Goal: Information Seeking & Learning: Learn about a topic

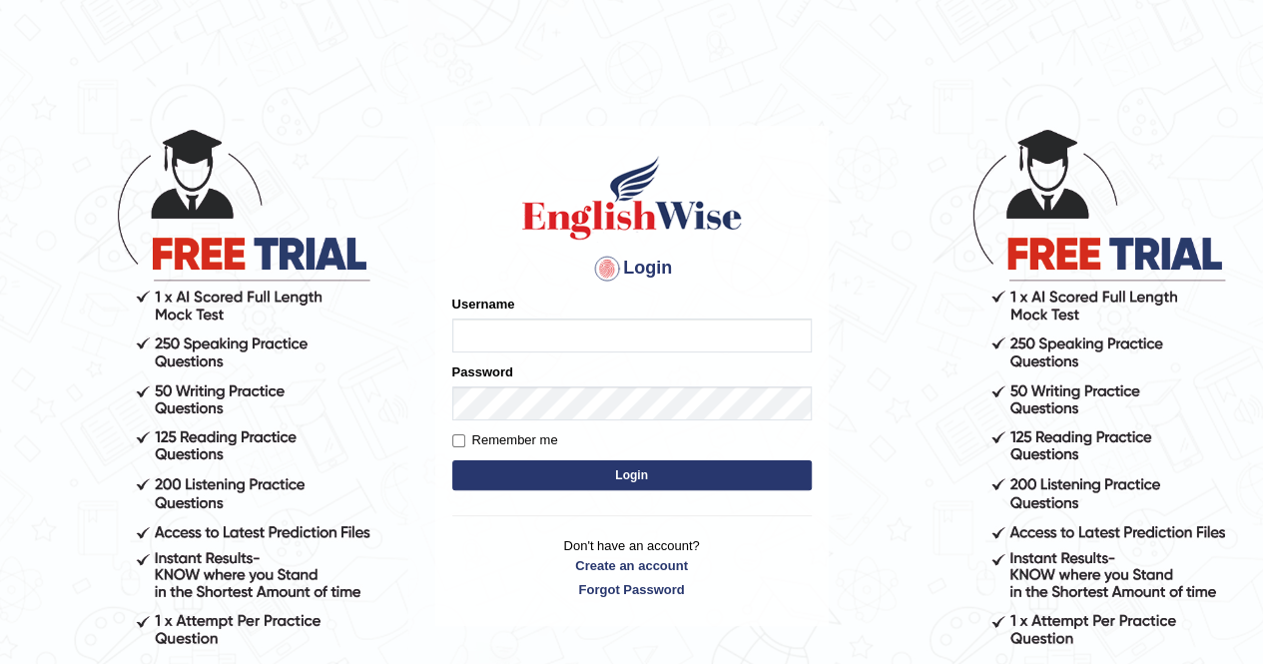
type input "Nomz1986"
click at [711, 118] on main "Login Please fix the following errors: Username Nomz1986 Password Remember me L…" at bounding box center [631, 346] width 399 height 566
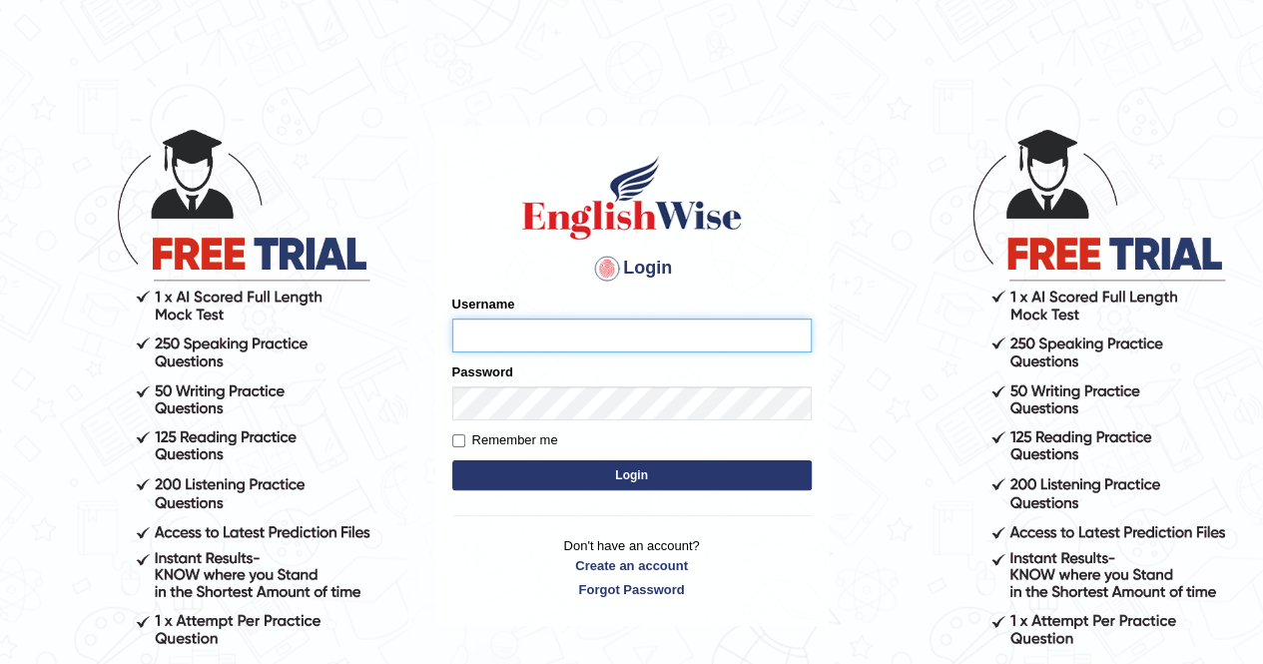
type input "Nomz1986"
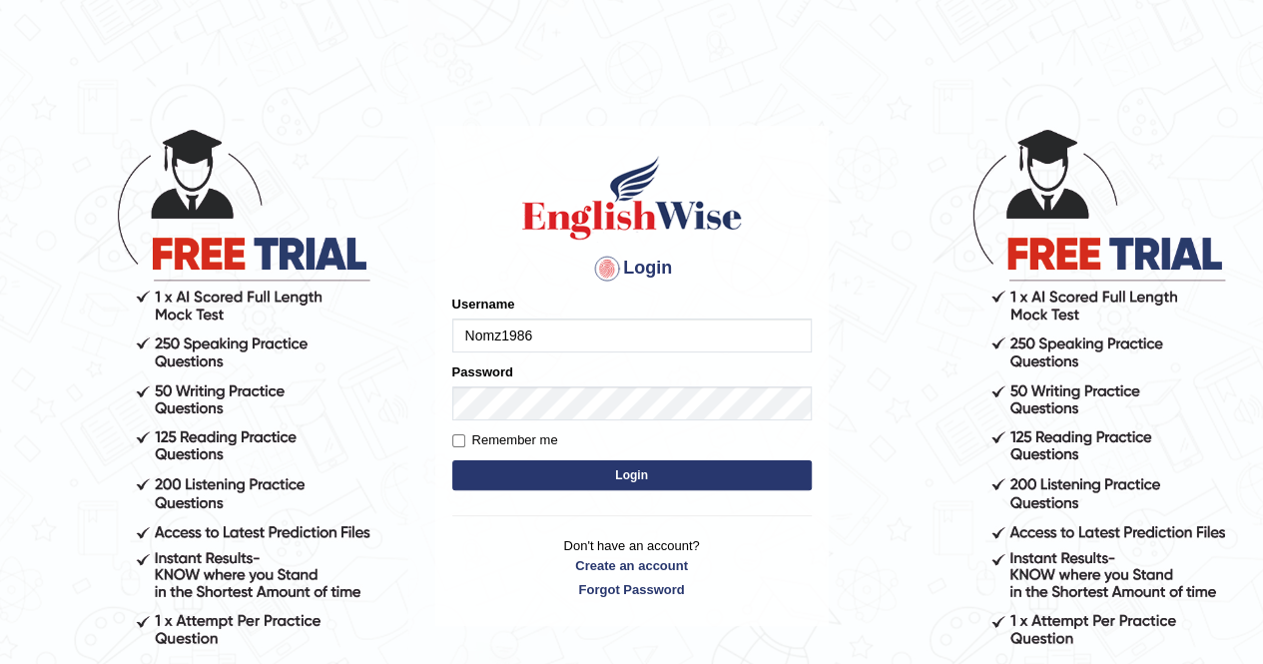
click at [983, 91] on body "Login Please fix the following errors: Username Nomz1986 Password Remember me L…" at bounding box center [631, 395] width 1263 height 664
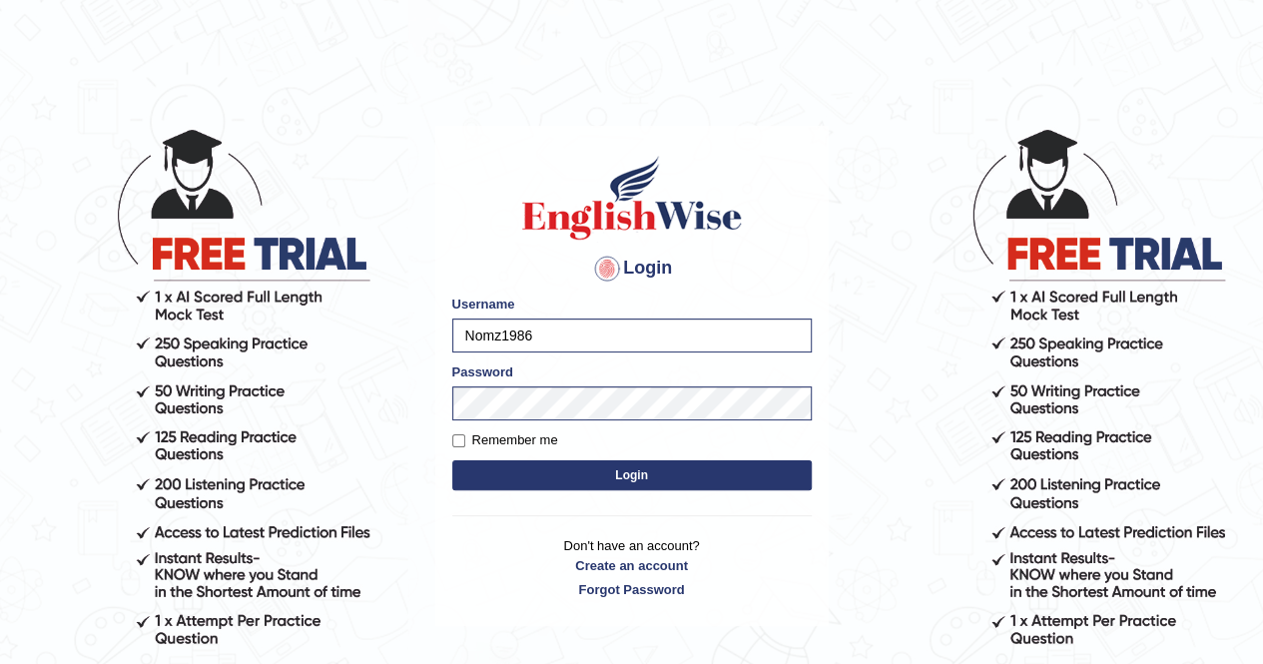
click at [607, 483] on button "Login" at bounding box center [632, 475] width 360 height 30
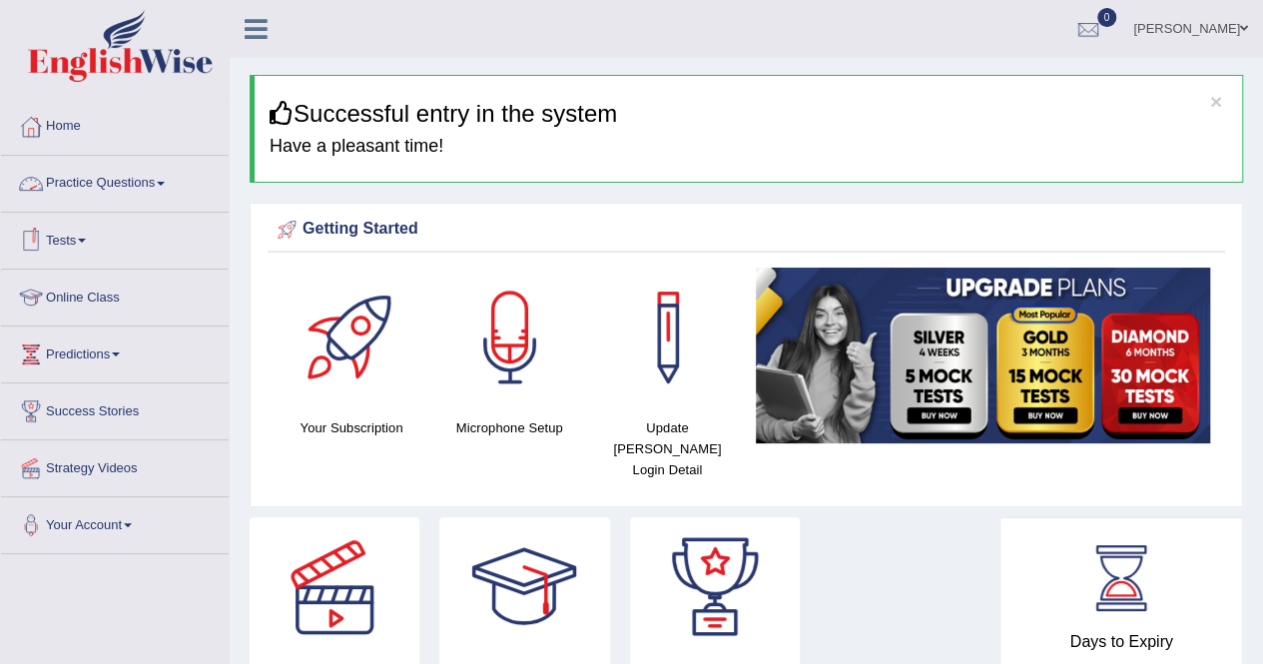
click at [161, 186] on link "Practice Questions" at bounding box center [115, 181] width 228 height 50
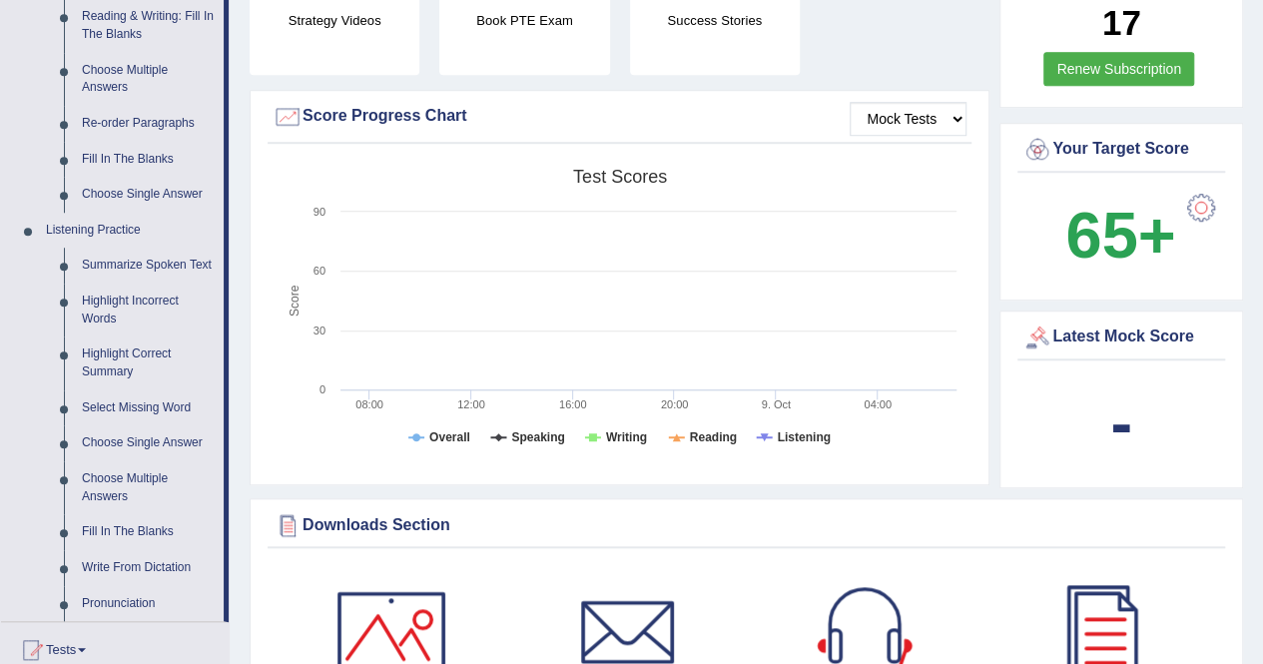
scroll to position [719, 0]
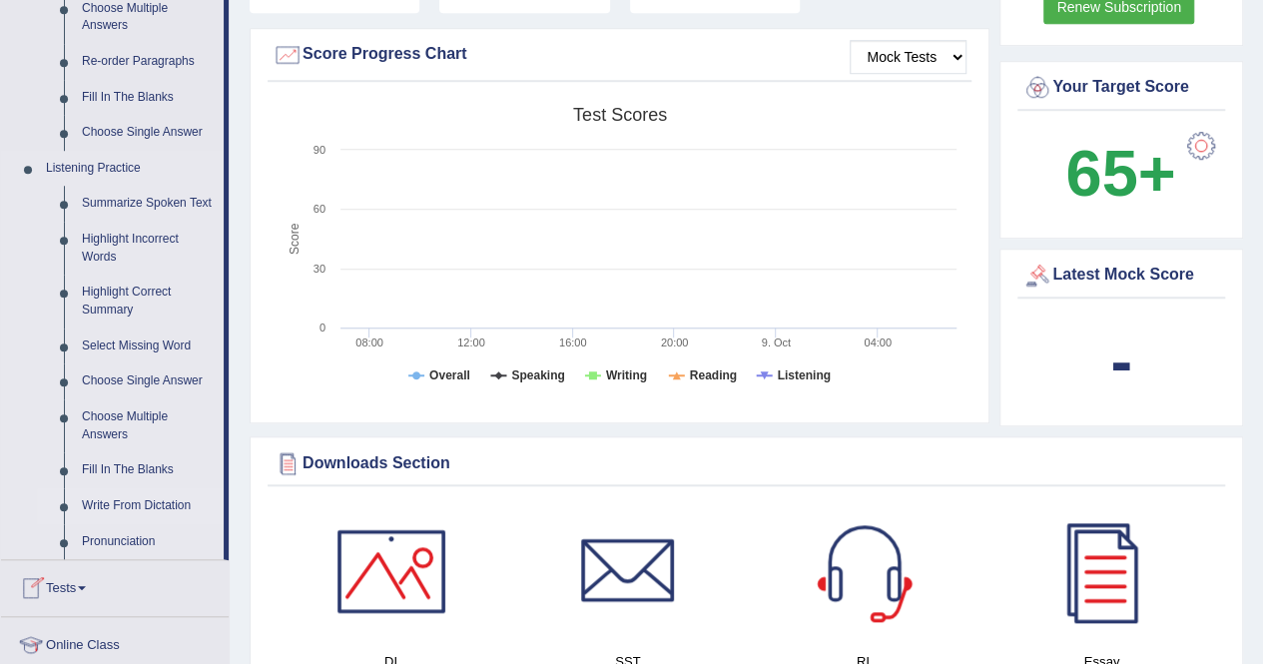
click at [141, 503] on link "Write From Dictation" at bounding box center [148, 506] width 151 height 36
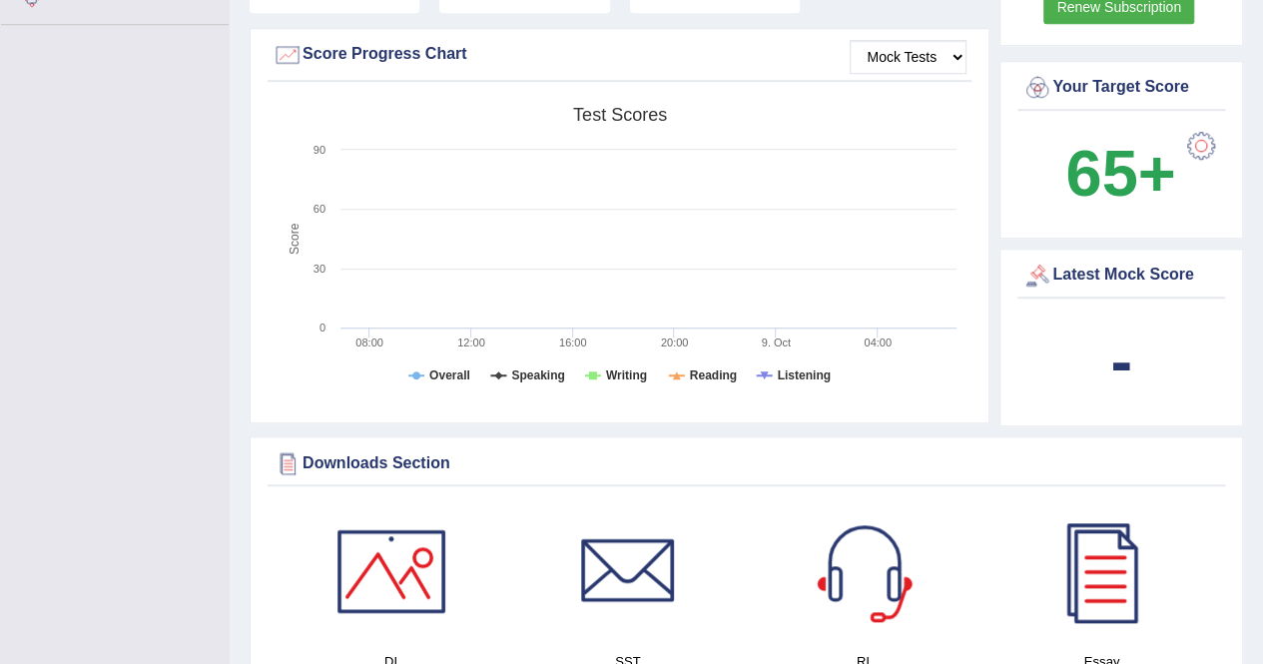
scroll to position [302, 0]
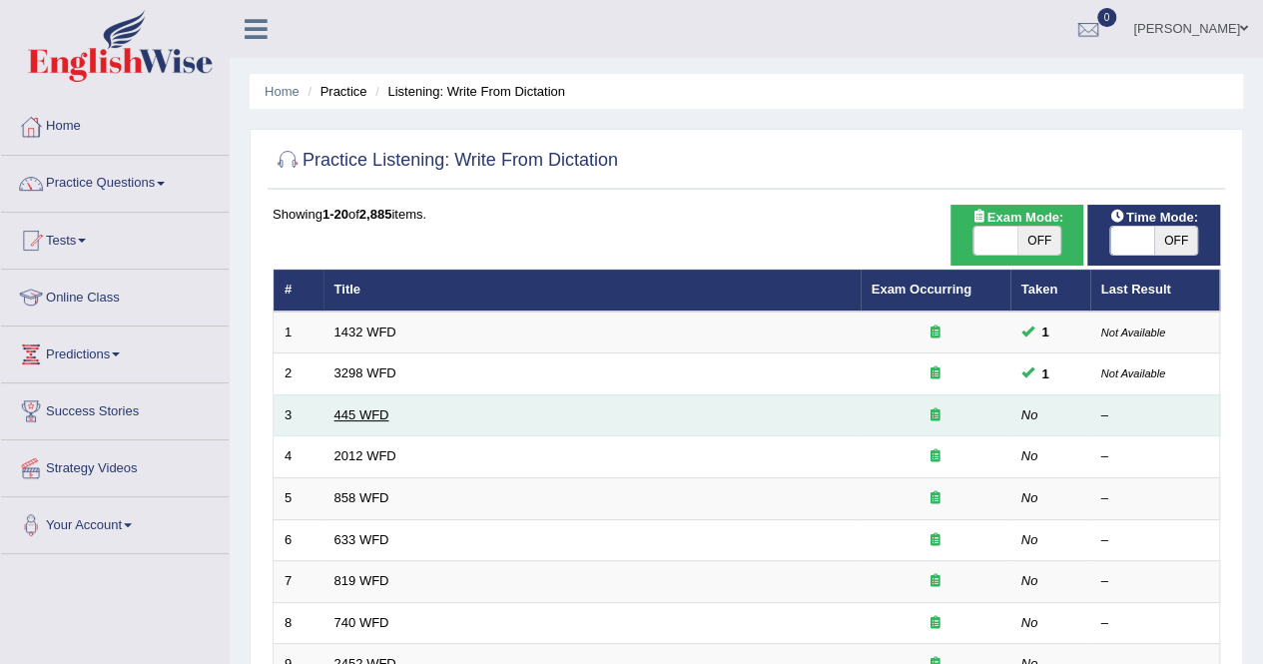
click at [372, 412] on link "445 WFD" at bounding box center [362, 414] width 55 height 15
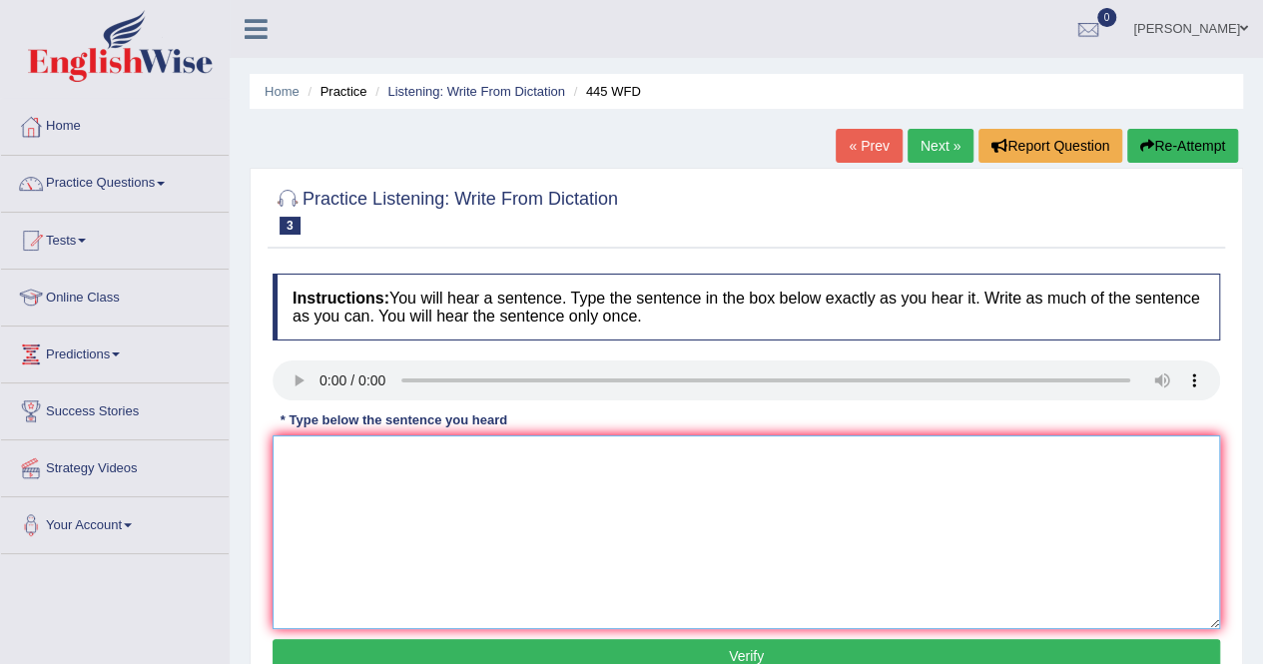
click at [288, 464] on textarea at bounding box center [747, 532] width 948 height 194
type textarea "t"
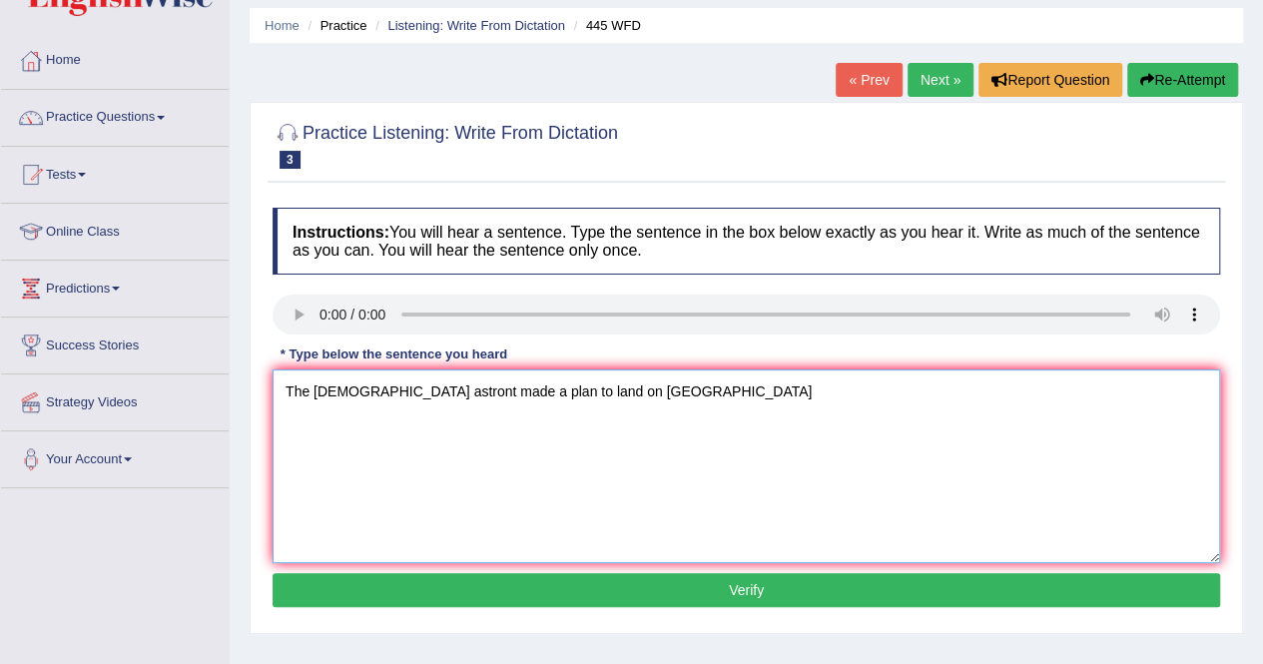
scroll to position [80, 0]
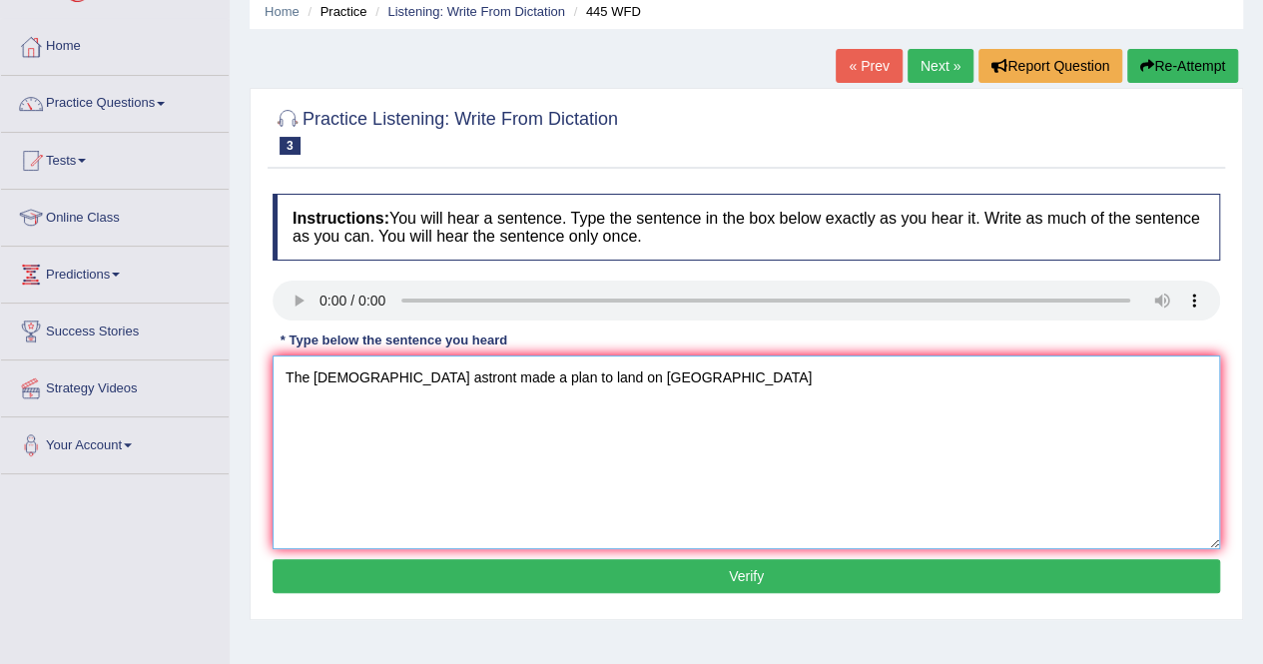
type textarea "The American astront made a plan to land on Mars"
click at [872, 568] on button "Verify" at bounding box center [747, 576] width 948 height 34
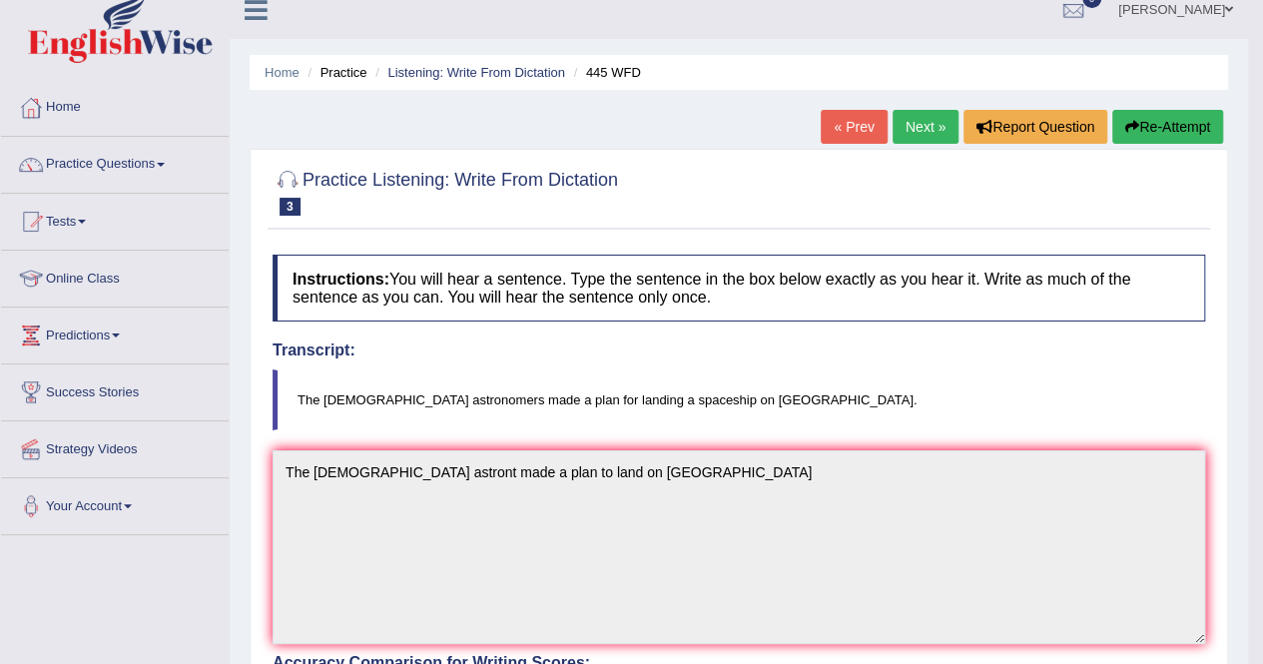
scroll to position [0, 0]
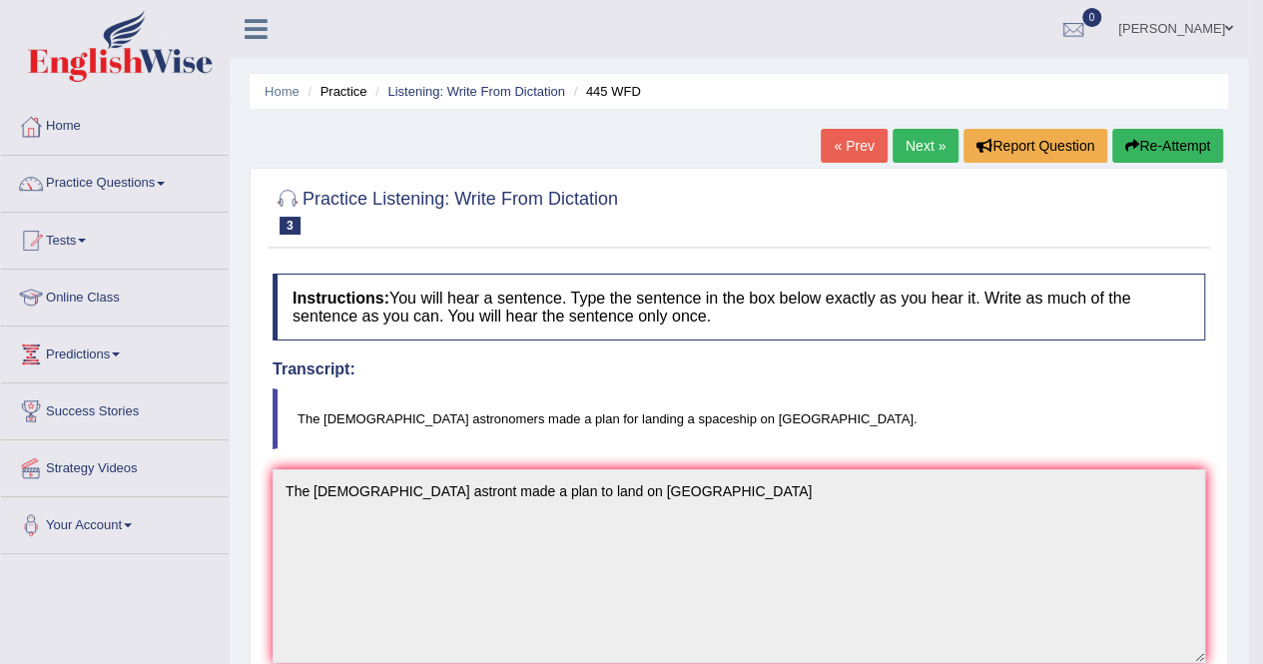
click at [929, 151] on link "Next »" at bounding box center [926, 146] width 66 height 34
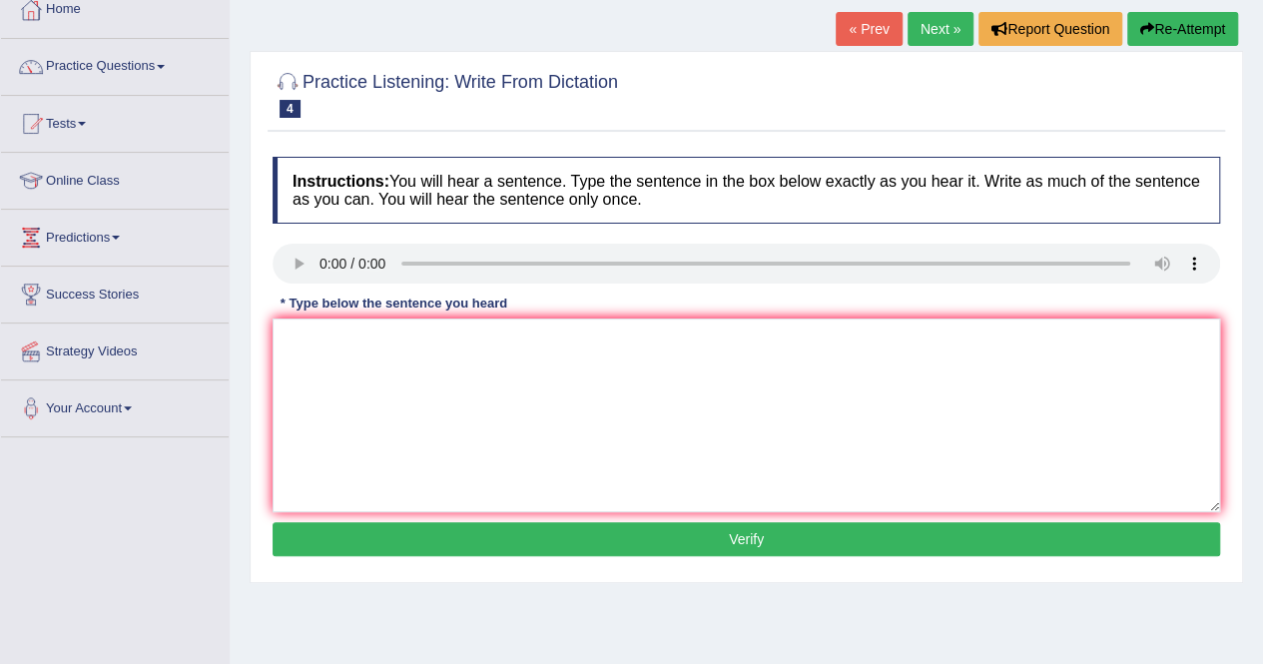
scroll to position [120, 0]
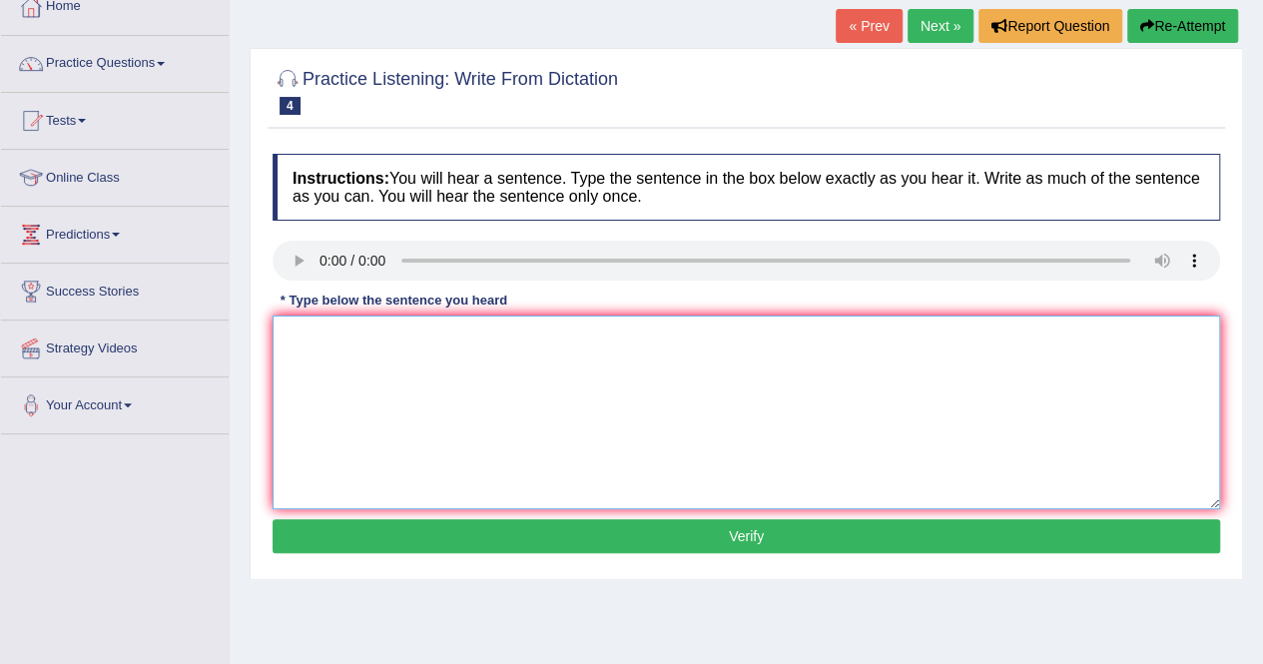
click at [302, 322] on textarea at bounding box center [747, 413] width 948 height 194
type textarea "t"
type textarea "There is a great deal on this topic."
click at [967, 538] on button "Verify" at bounding box center [747, 536] width 948 height 34
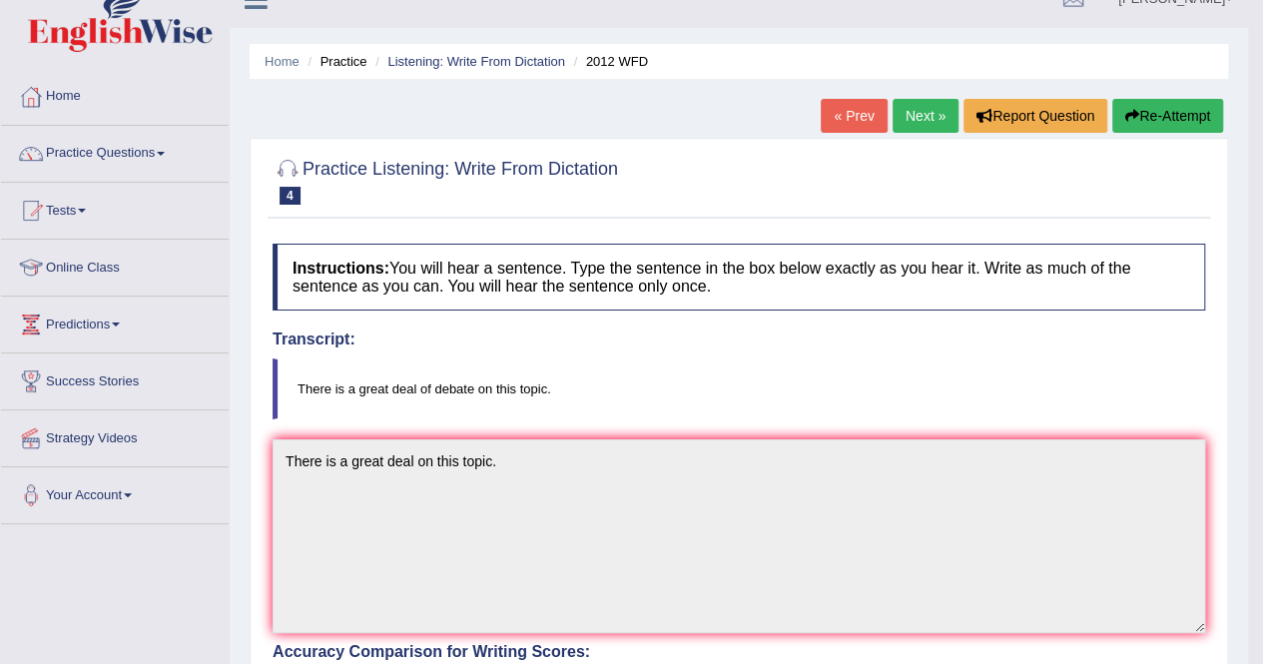
scroll to position [13, 0]
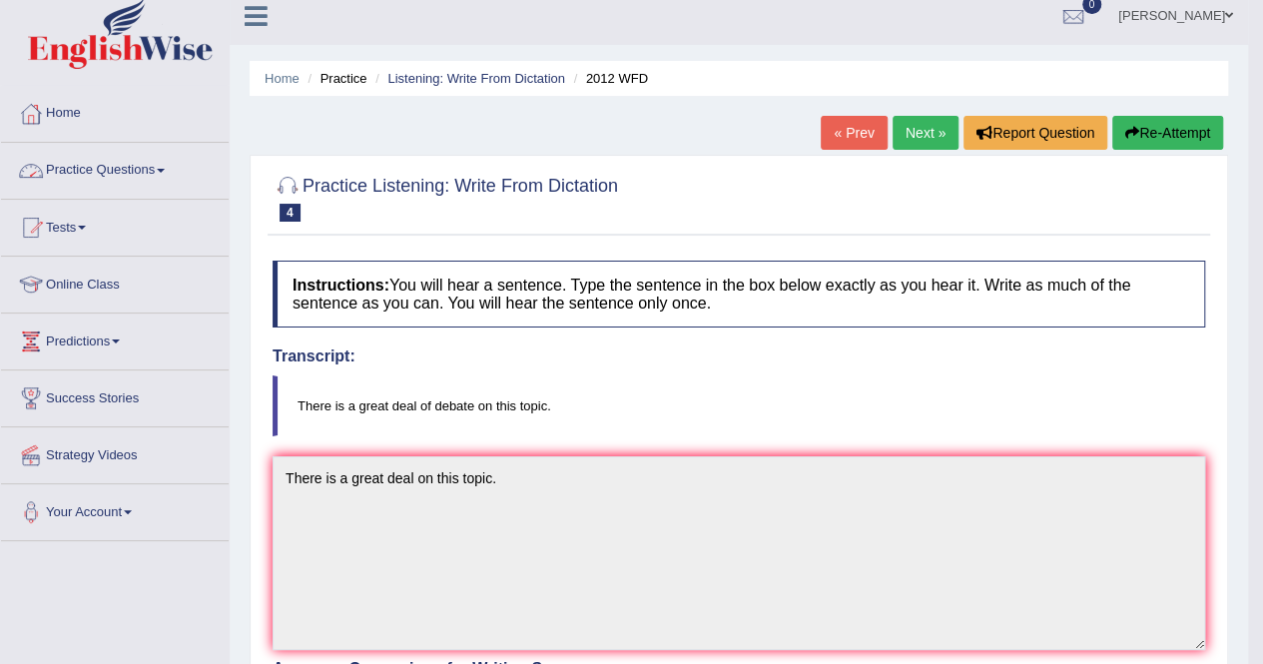
click at [160, 169] on link "Practice Questions" at bounding box center [115, 168] width 228 height 50
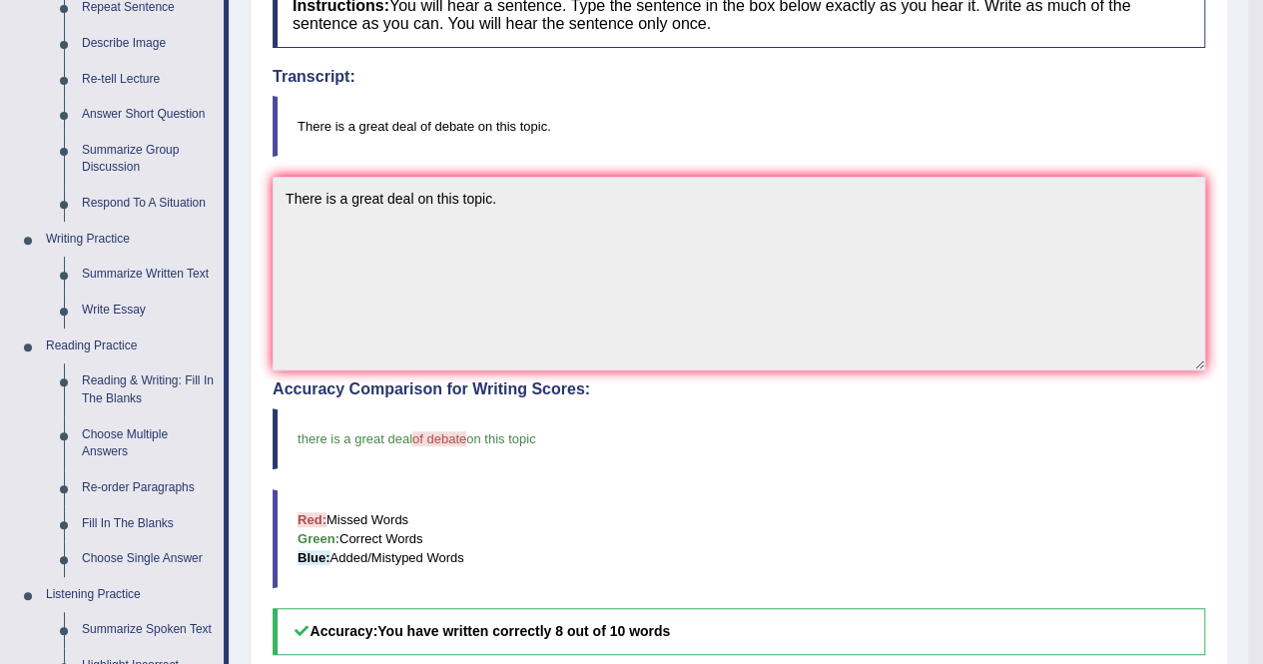
scroll to position [333, 0]
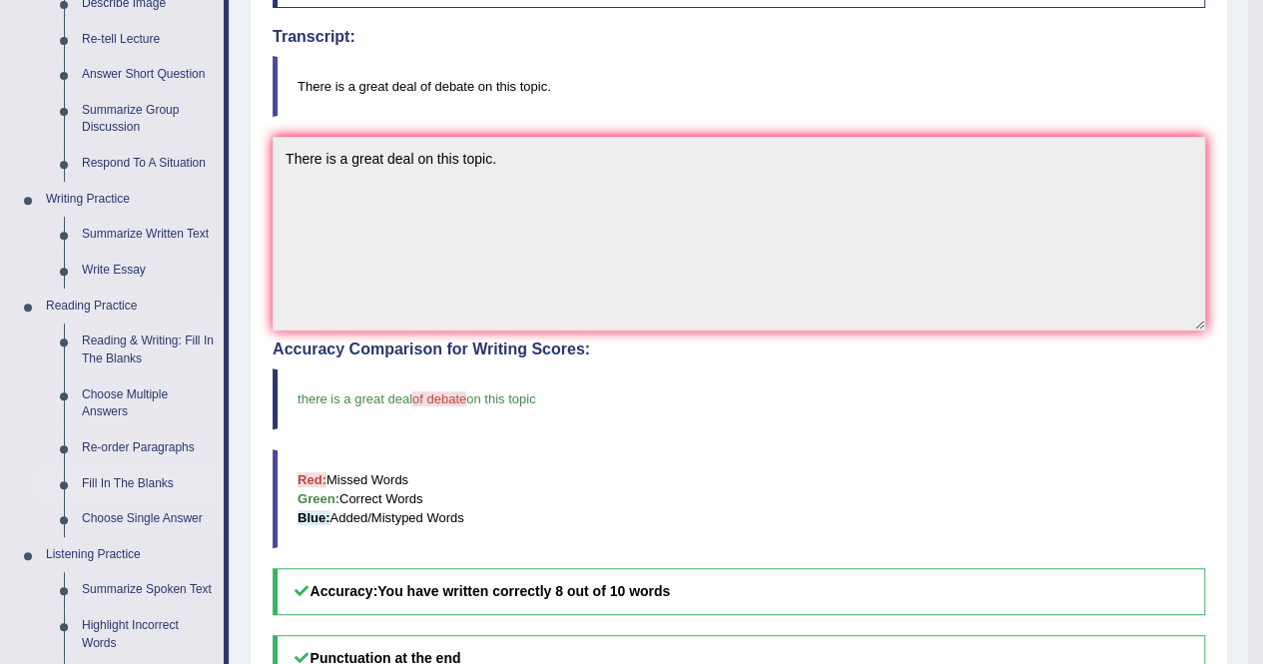
click at [118, 481] on link "Fill In The Blanks" at bounding box center [148, 484] width 151 height 36
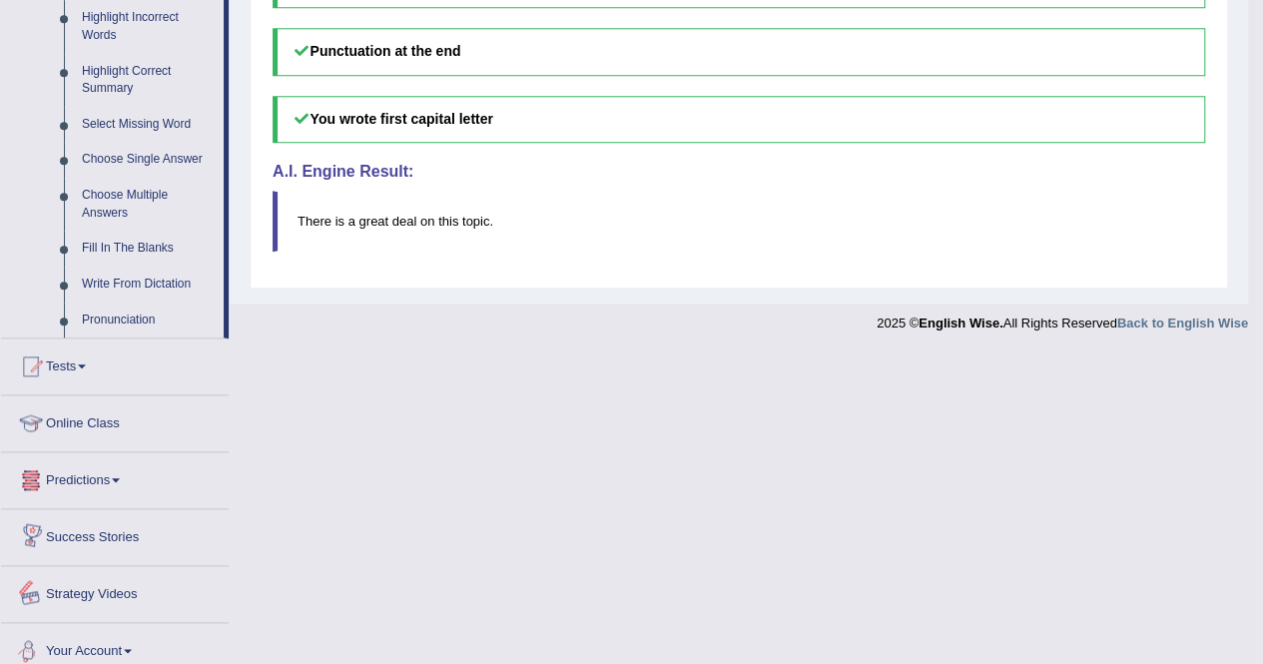
scroll to position [913, 0]
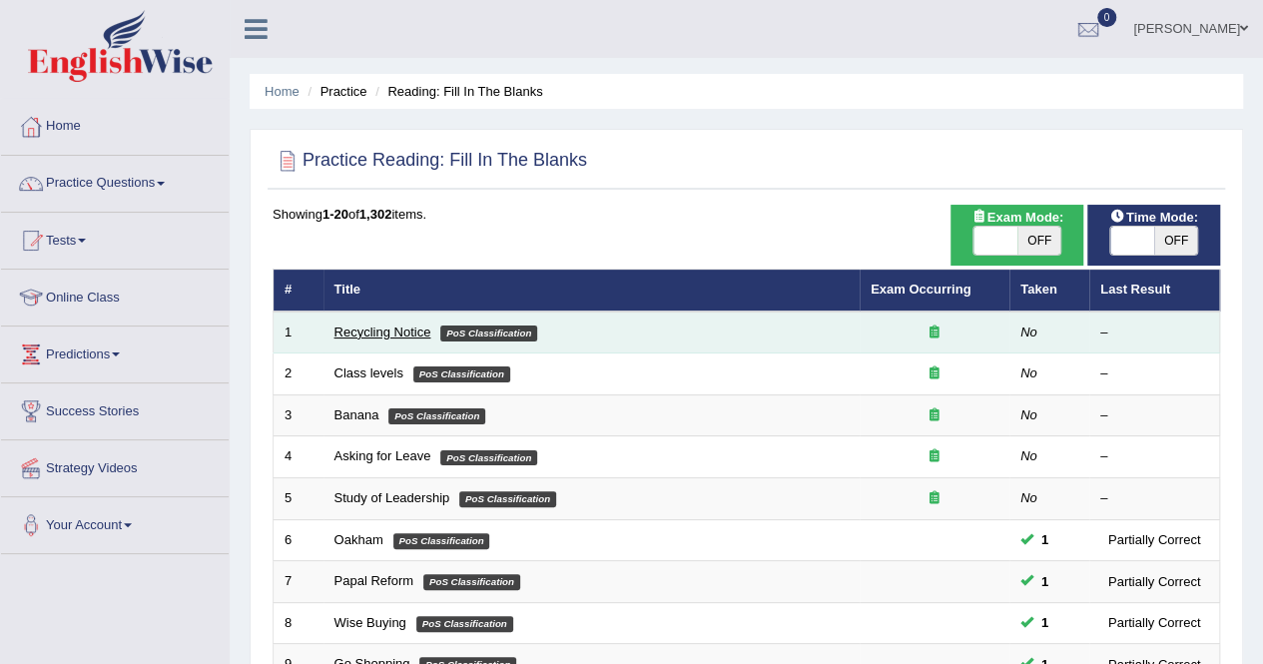
click at [363, 335] on link "Recycling Notice" at bounding box center [383, 332] width 97 height 15
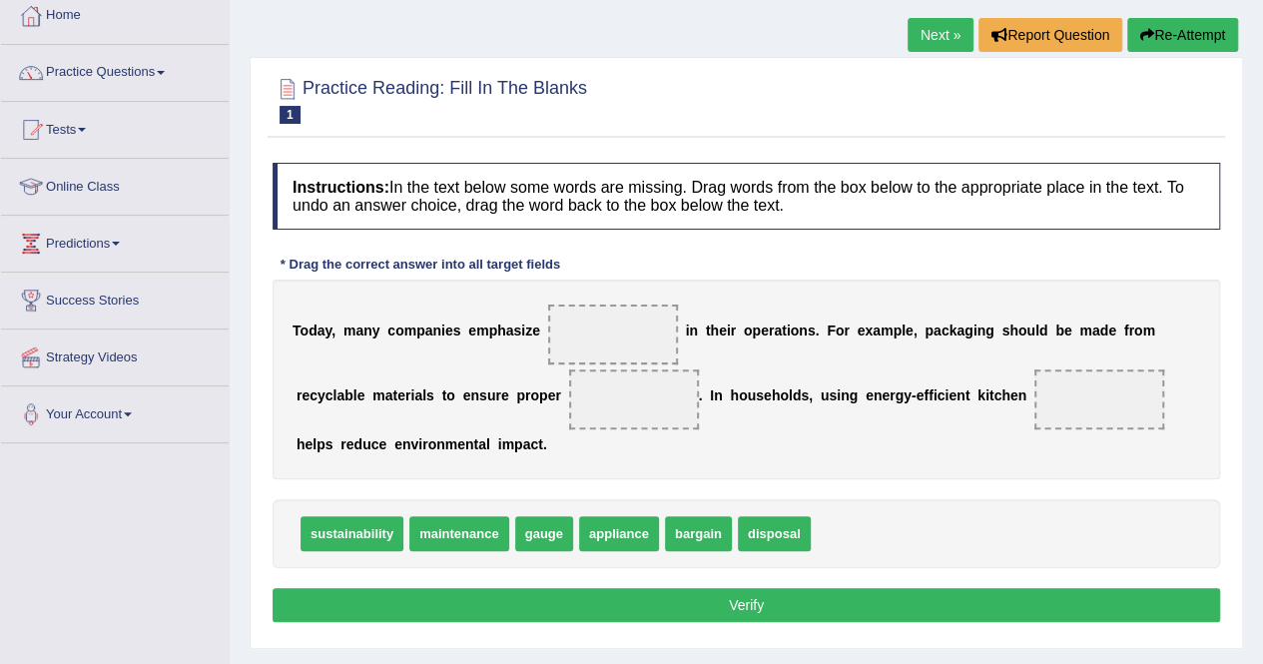
scroll to position [120, 0]
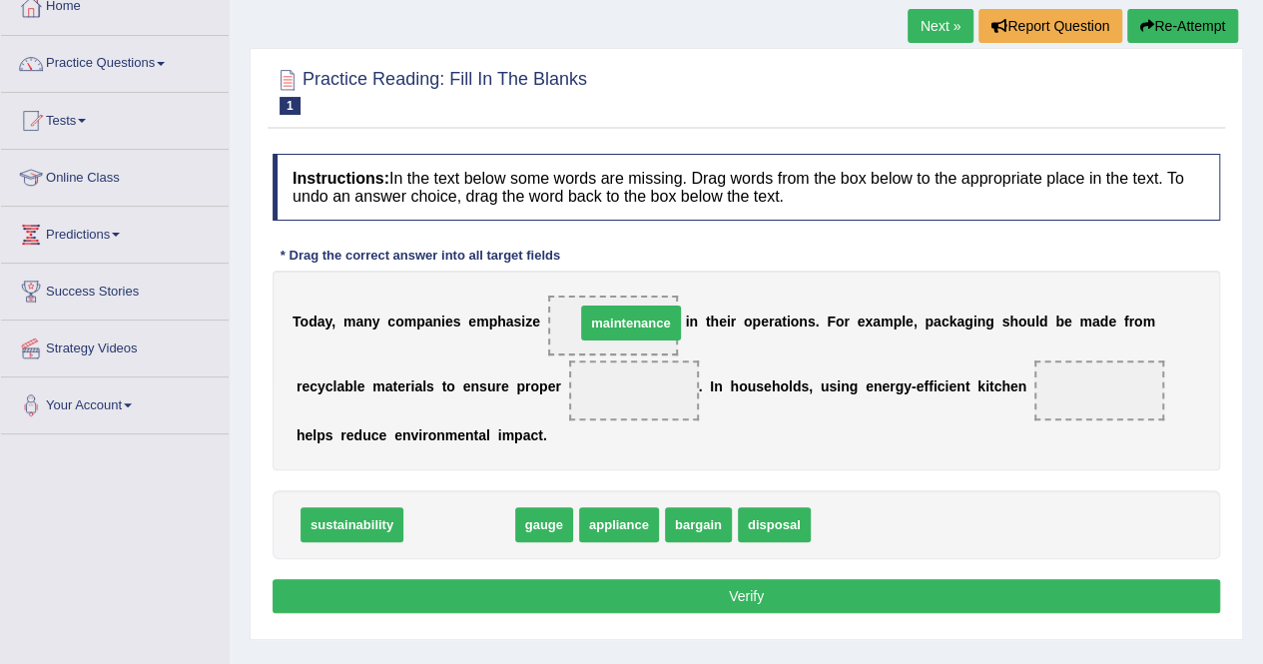
drag, startPoint x: 459, startPoint y: 522, endPoint x: 631, endPoint y: 321, distance: 265.0
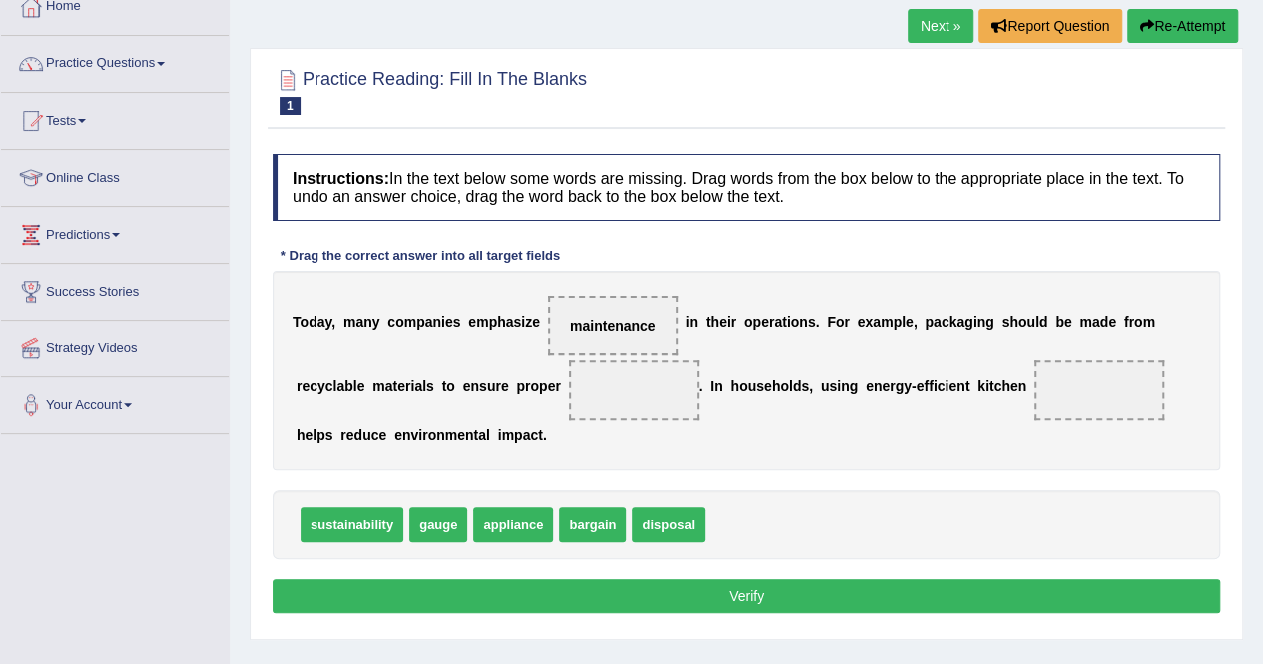
drag, startPoint x: 645, startPoint y: 313, endPoint x: 652, endPoint y: 422, distance: 110.1
click at [652, 422] on div "T o d a y , m a n y c o m p a n i e s e m p h a s i z e maintenance i n t h e i…" at bounding box center [747, 371] width 948 height 200
drag, startPoint x: 623, startPoint y: 323, endPoint x: 733, endPoint y: 521, distance: 227.1
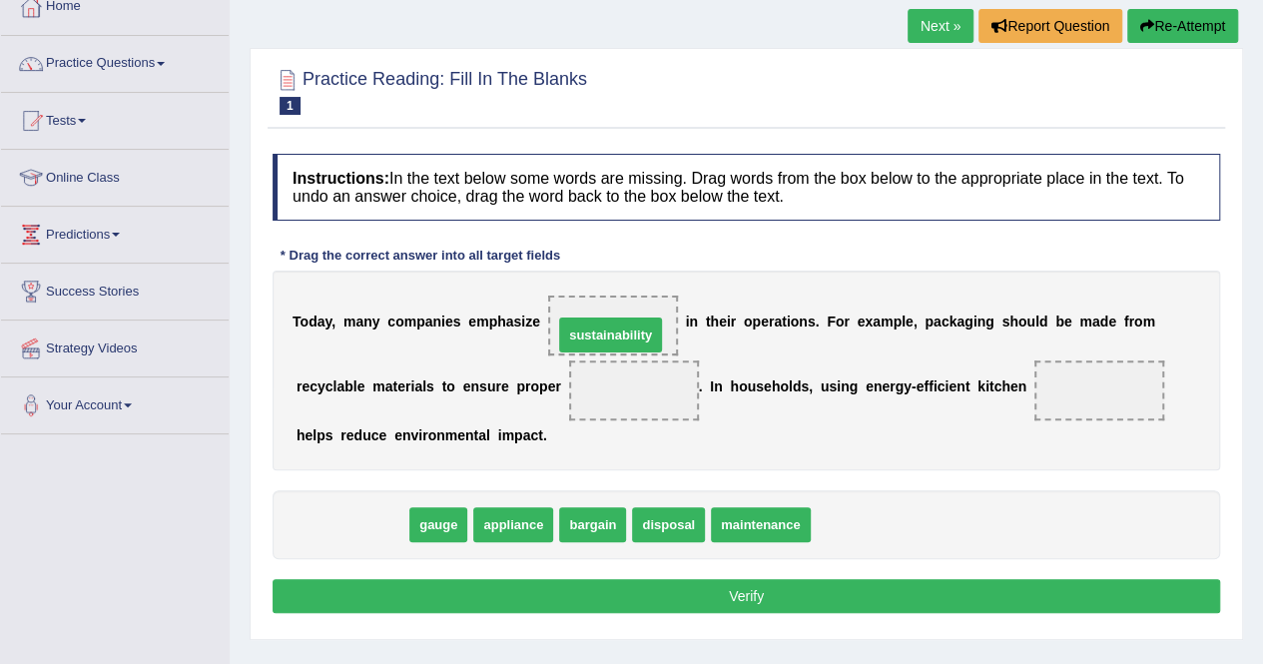
drag, startPoint x: 370, startPoint y: 522, endPoint x: 629, endPoint y: 333, distance: 321.6
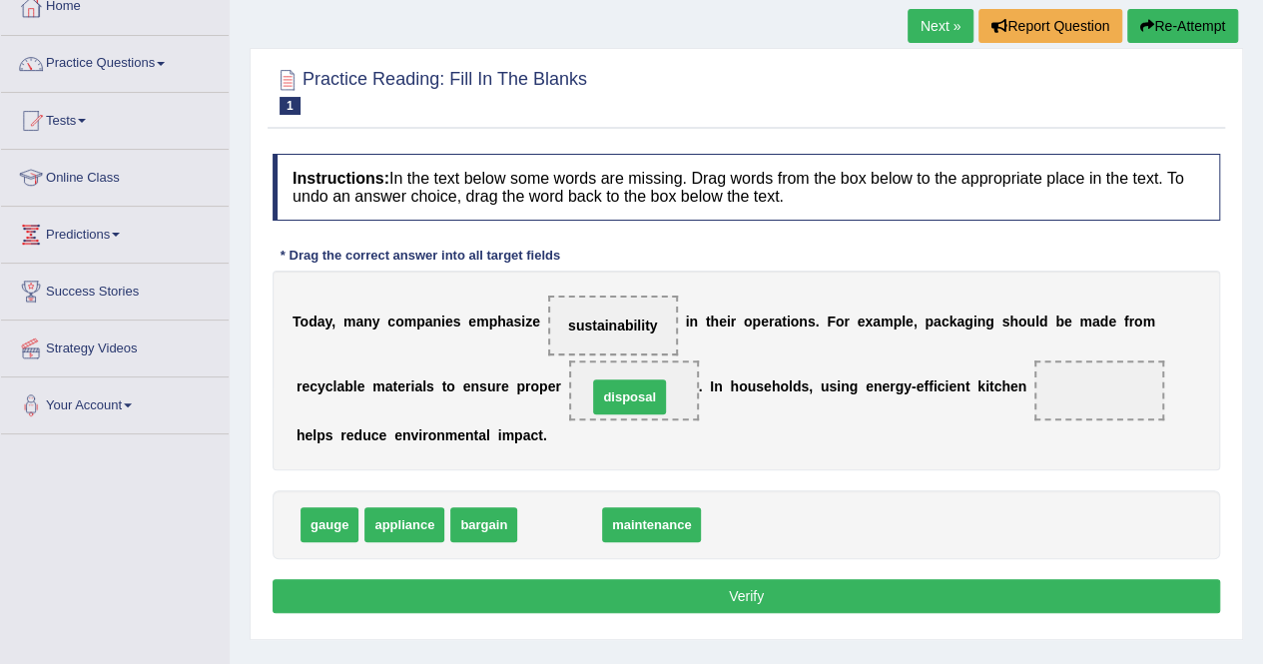
drag, startPoint x: 553, startPoint y: 518, endPoint x: 623, endPoint y: 389, distance: 146.6
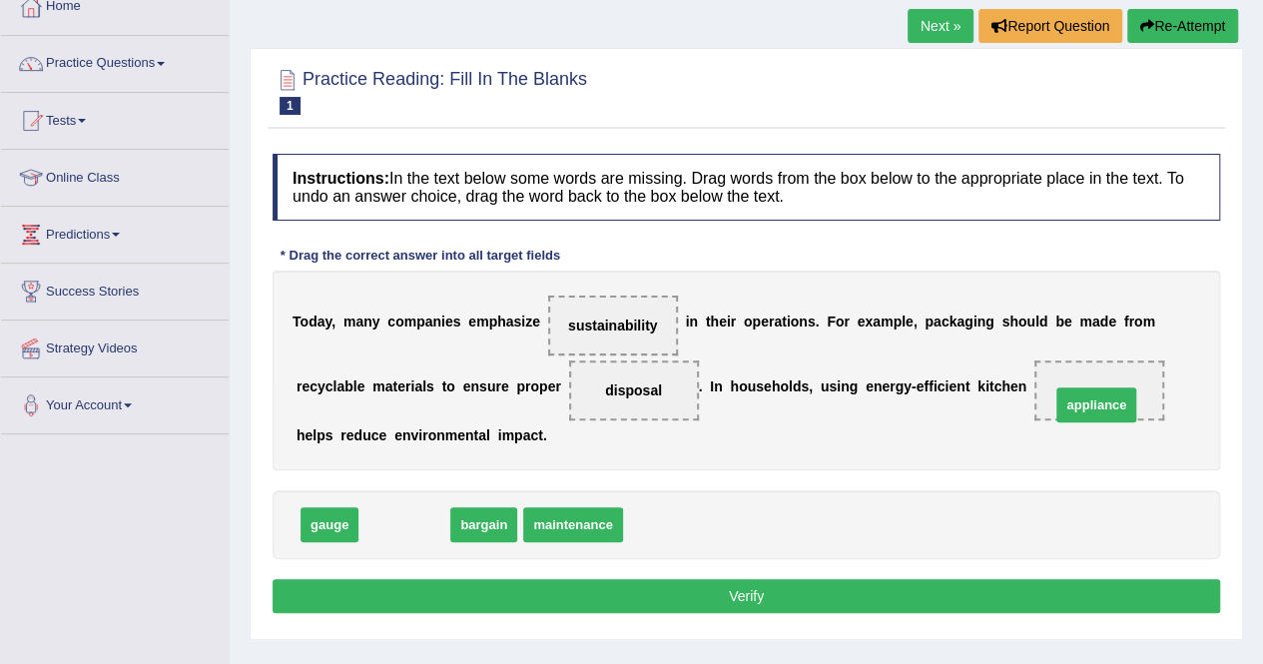
drag, startPoint x: 391, startPoint y: 534, endPoint x: 1085, endPoint y: 410, distance: 704.0
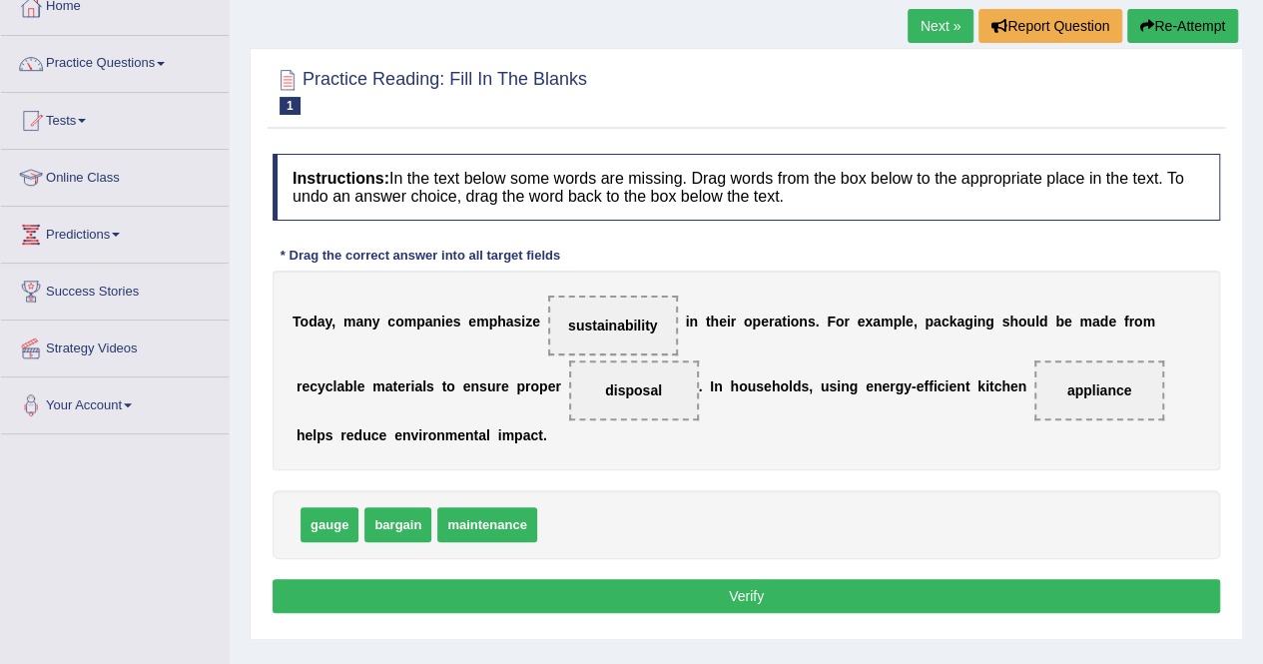
click at [749, 596] on button "Verify" at bounding box center [747, 596] width 948 height 34
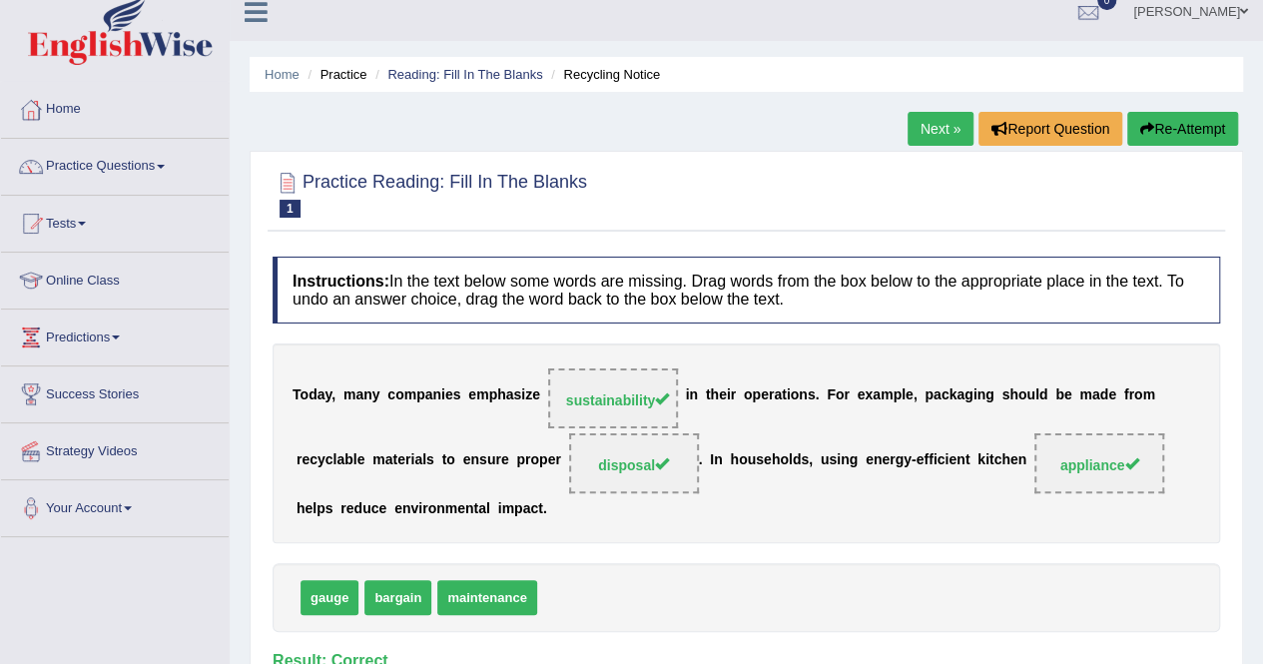
scroll to position [0, 0]
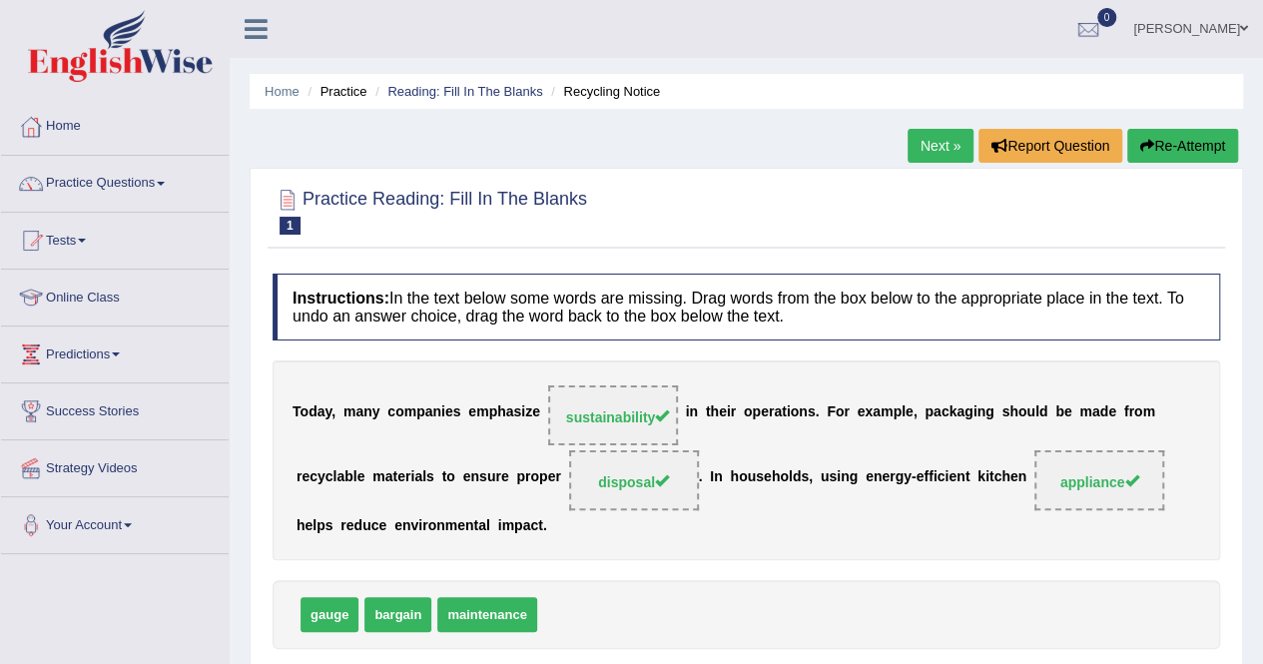
click at [933, 139] on link "Next »" at bounding box center [941, 146] width 66 height 34
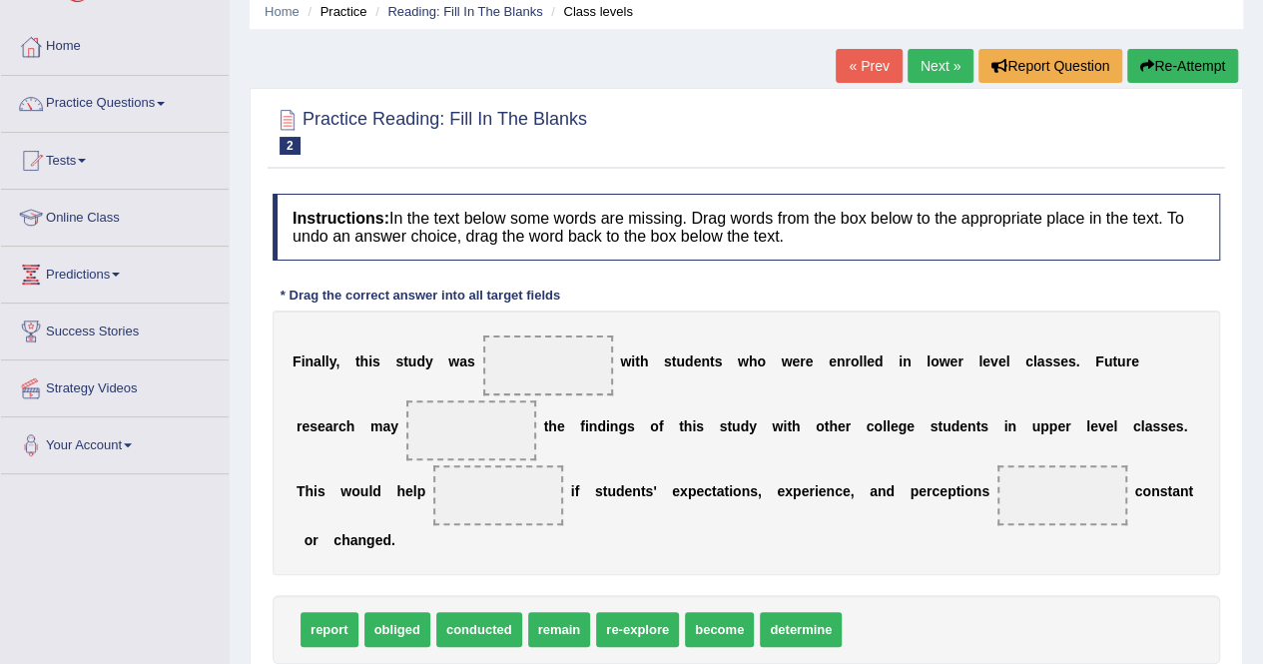
scroll to position [80, 0]
drag, startPoint x: 473, startPoint y: 627, endPoint x: 531, endPoint y: 360, distance: 273.8
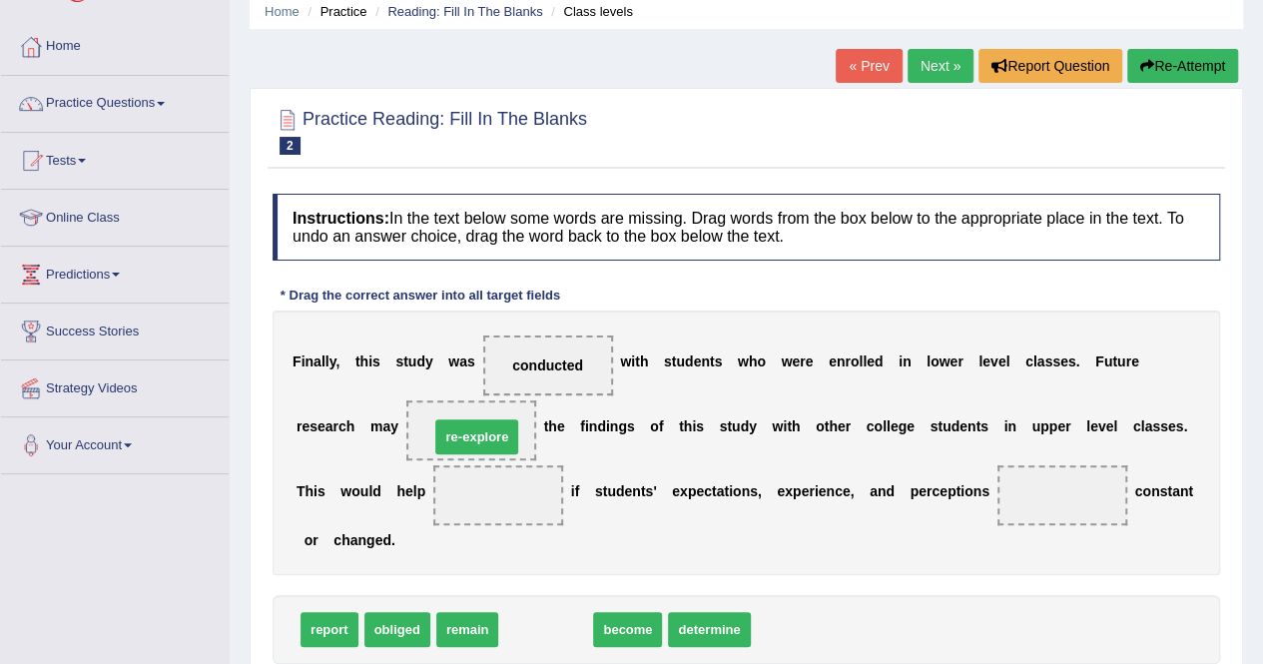
drag, startPoint x: 557, startPoint y: 633, endPoint x: 487, endPoint y: 436, distance: 208.8
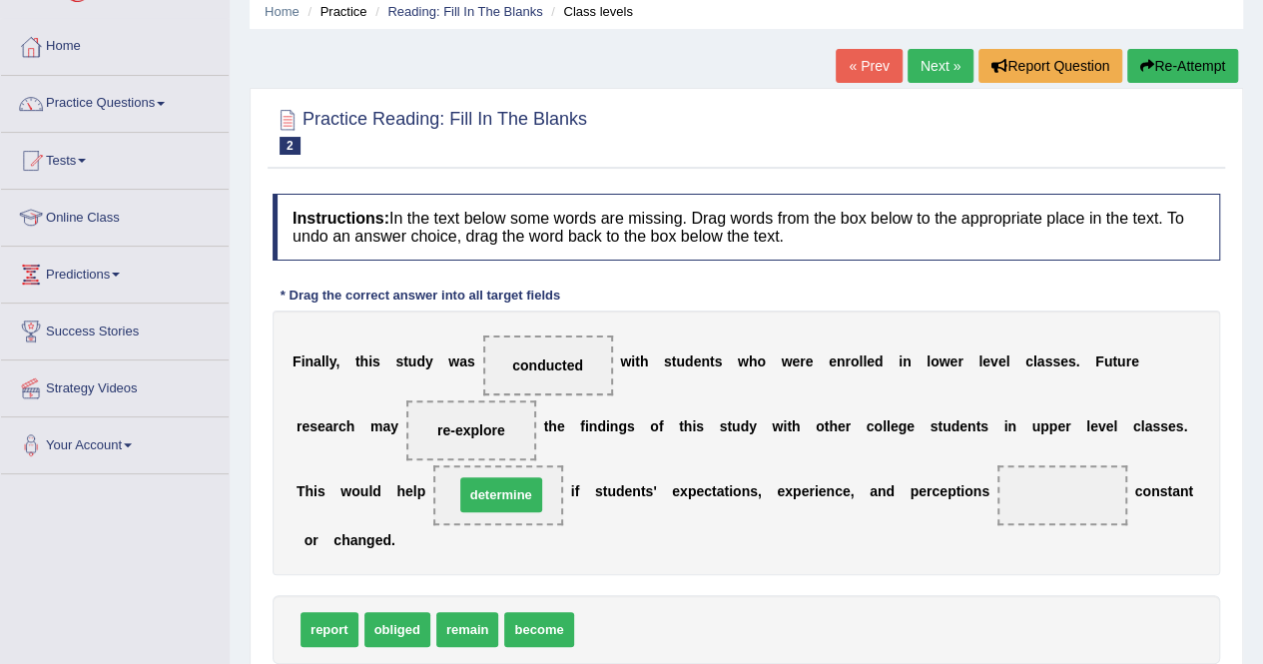
drag, startPoint x: 628, startPoint y: 629, endPoint x: 505, endPoint y: 488, distance: 186.9
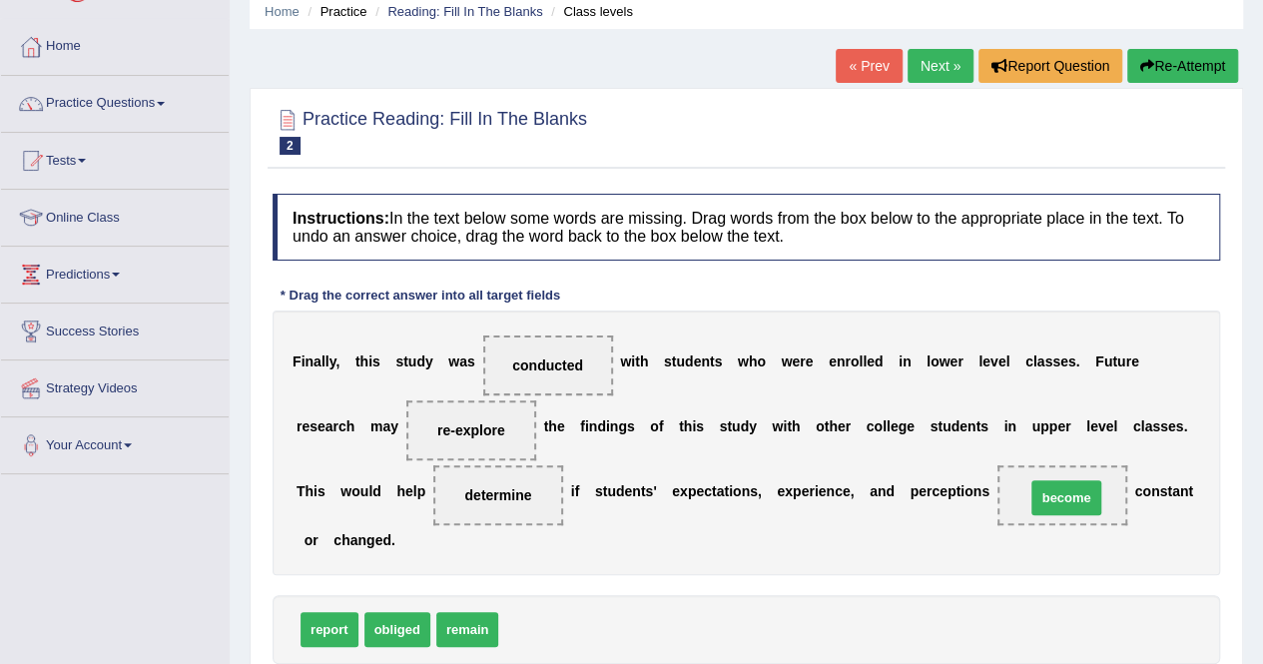
drag, startPoint x: 529, startPoint y: 628, endPoint x: 1057, endPoint y: 496, distance: 543.5
drag, startPoint x: 1066, startPoint y: 504, endPoint x: 1005, endPoint y: 590, distance: 105.3
click at [1001, 592] on div "Instructions: In the text below some words are missing. Drag words from the box…" at bounding box center [747, 459] width 958 height 550
drag, startPoint x: 1068, startPoint y: 480, endPoint x: 998, endPoint y: 552, distance: 100.3
click at [998, 552] on div "F i n a l l y , t h i s s t u d y w a s conducted w i t h s t u d e n t s w h o…" at bounding box center [747, 443] width 948 height 265
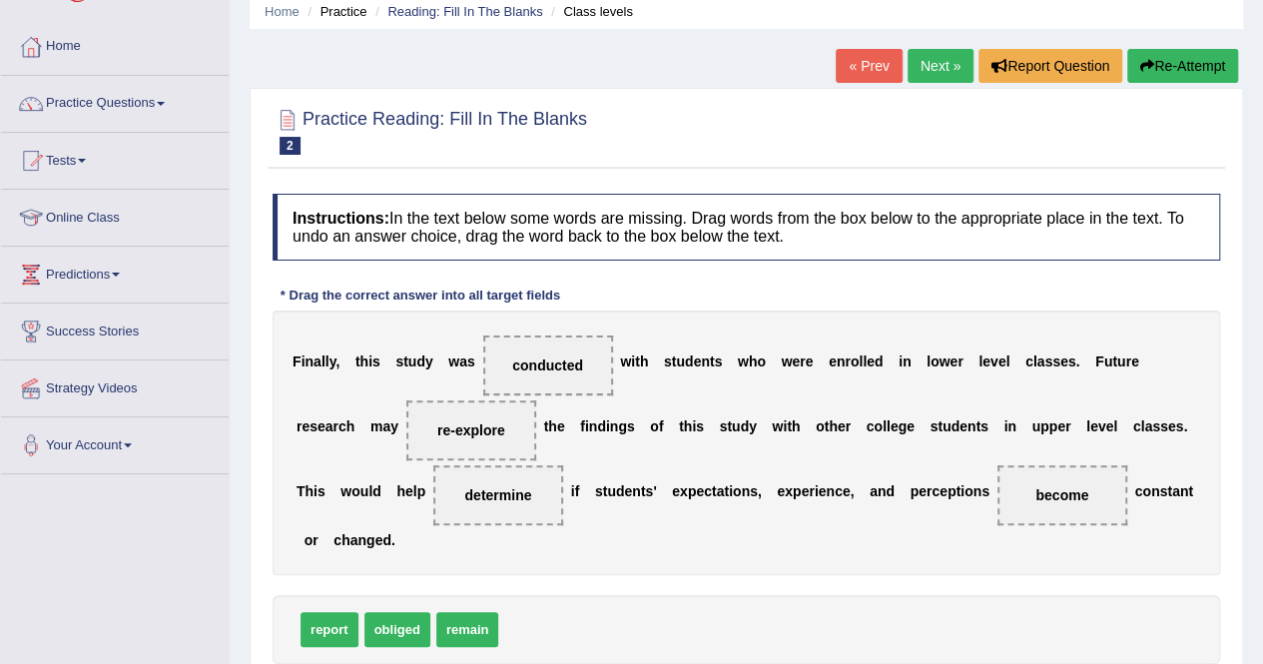
click at [1018, 541] on div "F i n a l l y , t h i s s t u d y w a s conducted w i t h s t u d e n t s w h o…" at bounding box center [747, 443] width 948 height 265
click at [1067, 532] on div "F i n a l l y , t h i s s t u d y w a s conducted w i t h s t u d e n t s w h o…" at bounding box center [747, 443] width 948 height 265
drag, startPoint x: 1064, startPoint y: 488, endPoint x: 568, endPoint y: 622, distance: 513.1
drag, startPoint x: 471, startPoint y: 627, endPoint x: 1068, endPoint y: 489, distance: 611.9
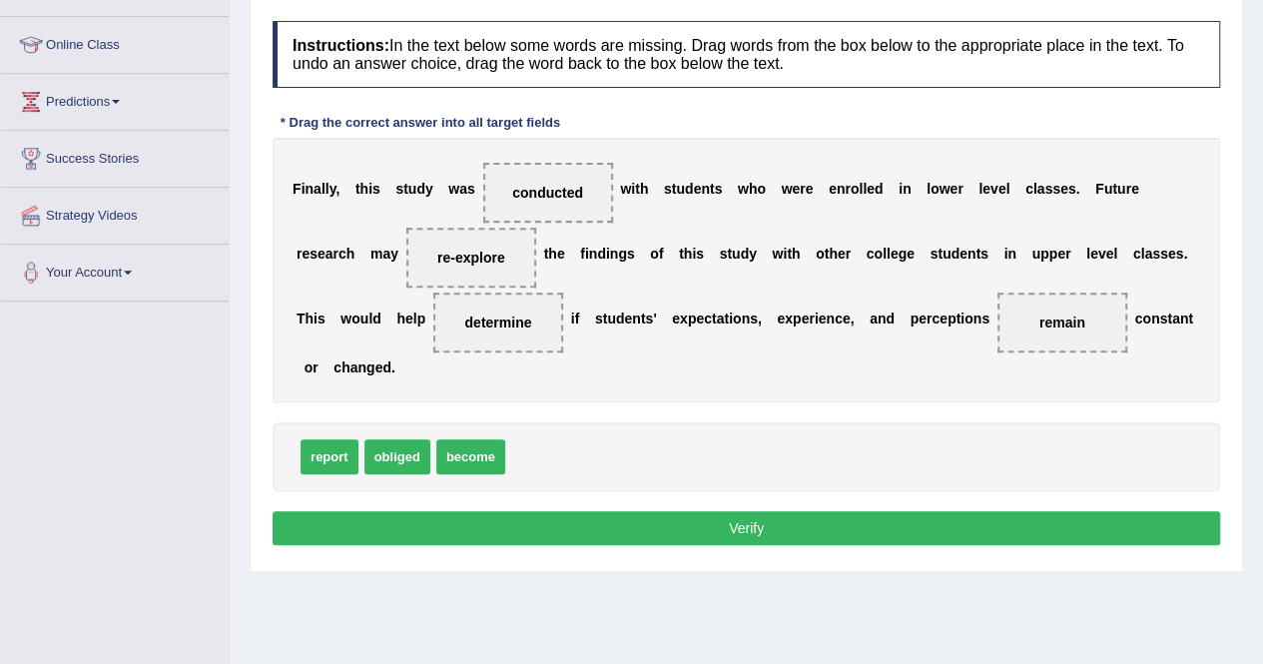
scroll to position [280, 0]
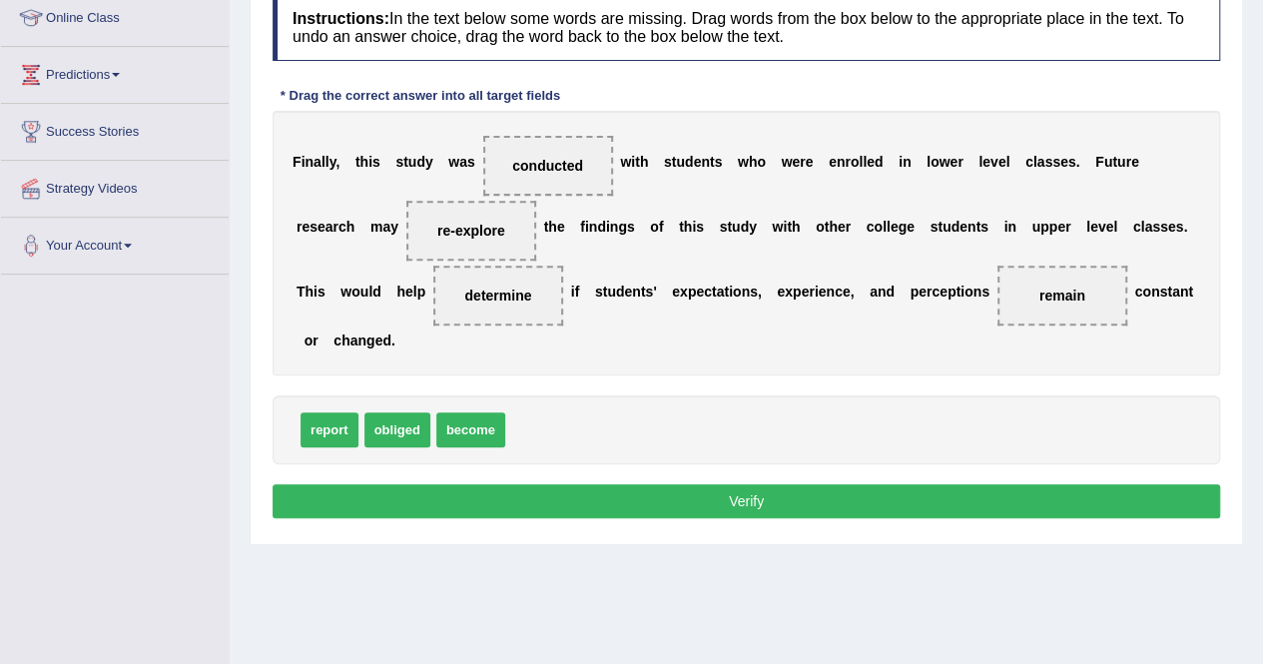
click at [851, 495] on button "Verify" at bounding box center [747, 501] width 948 height 34
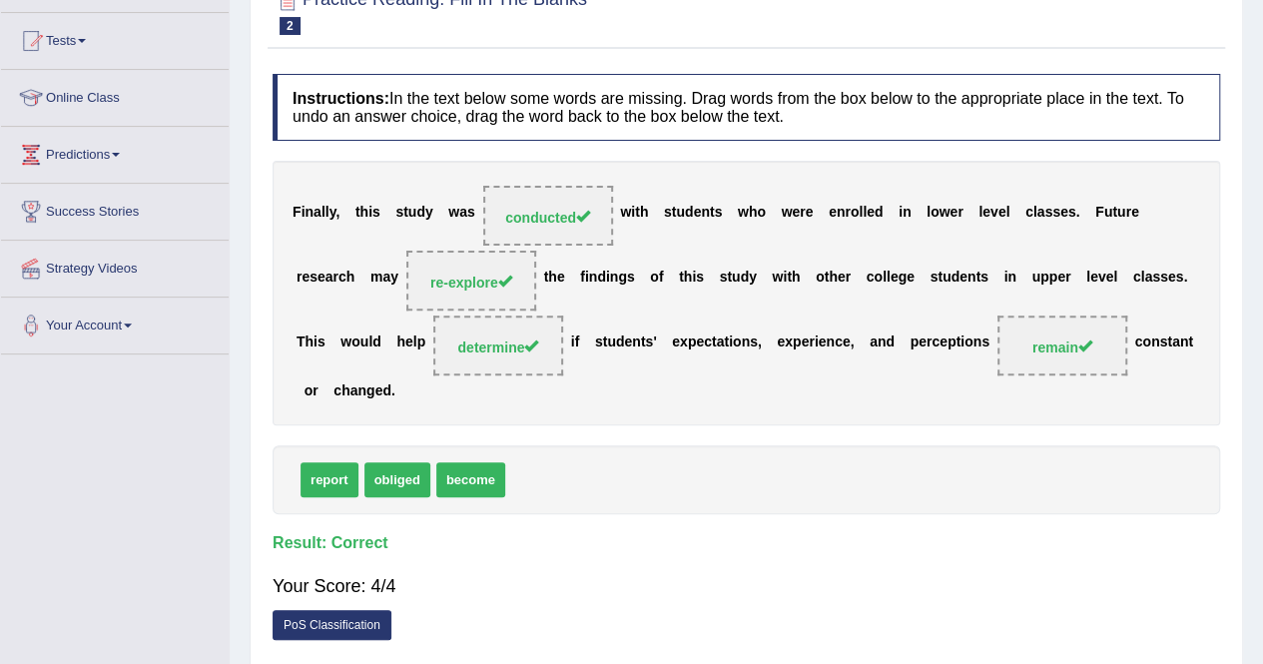
scroll to position [160, 0]
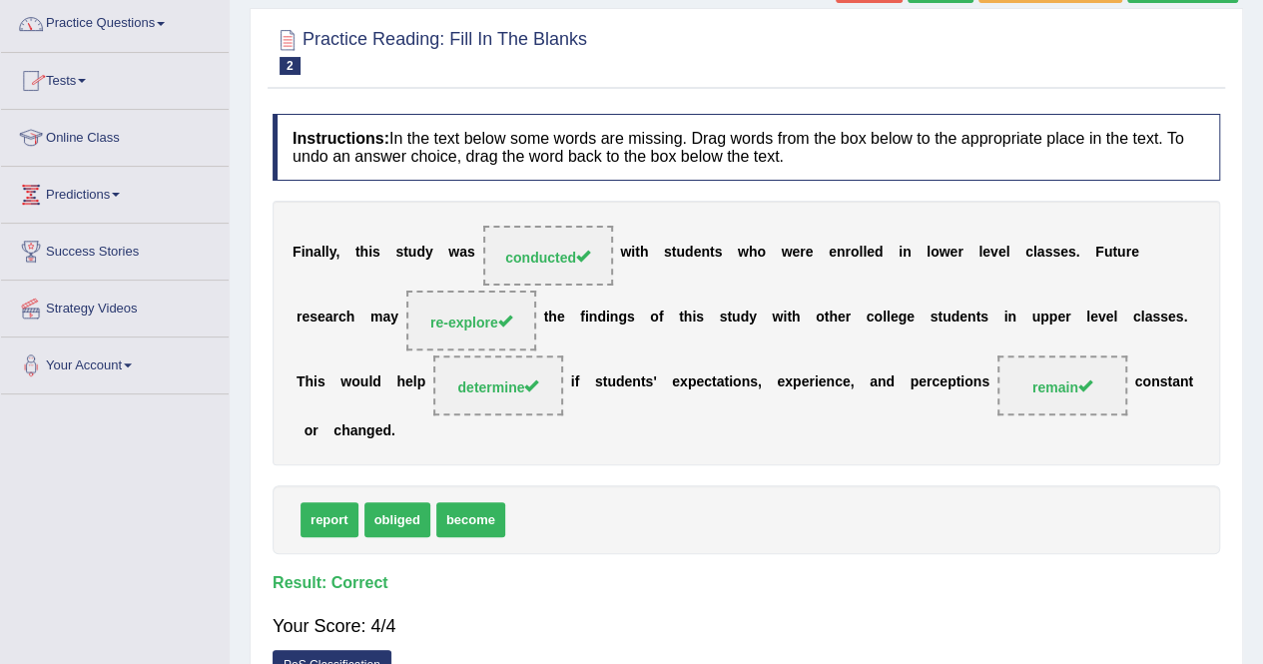
click at [164, 25] on span at bounding box center [161, 24] width 8 height 4
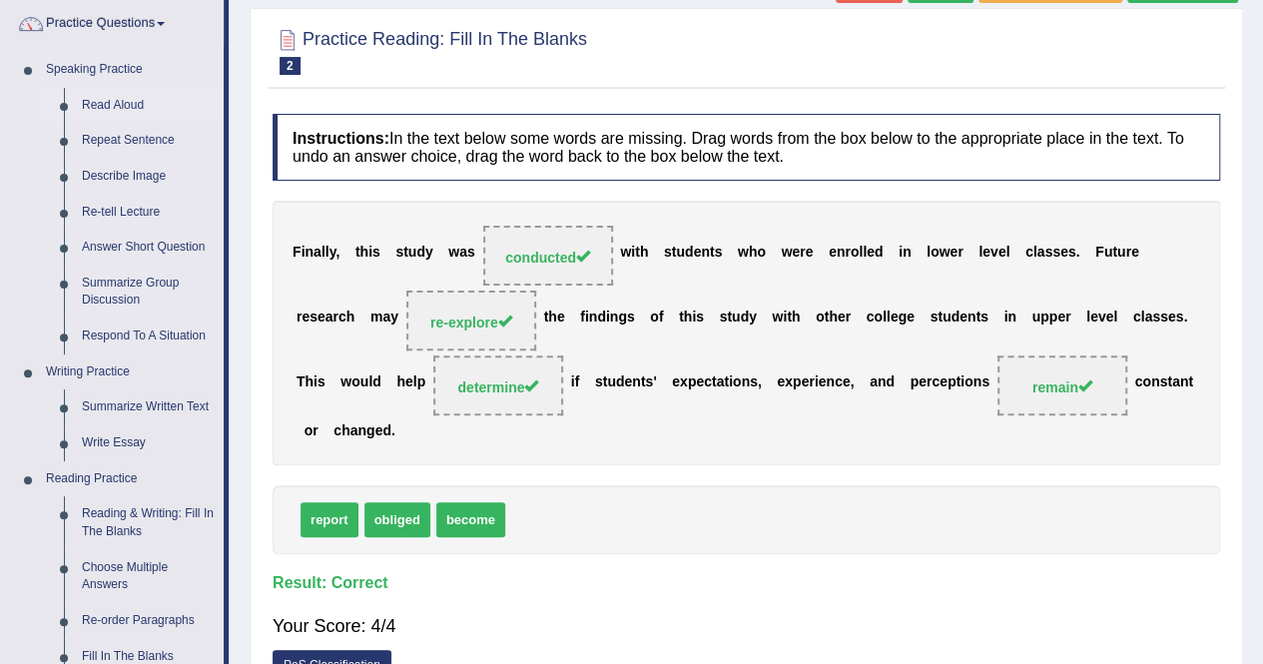
click at [106, 105] on link "Read Aloud" at bounding box center [148, 106] width 151 height 36
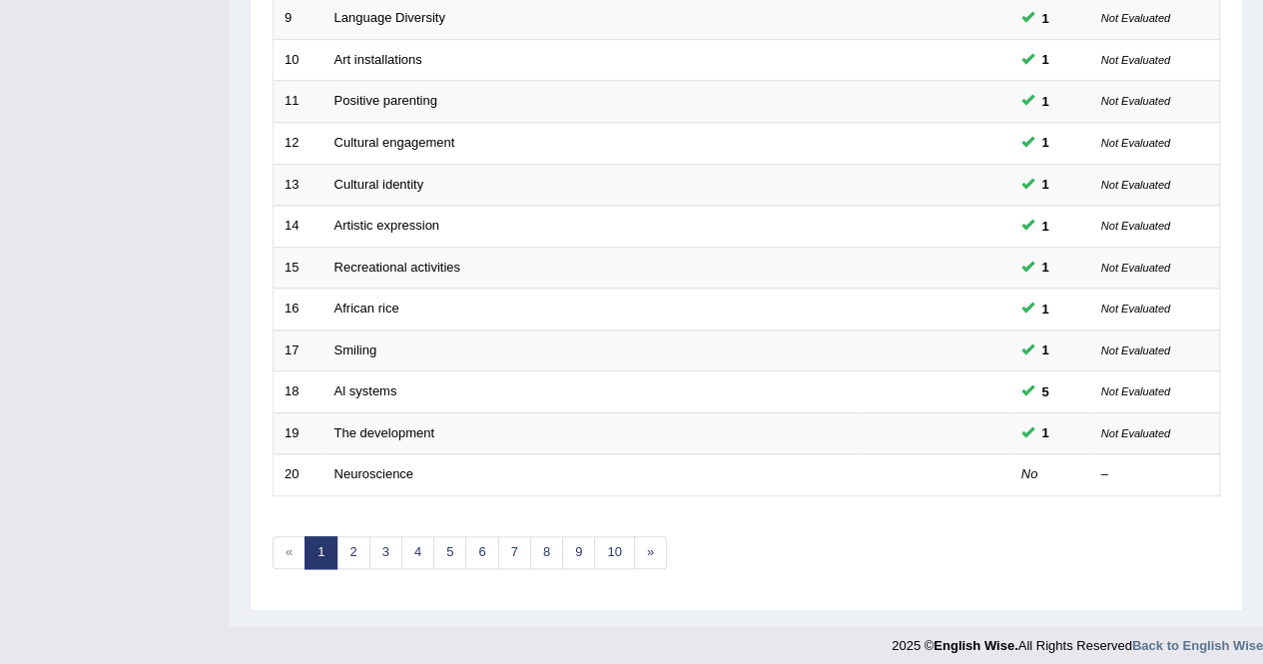
scroll to position [648, 0]
click at [639, 545] on link "»" at bounding box center [650, 550] width 33 height 33
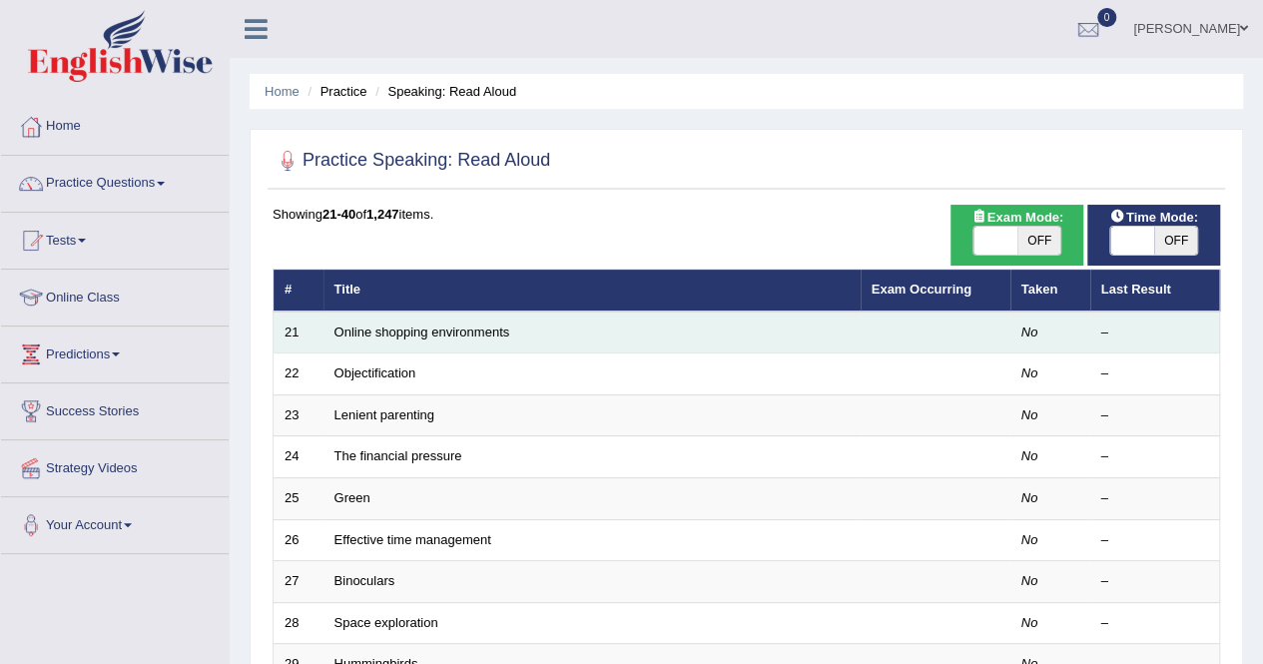
click at [393, 339] on td "Online shopping environments" at bounding box center [592, 333] width 537 height 42
click at [352, 327] on link "Online shopping environments" at bounding box center [423, 332] width 176 height 15
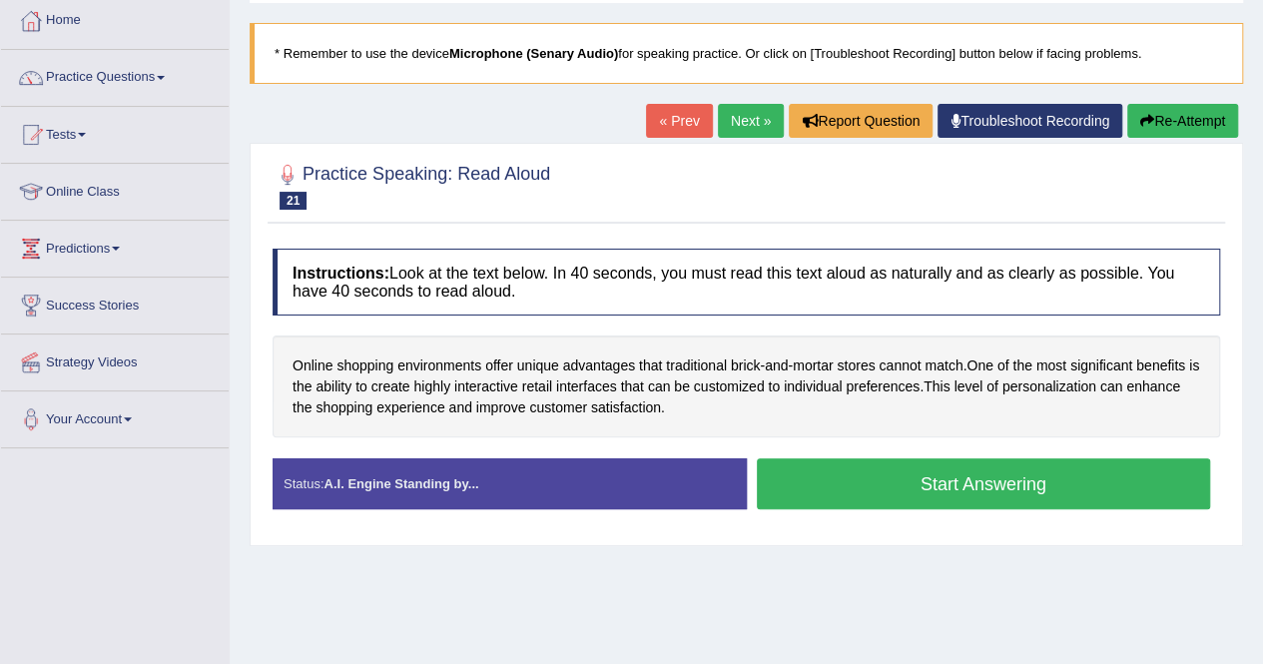
scroll to position [120, 0]
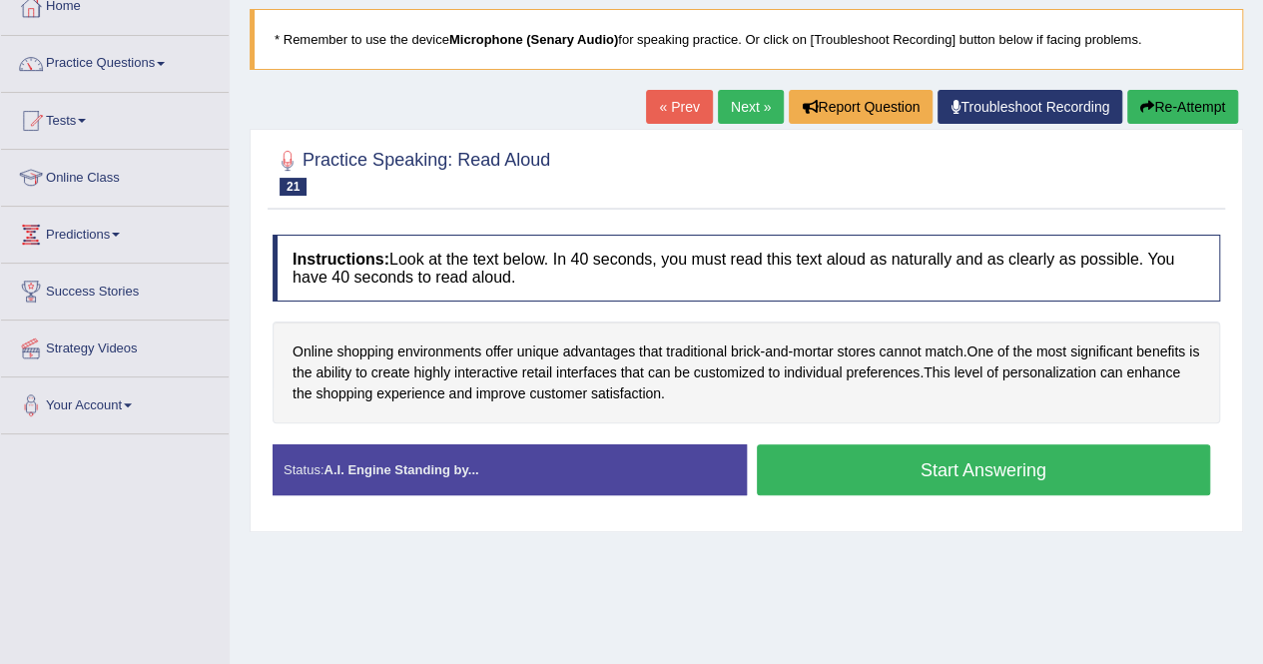
click at [1005, 481] on button "Start Answering" at bounding box center [984, 469] width 454 height 51
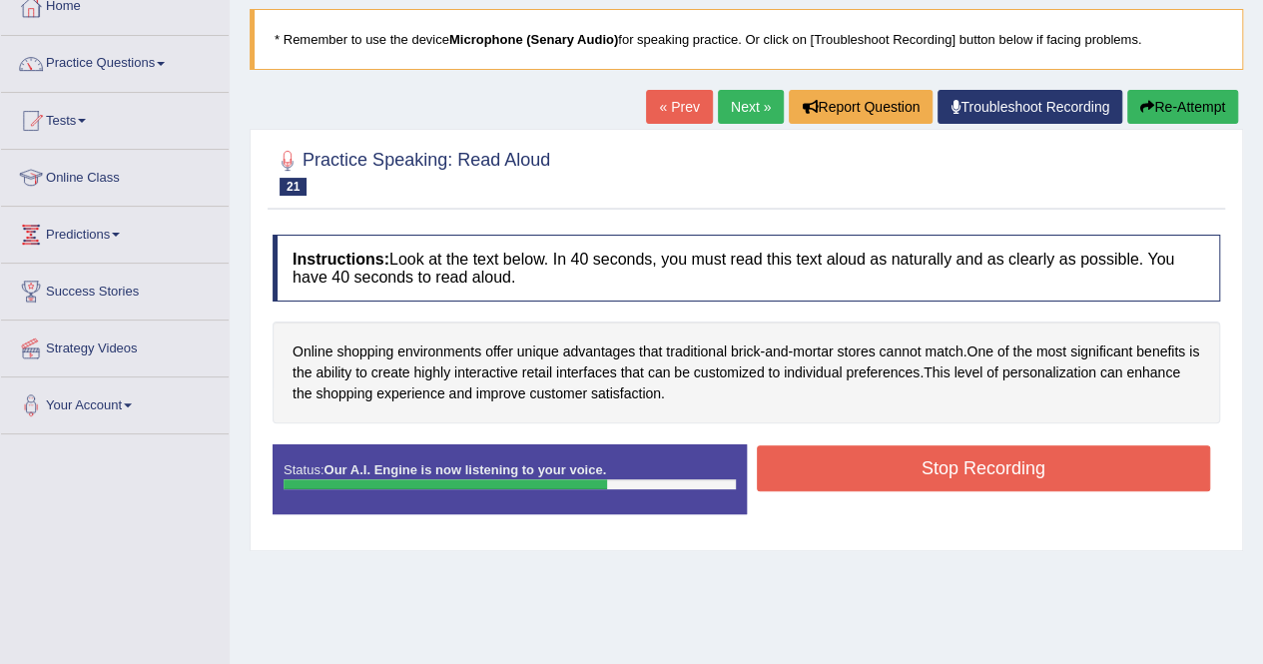
click at [989, 450] on button "Stop Recording" at bounding box center [984, 468] width 454 height 46
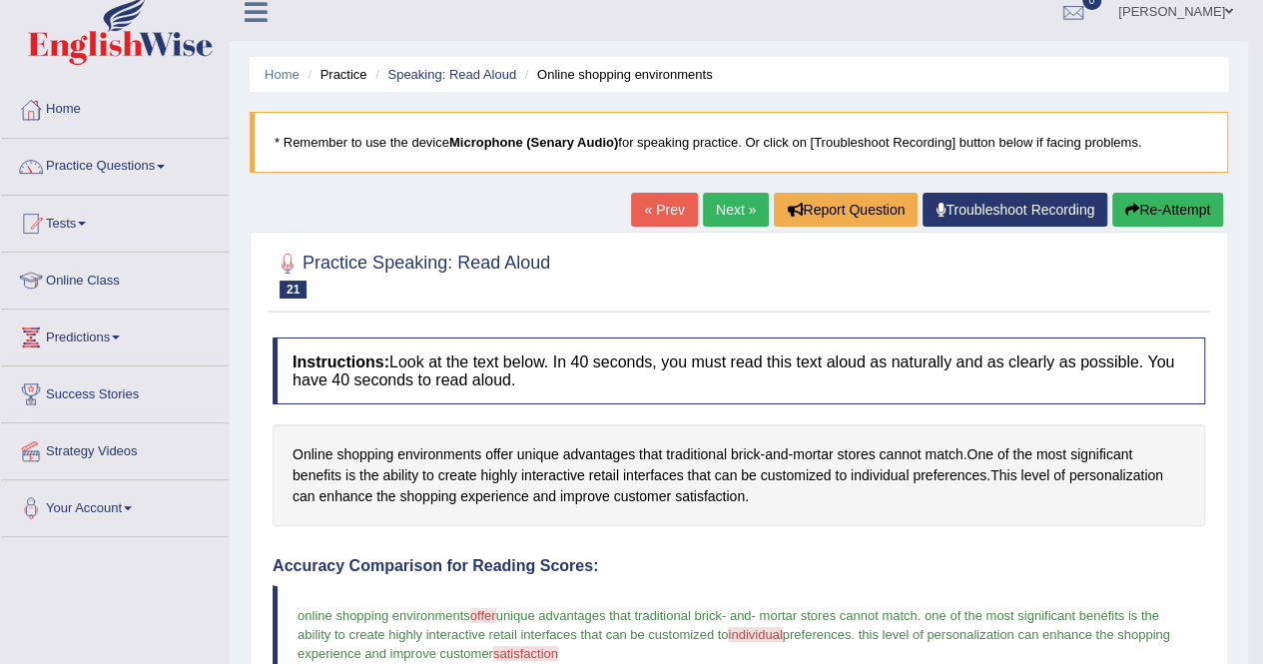
scroll to position [0, 0]
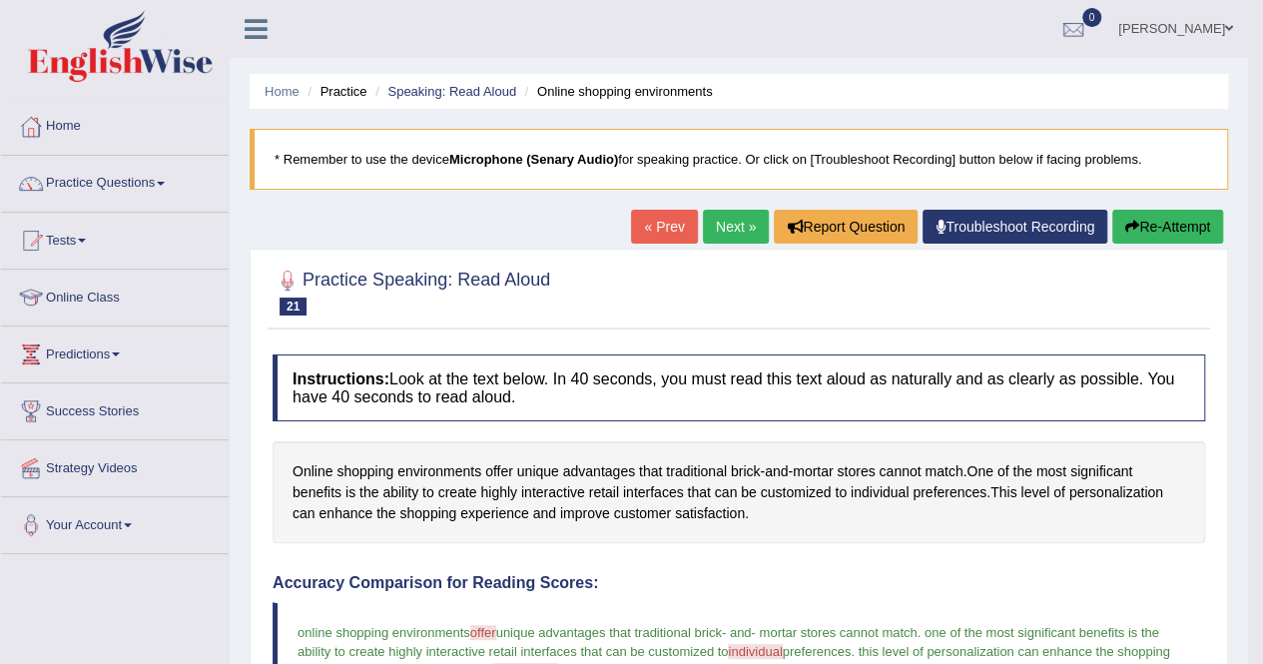
click at [727, 225] on link "Next »" at bounding box center [736, 227] width 66 height 34
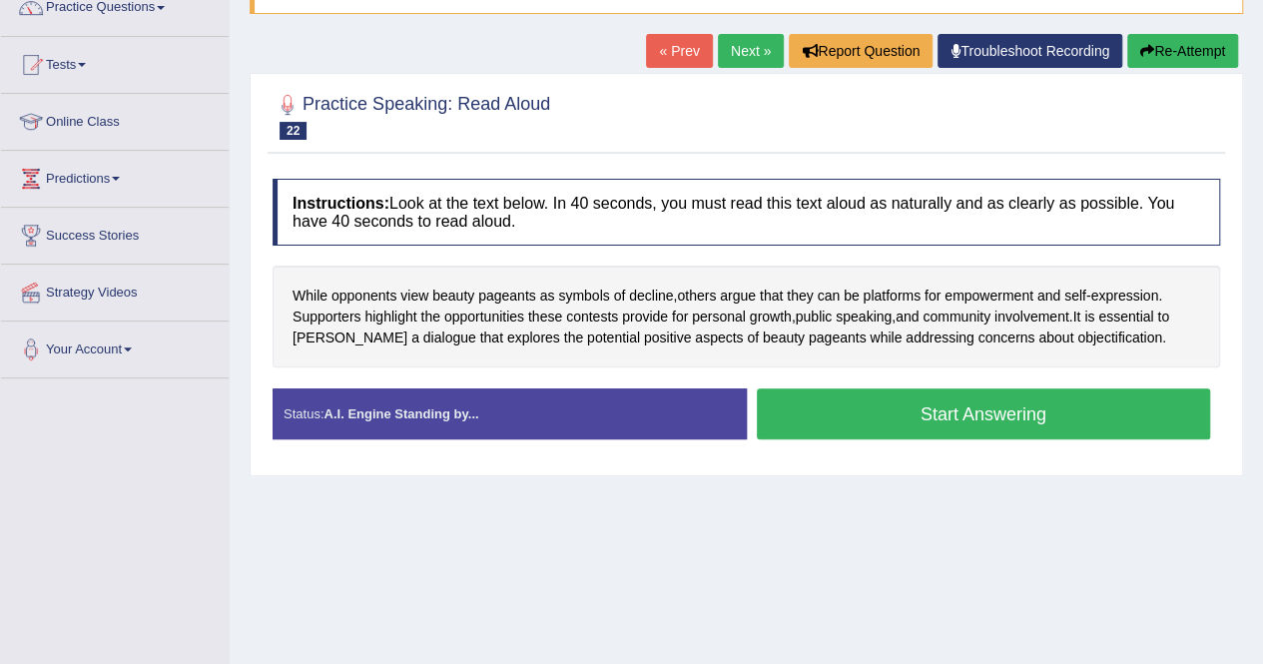
scroll to position [160, 0]
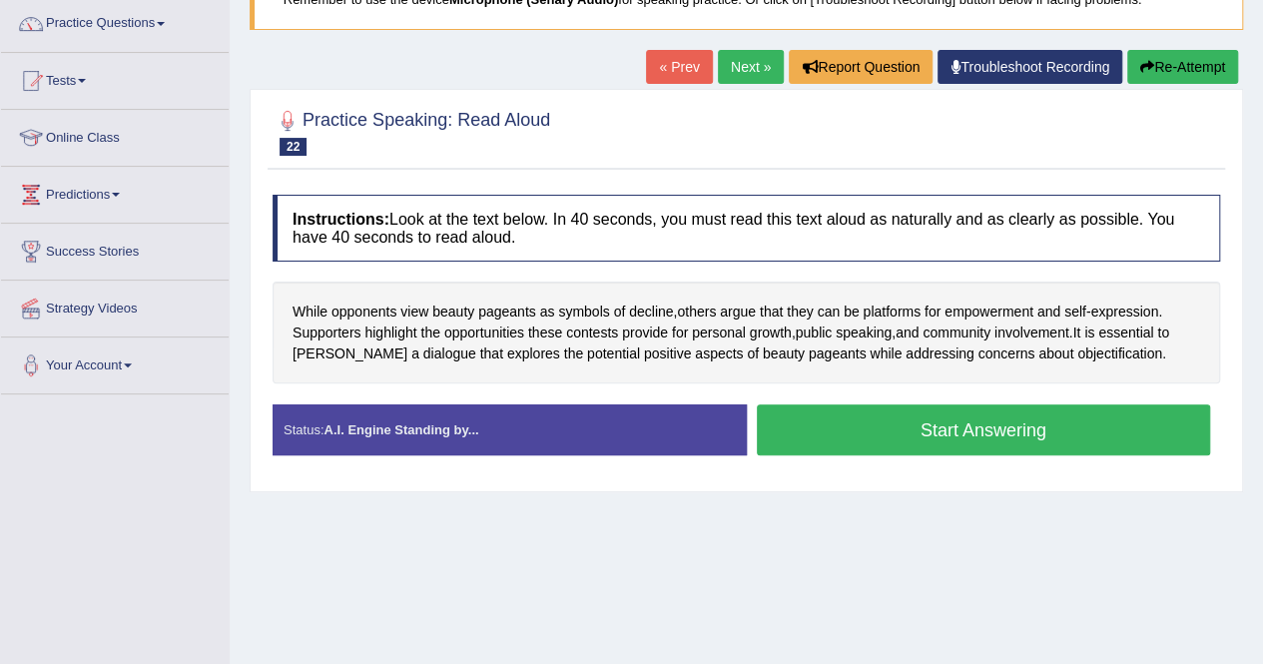
click at [1000, 428] on button "Start Answering" at bounding box center [984, 429] width 454 height 51
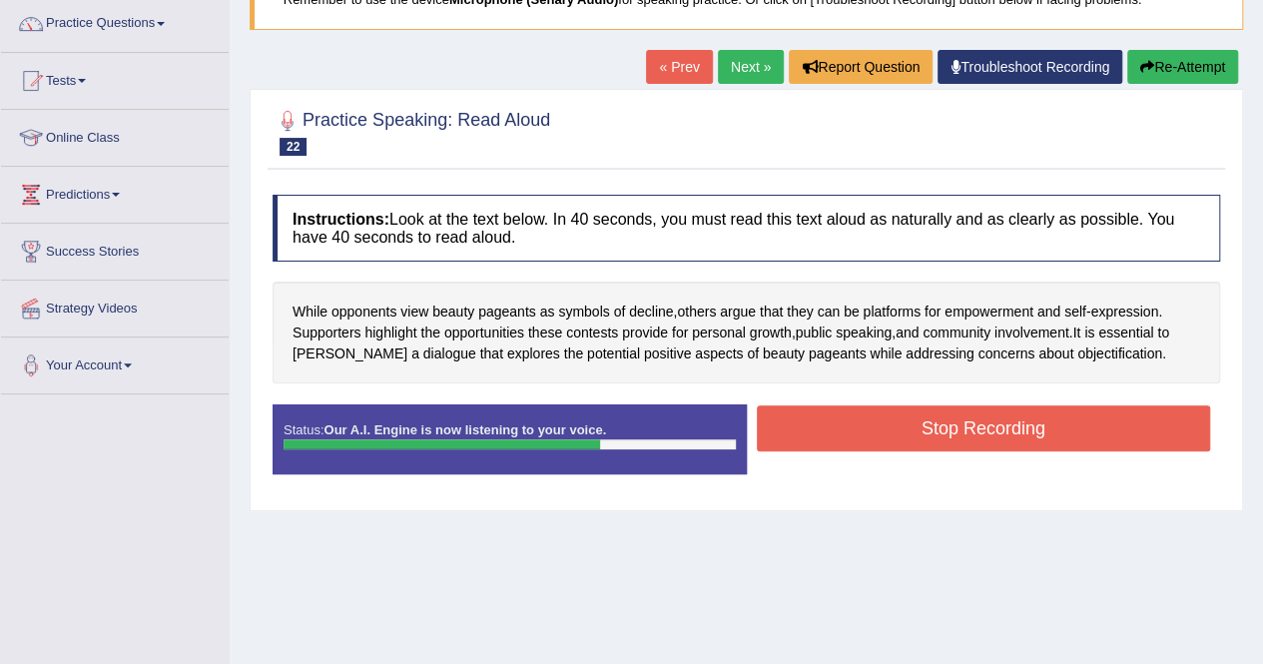
click at [1000, 428] on button "Stop Recording" at bounding box center [984, 428] width 454 height 46
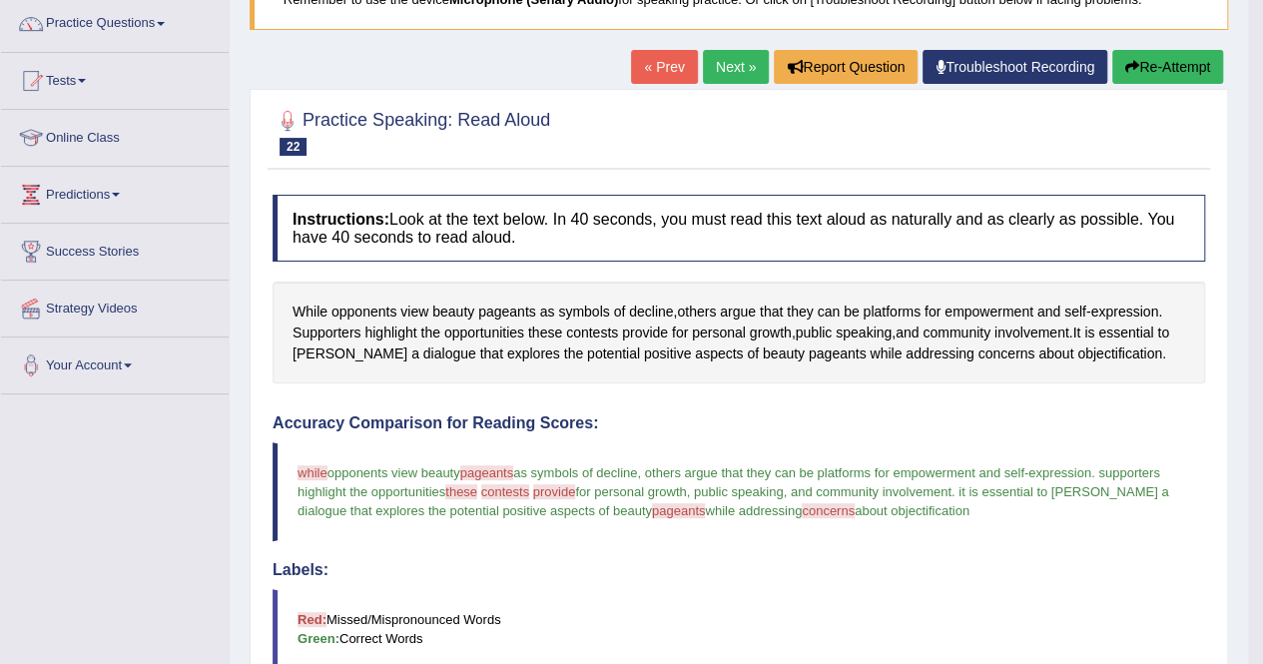
click at [1262, 504] on html "Toggle navigation Home Practice Questions Speaking Practice Read Aloud Repeat S…" at bounding box center [631, 172] width 1263 height 664
click at [1263, 504] on html "Toggle navigation Home Practice Questions Speaking Practice Read Aloud Repeat S…" at bounding box center [631, 172] width 1263 height 664
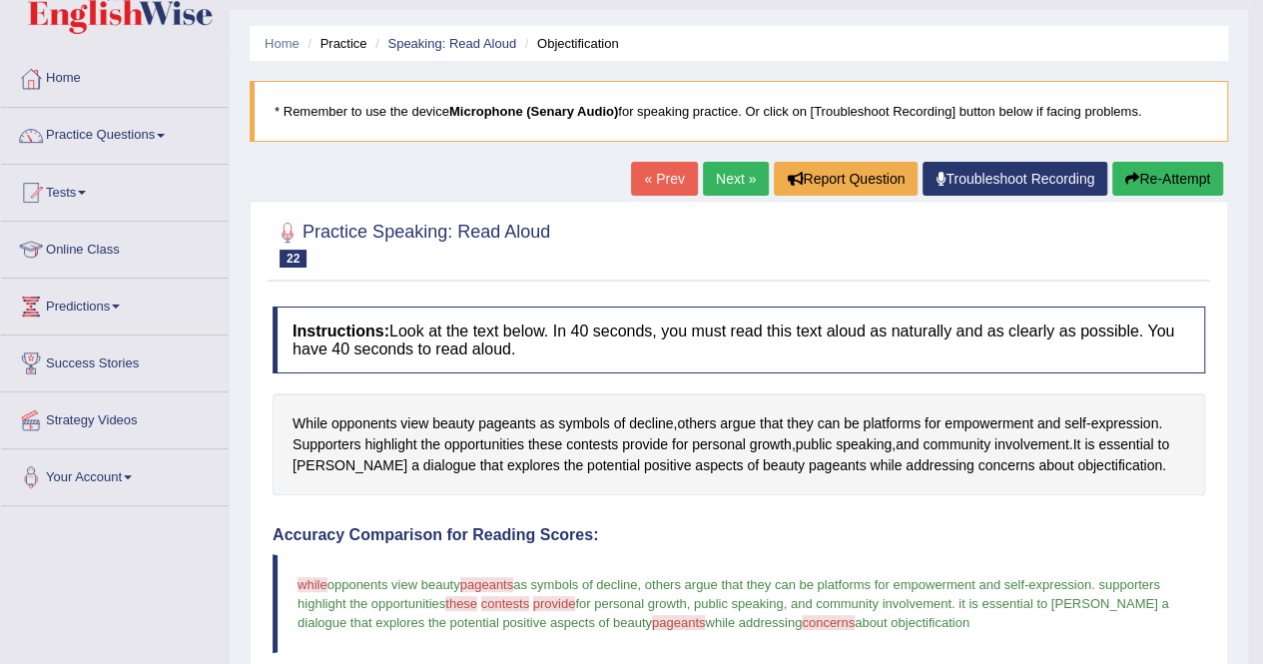
scroll to position [0, 0]
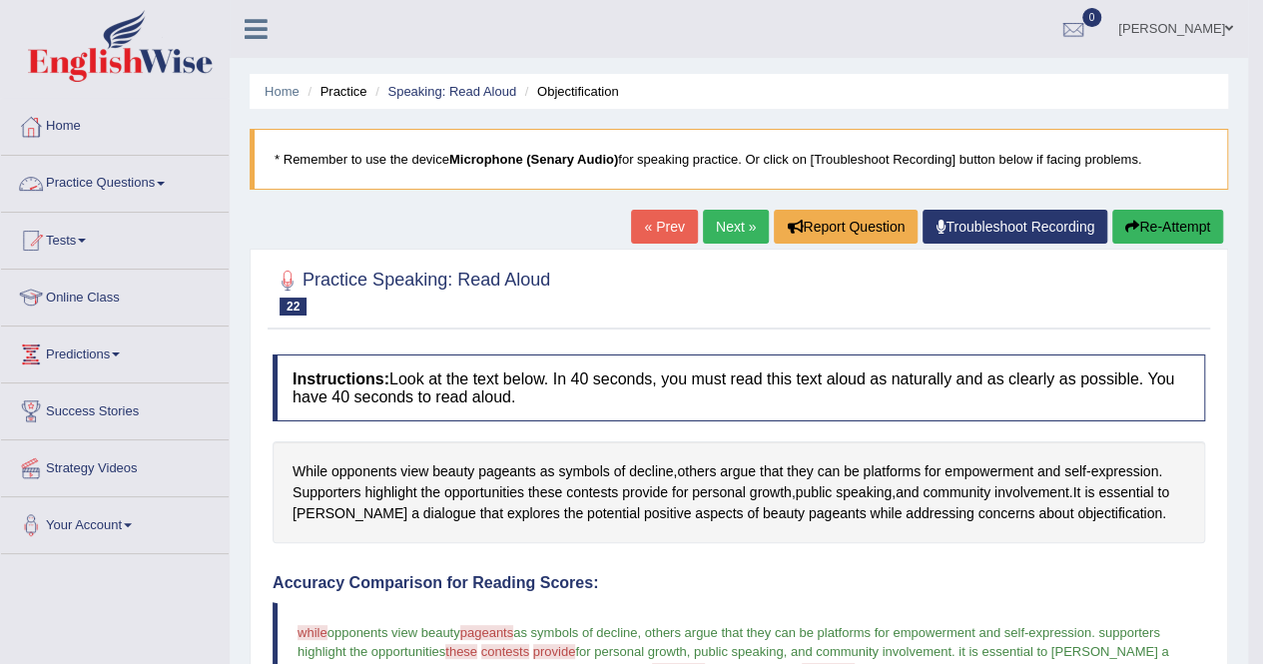
click at [166, 186] on link "Practice Questions" at bounding box center [115, 181] width 228 height 50
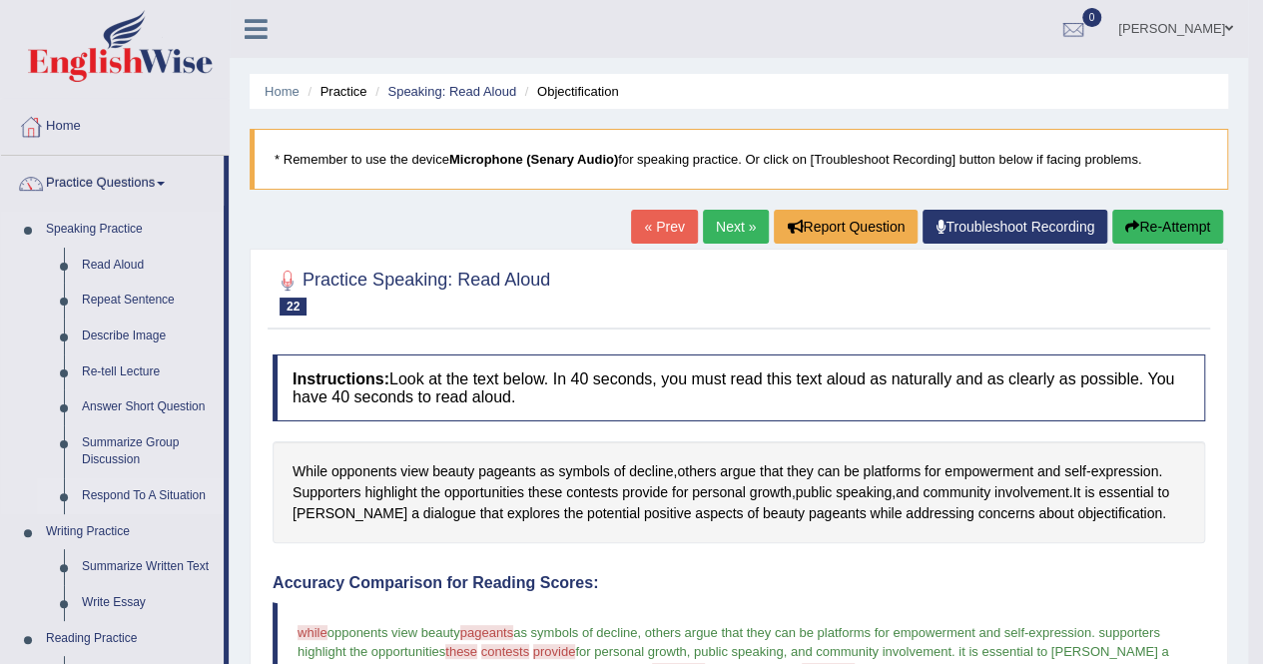
click at [128, 490] on link "Respond To A Situation" at bounding box center [148, 496] width 151 height 36
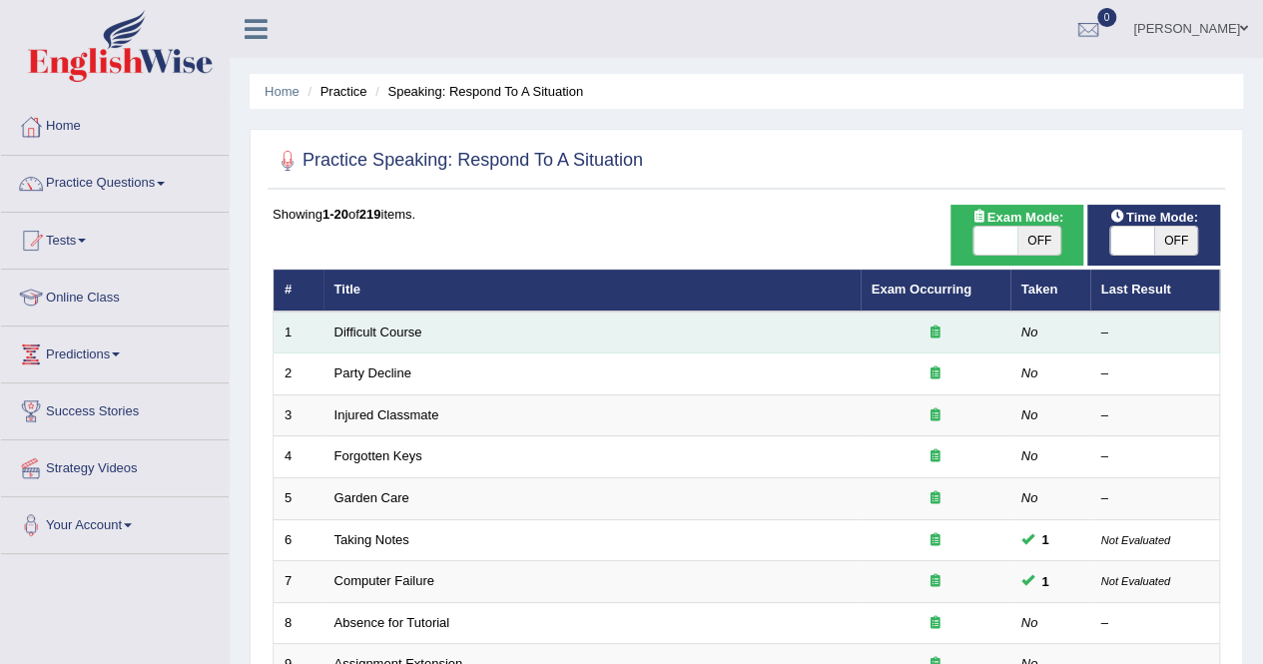
click at [372, 340] on td "Difficult Course" at bounding box center [592, 333] width 537 height 42
click at [494, 342] on td "Difficult Course" at bounding box center [592, 333] width 537 height 42
click at [381, 328] on link "Difficult Course" at bounding box center [379, 332] width 88 height 15
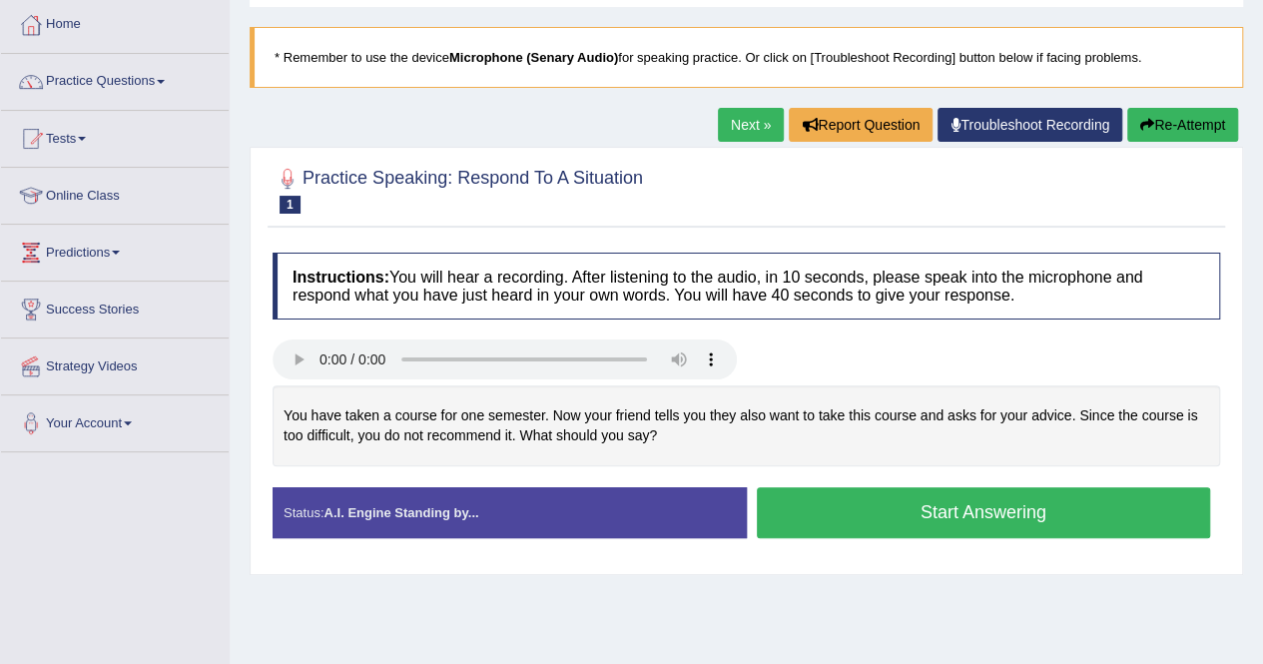
scroll to position [120, 0]
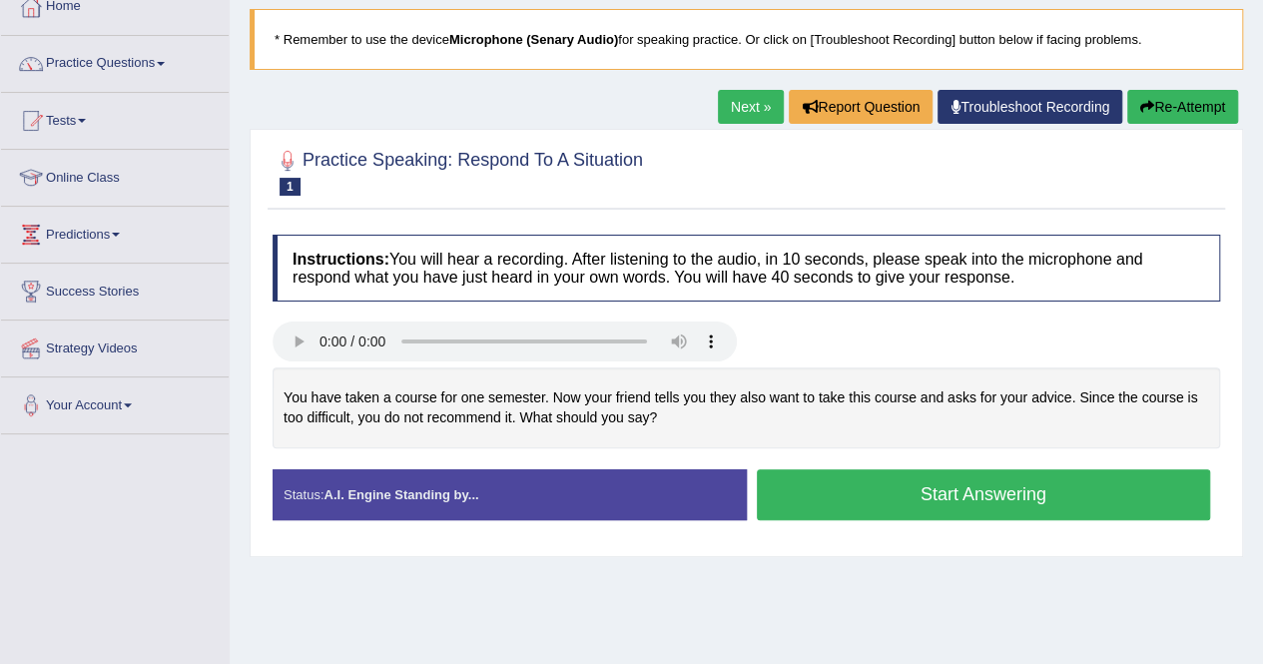
click at [797, 498] on button "Start Answering" at bounding box center [984, 494] width 454 height 51
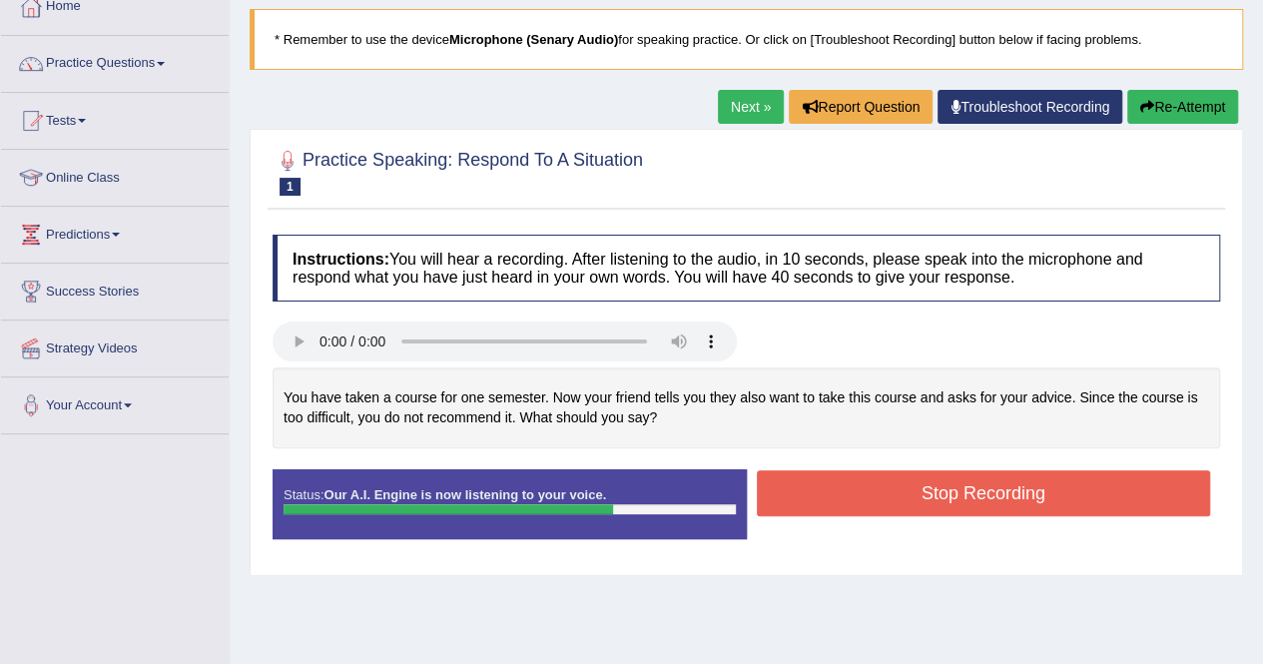
click at [797, 498] on button "Stop Recording" at bounding box center [984, 493] width 454 height 46
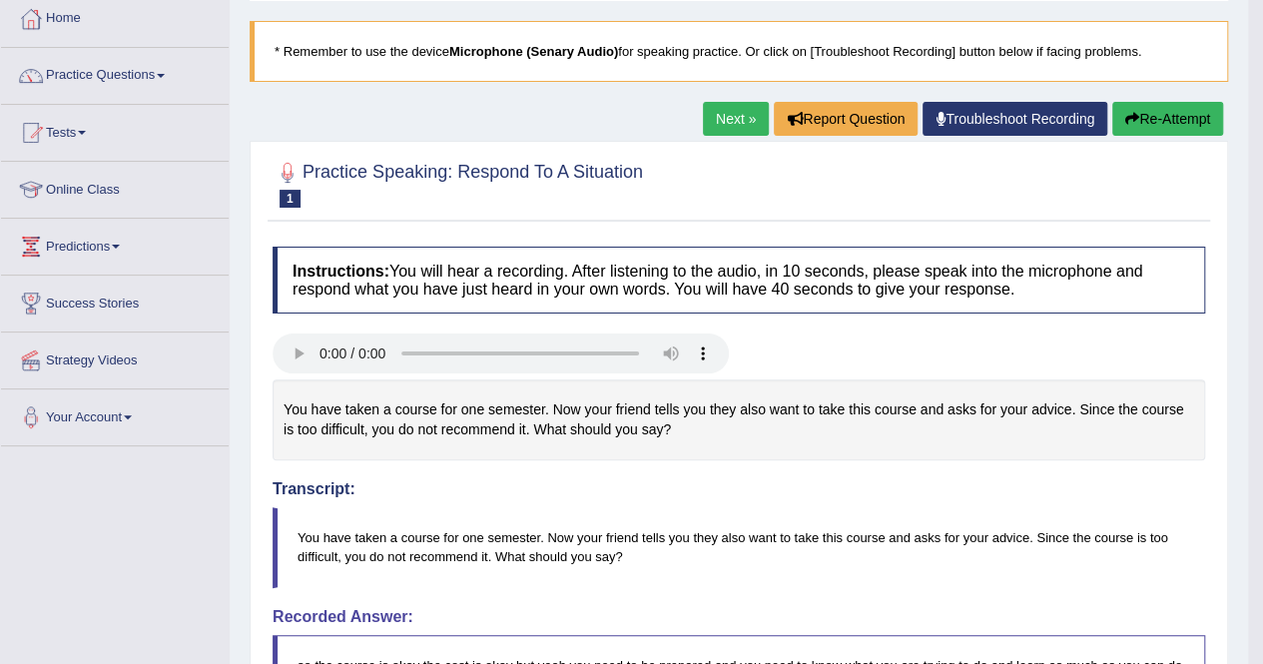
scroll to position [93, 0]
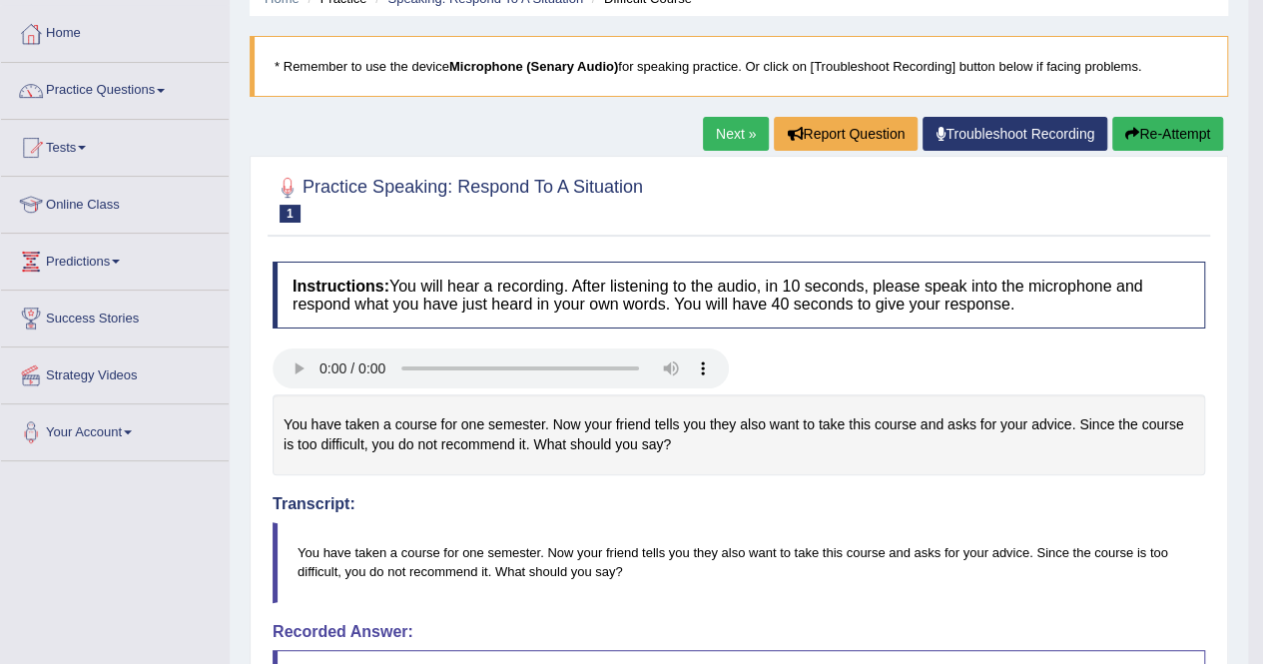
click at [721, 134] on link "Next »" at bounding box center [736, 134] width 66 height 34
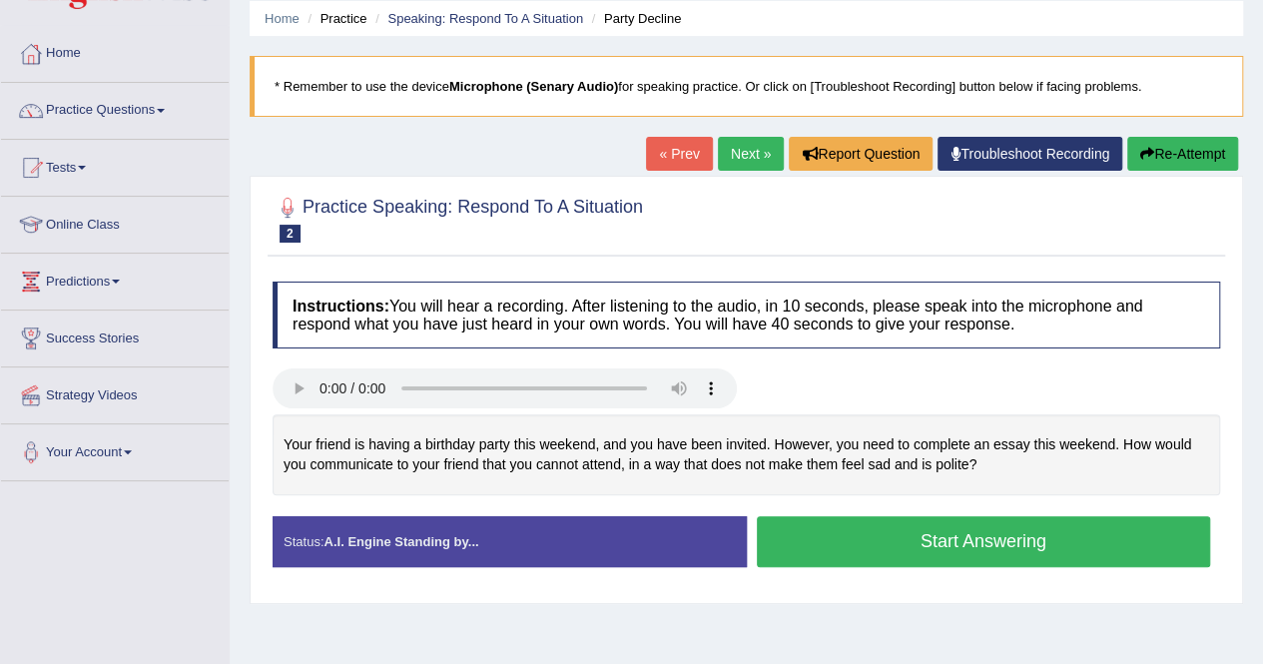
scroll to position [80, 0]
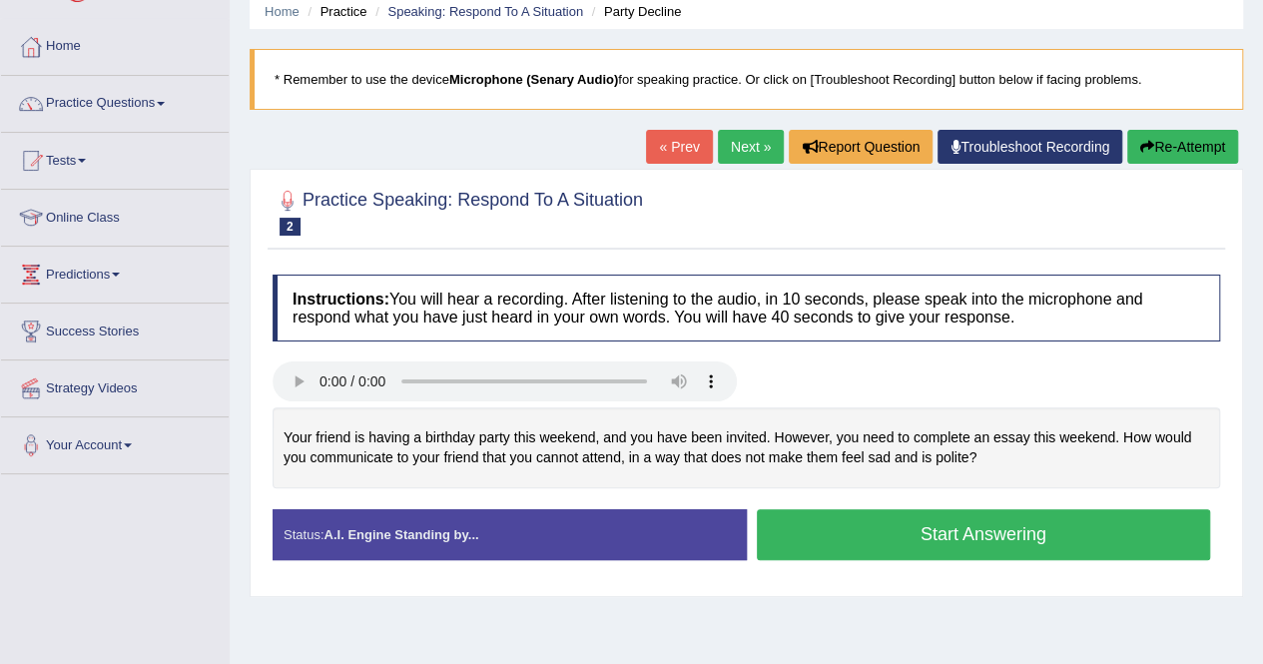
click at [947, 542] on button "Start Answering" at bounding box center [984, 534] width 454 height 51
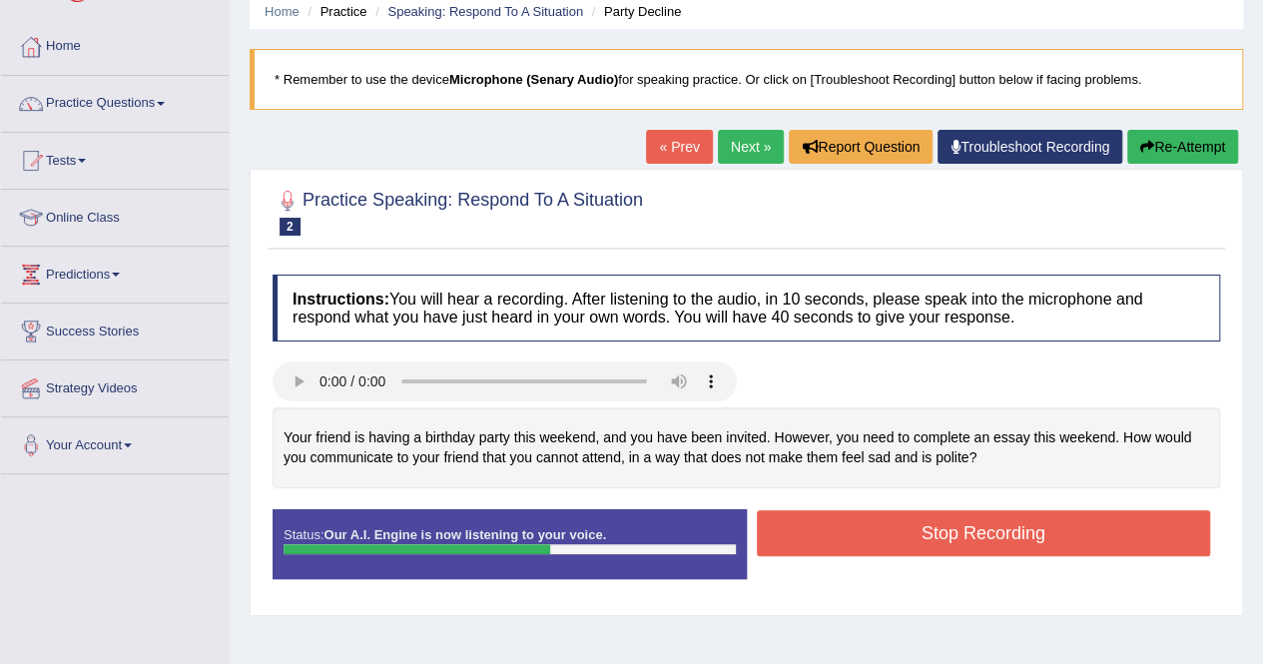
click at [947, 542] on button "Stop Recording" at bounding box center [984, 533] width 454 height 46
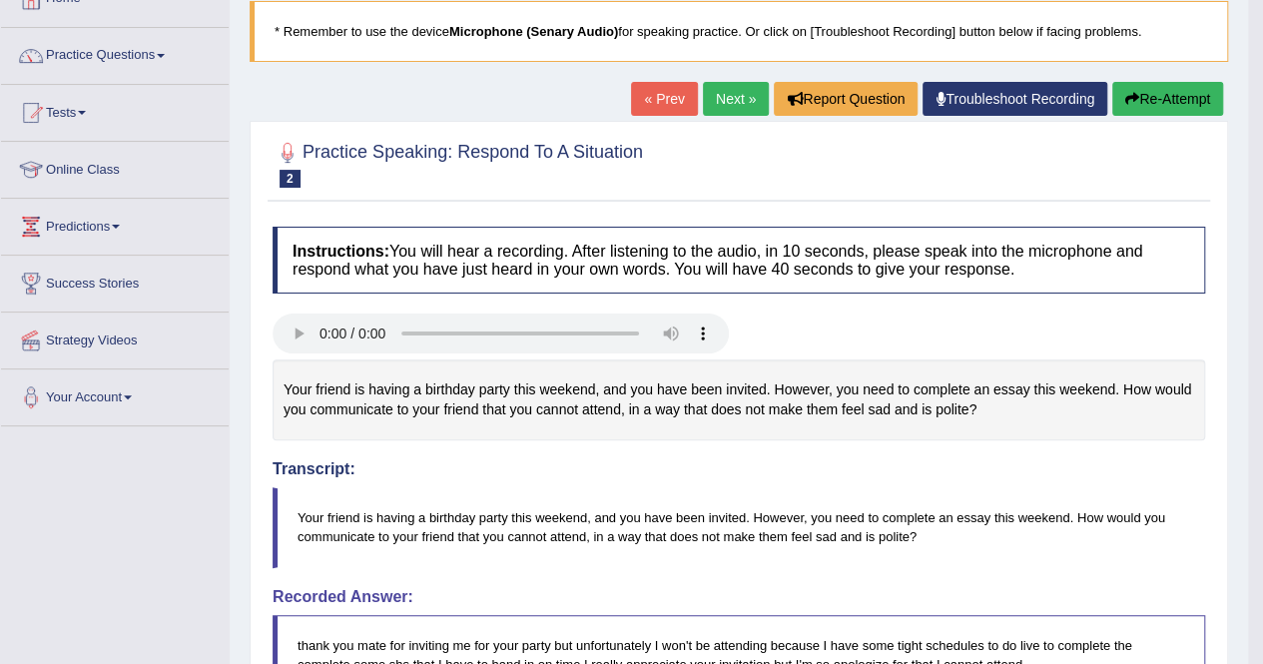
scroll to position [120, 0]
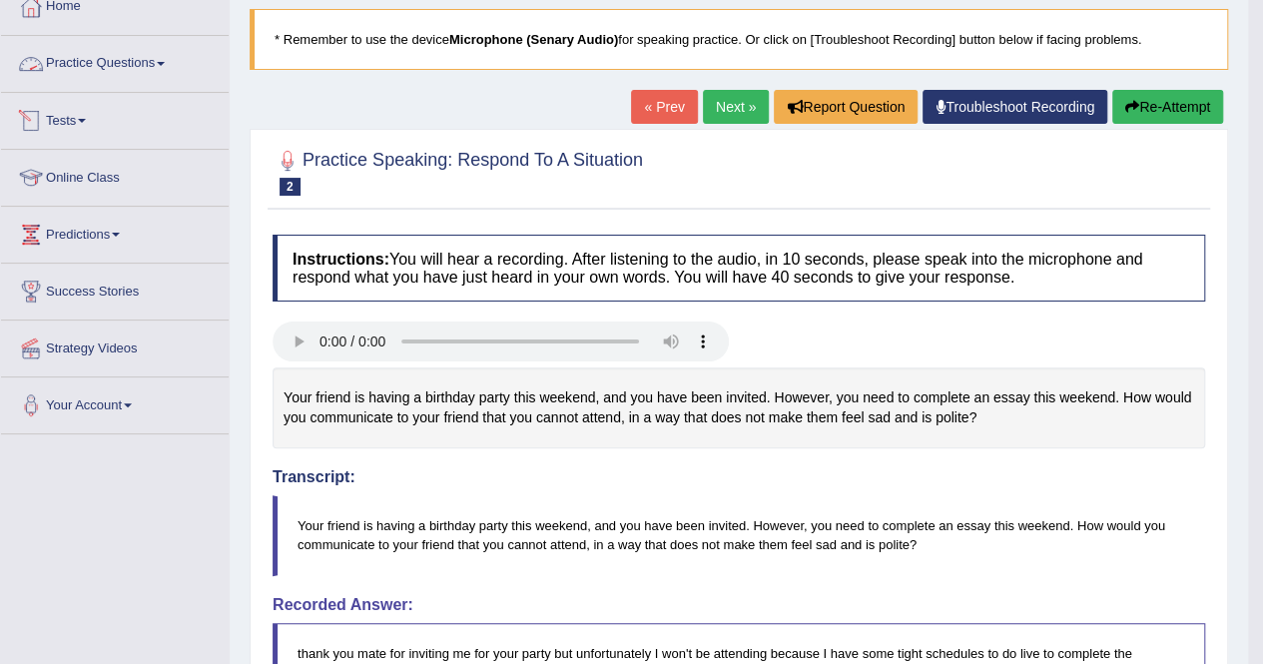
click at [165, 64] on span at bounding box center [161, 64] width 8 height 4
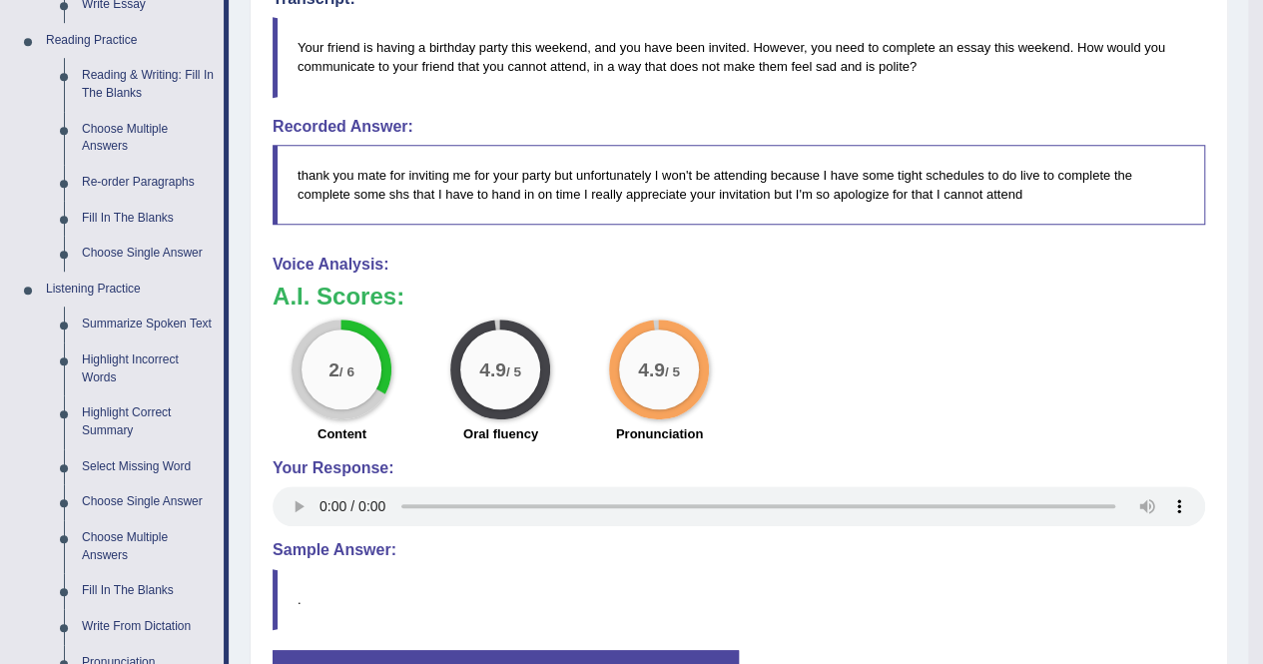
scroll to position [599, 0]
click at [114, 361] on link "Highlight Incorrect Words" at bounding box center [148, 368] width 151 height 53
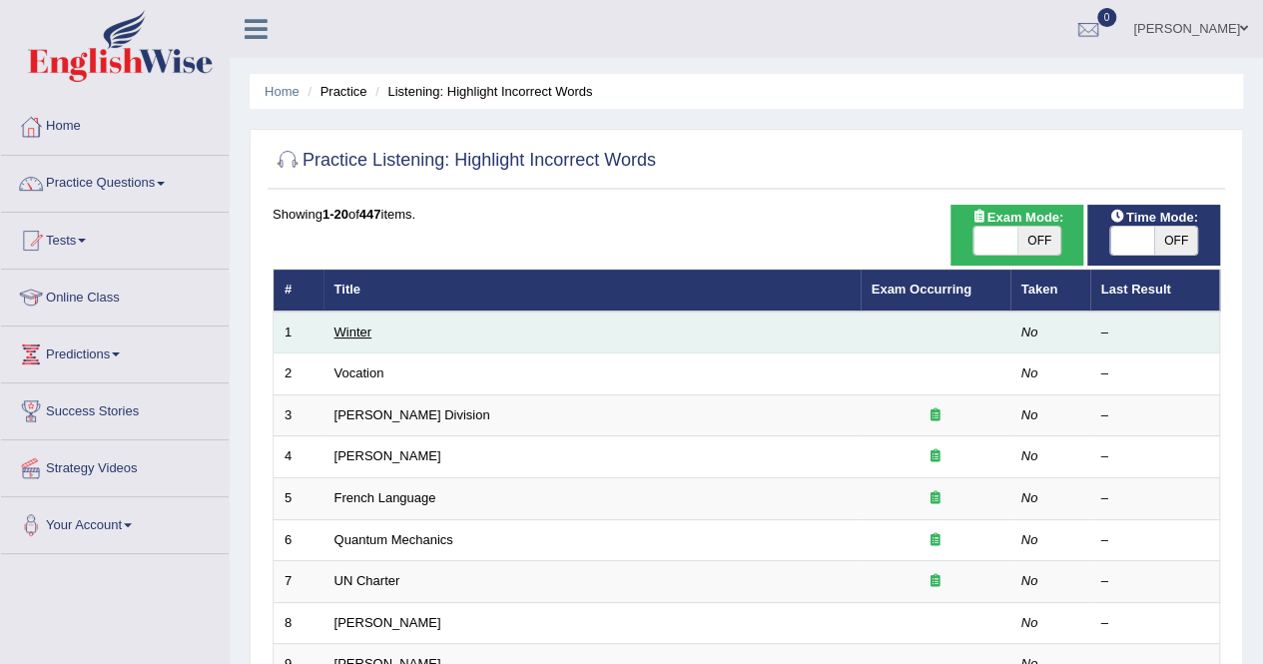
click at [358, 335] on link "Winter" at bounding box center [354, 332] width 38 height 15
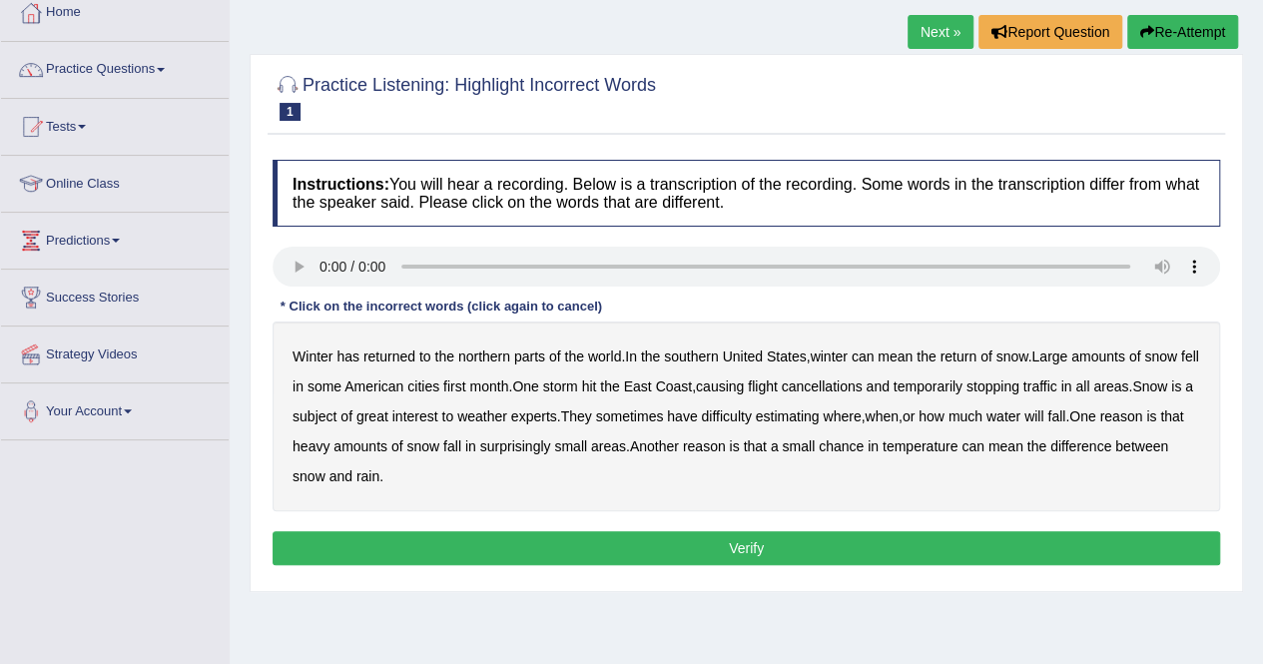
scroll to position [120, 0]
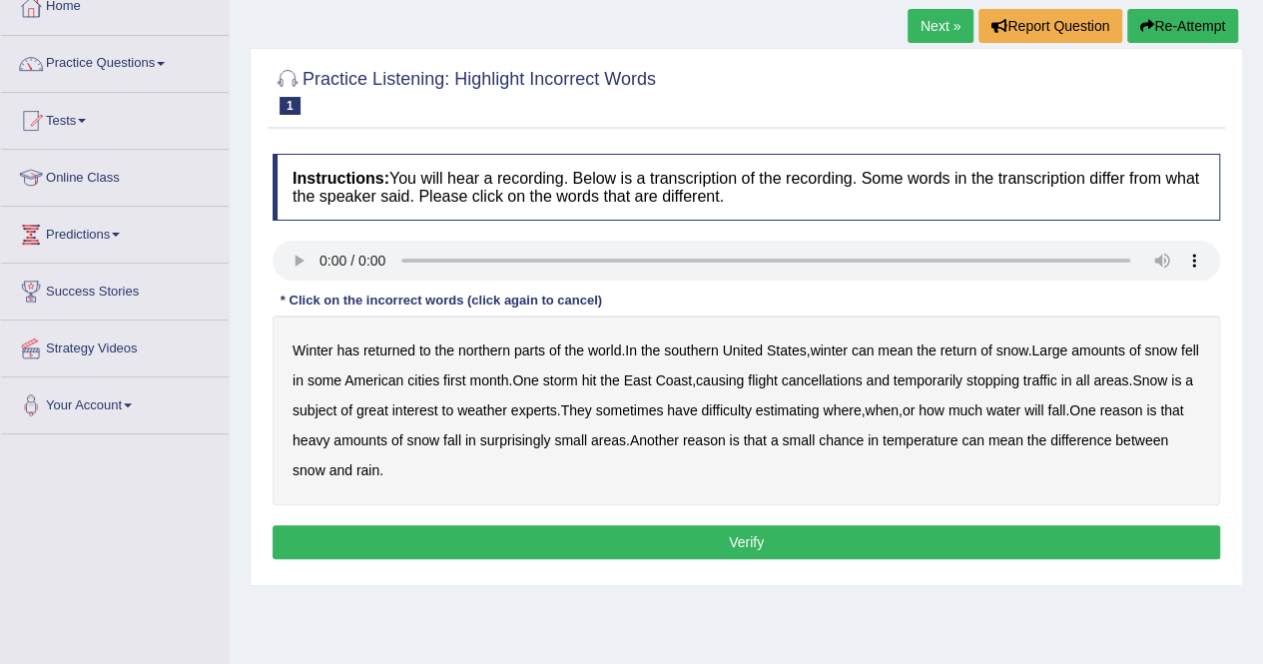
click at [695, 361] on div "Winter has returned to the northern parts of the world . In the southern United…" at bounding box center [747, 411] width 948 height 190
click at [697, 339] on div "Winter has returned to the northern parts of the world . In the southern United…" at bounding box center [747, 411] width 948 height 190
click at [697, 344] on b "southern" at bounding box center [691, 351] width 54 height 16
click at [466, 375] on b "first" at bounding box center [454, 381] width 23 height 16
click at [1090, 379] on b "all" at bounding box center [1083, 381] width 14 height 16
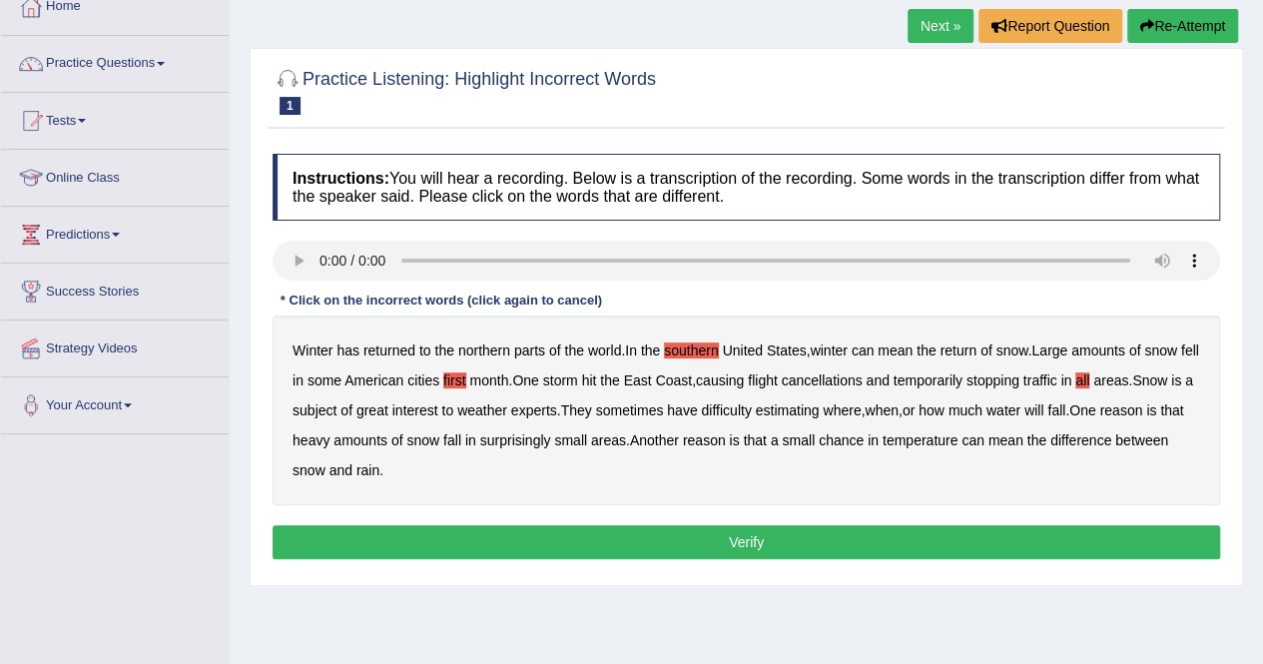
click at [1021, 405] on b "water" at bounding box center [1004, 410] width 34 height 16
click at [761, 534] on button "Verify" at bounding box center [747, 542] width 948 height 34
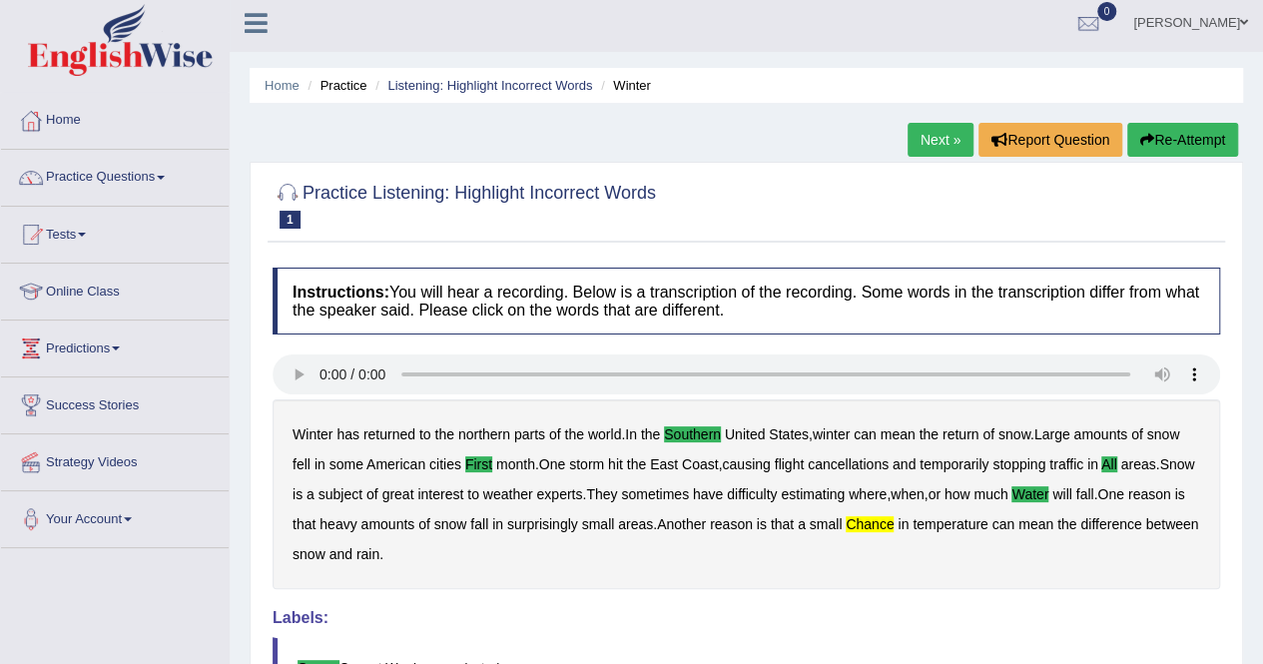
scroll to position [0, 0]
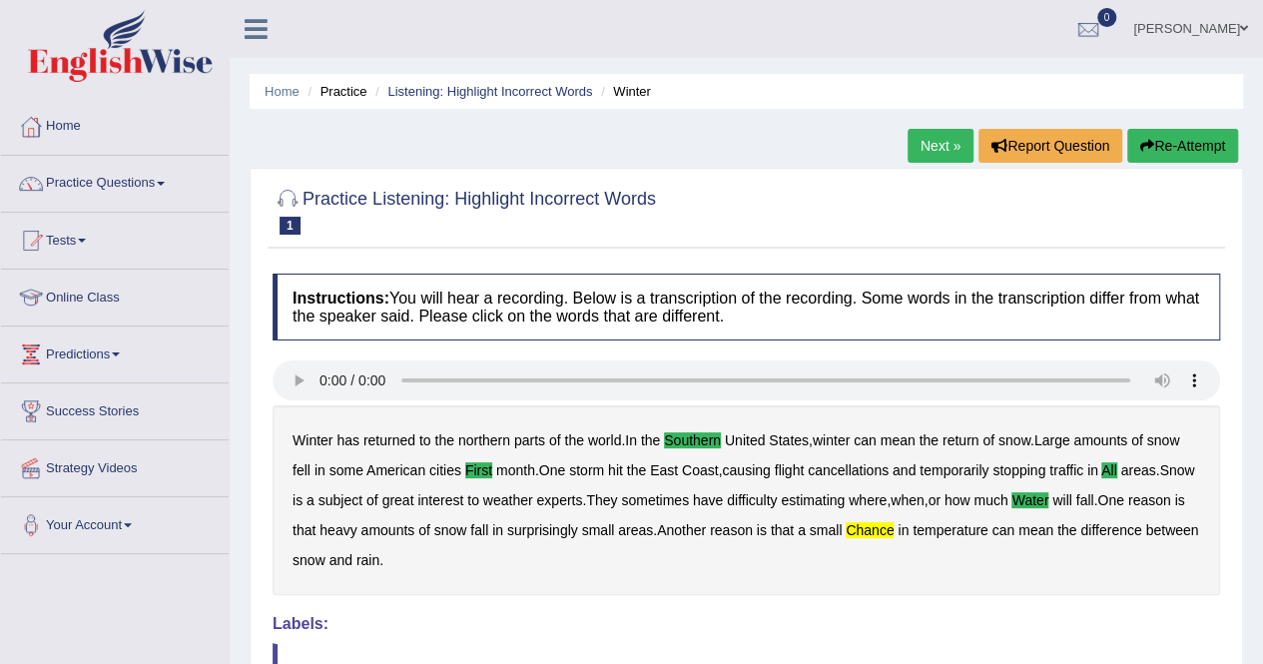
click at [909, 151] on link "Next »" at bounding box center [941, 146] width 66 height 34
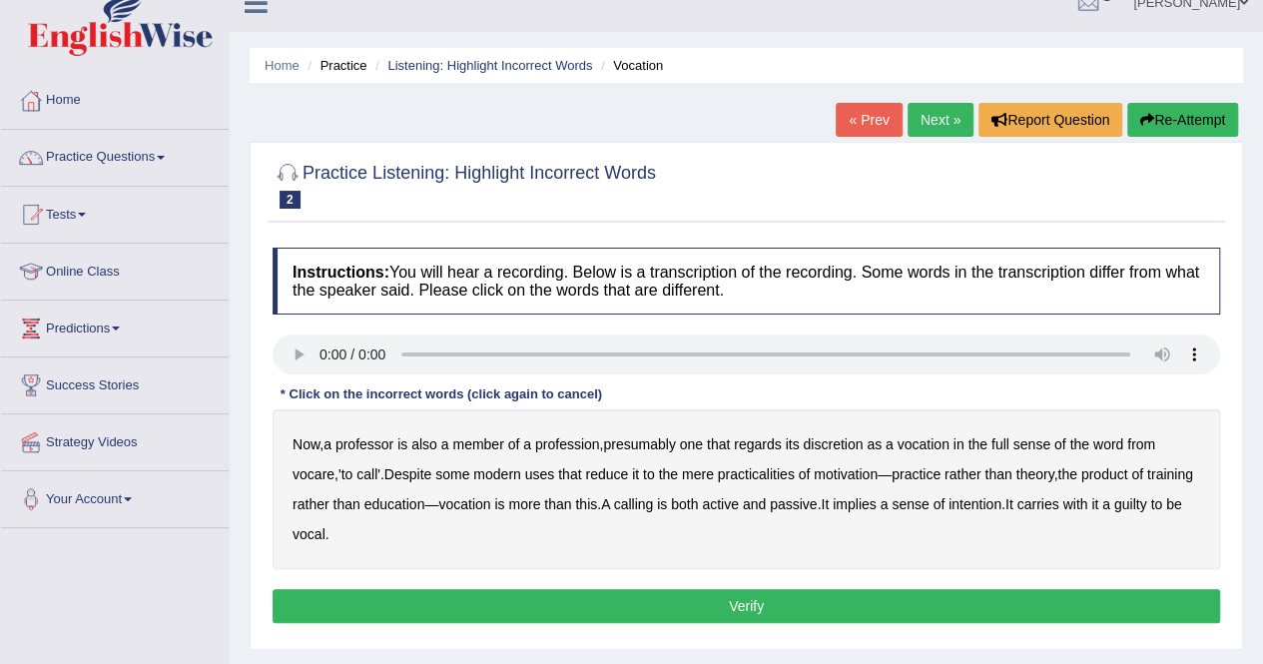
scroll to position [40, 0]
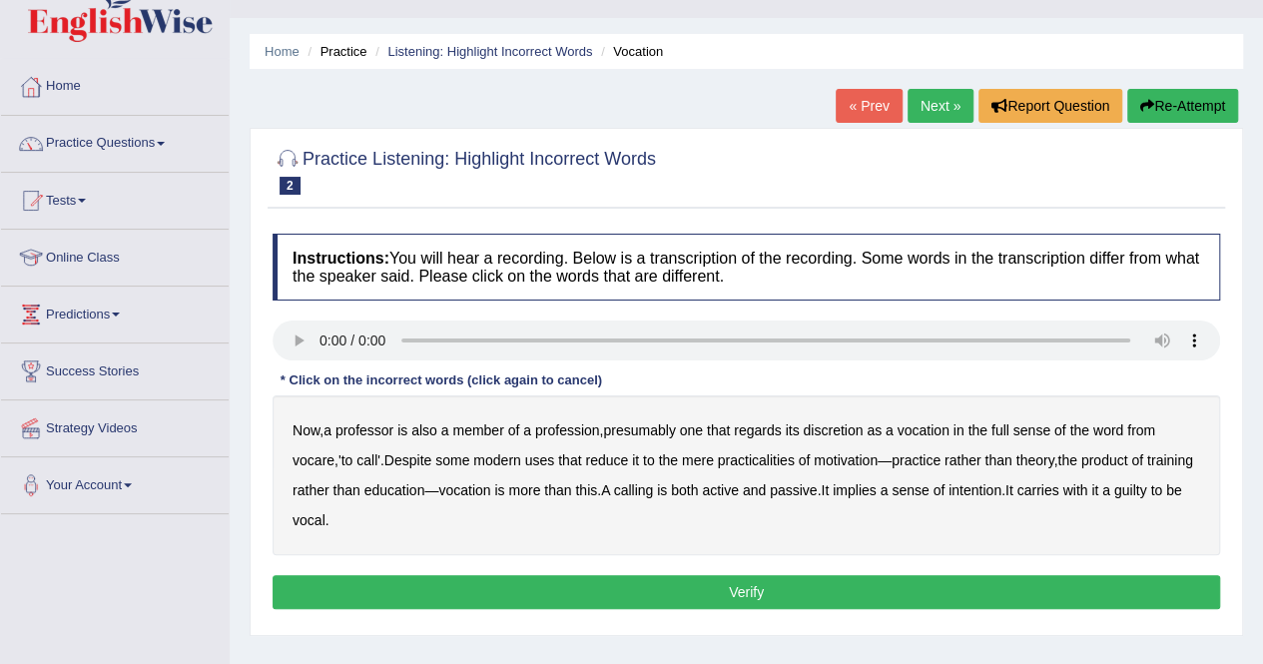
click at [823, 428] on b "discretion" at bounding box center [833, 430] width 60 height 16
click at [868, 454] on b "motivation" at bounding box center [846, 460] width 64 height 16
click at [1002, 484] on b "intention" at bounding box center [975, 490] width 53 height 16
click at [308, 526] on div "Now , a professor is also a member of a profession , presumably one that regard…" at bounding box center [747, 475] width 948 height 160
click at [1115, 498] on b "guilty" at bounding box center [1131, 490] width 33 height 16
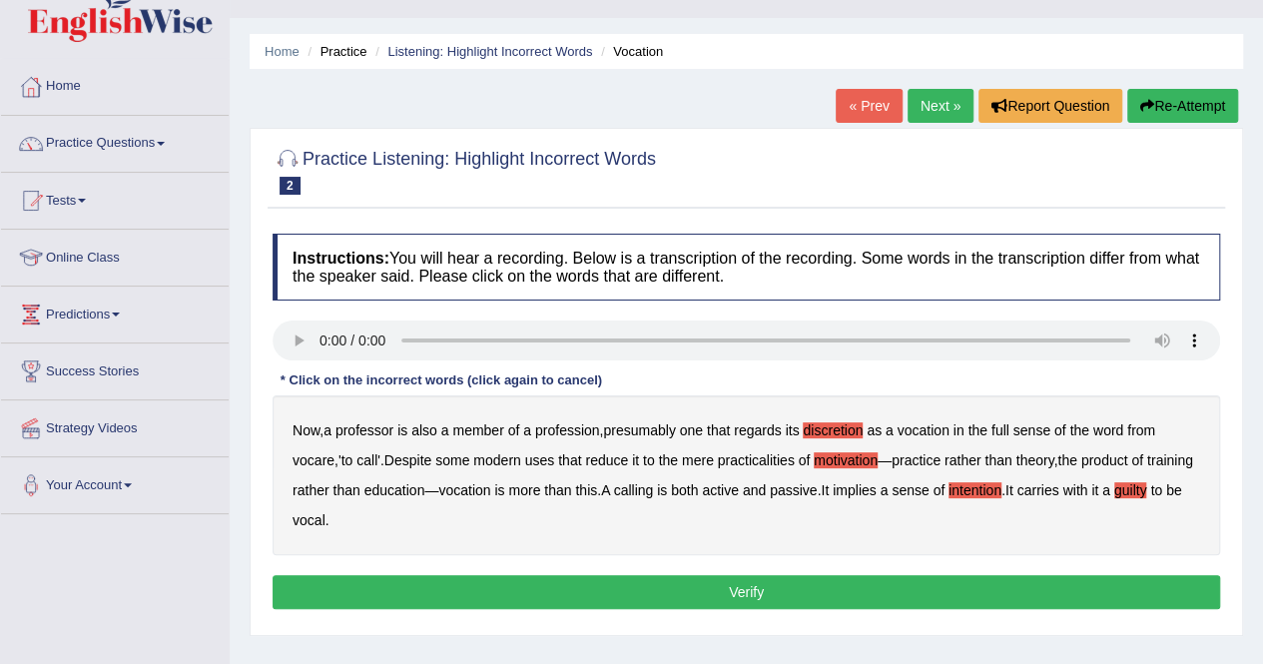
click at [703, 590] on button "Verify" at bounding box center [747, 592] width 948 height 34
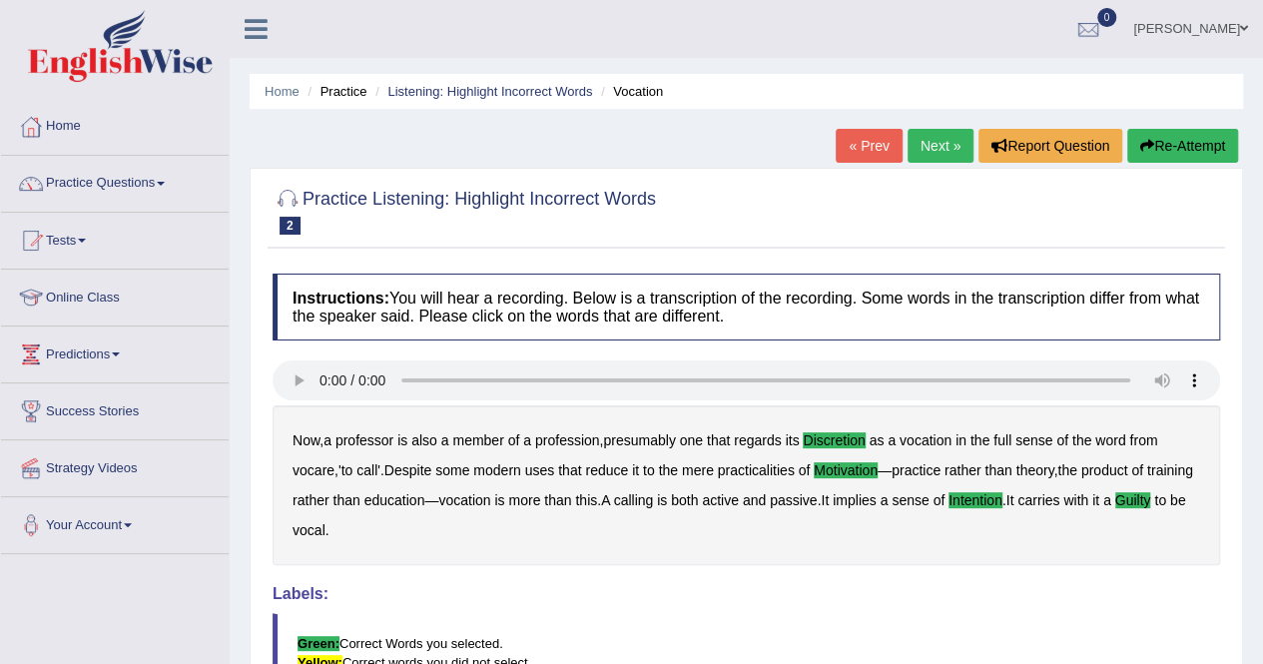
scroll to position [0, 0]
click at [165, 182] on span at bounding box center [161, 184] width 8 height 4
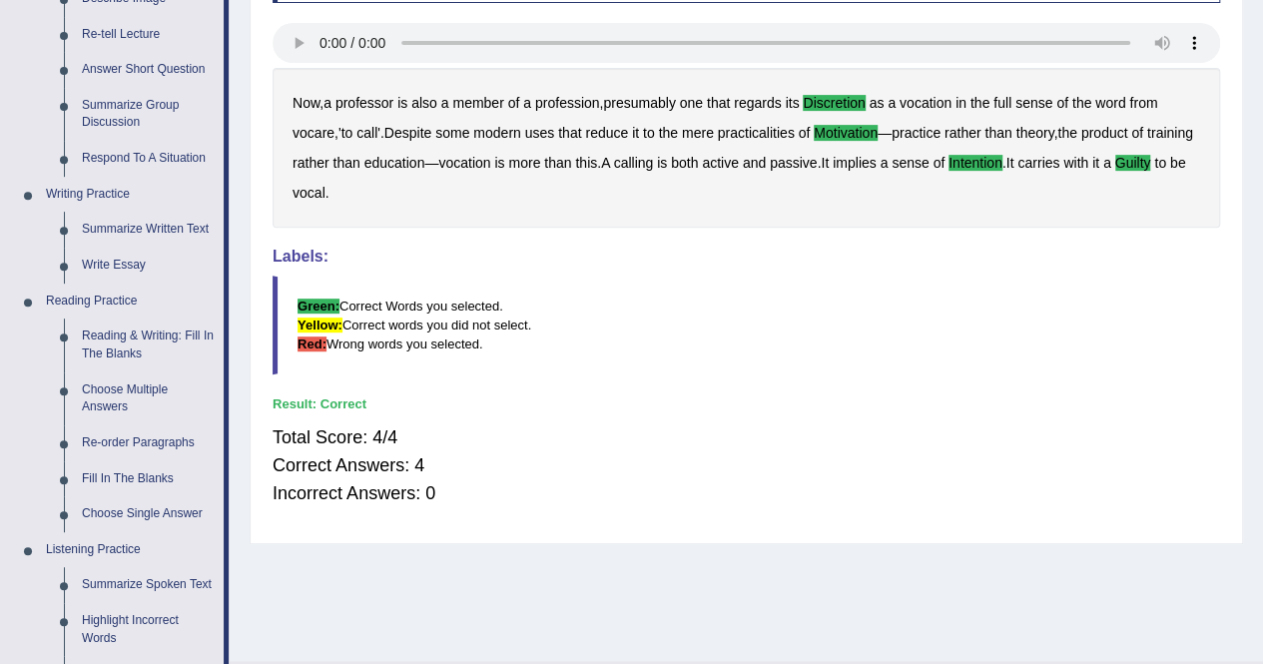
scroll to position [360, 0]
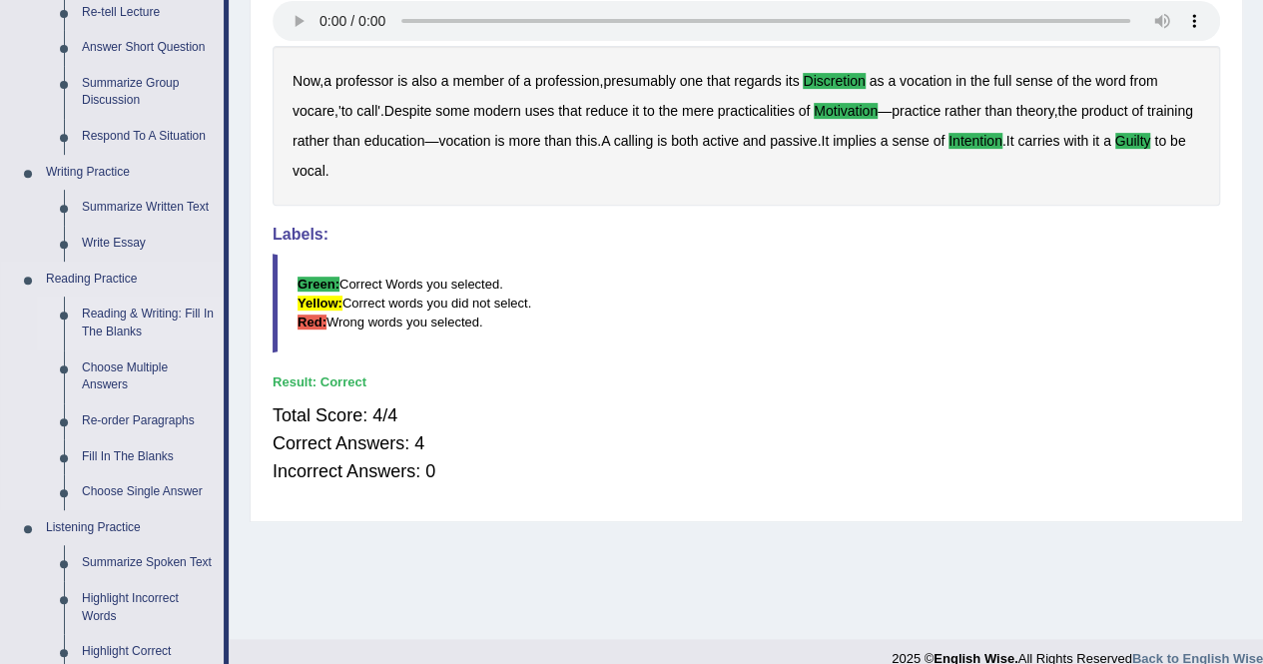
click at [118, 313] on link "Reading & Writing: Fill In The Blanks" at bounding box center [148, 323] width 151 height 53
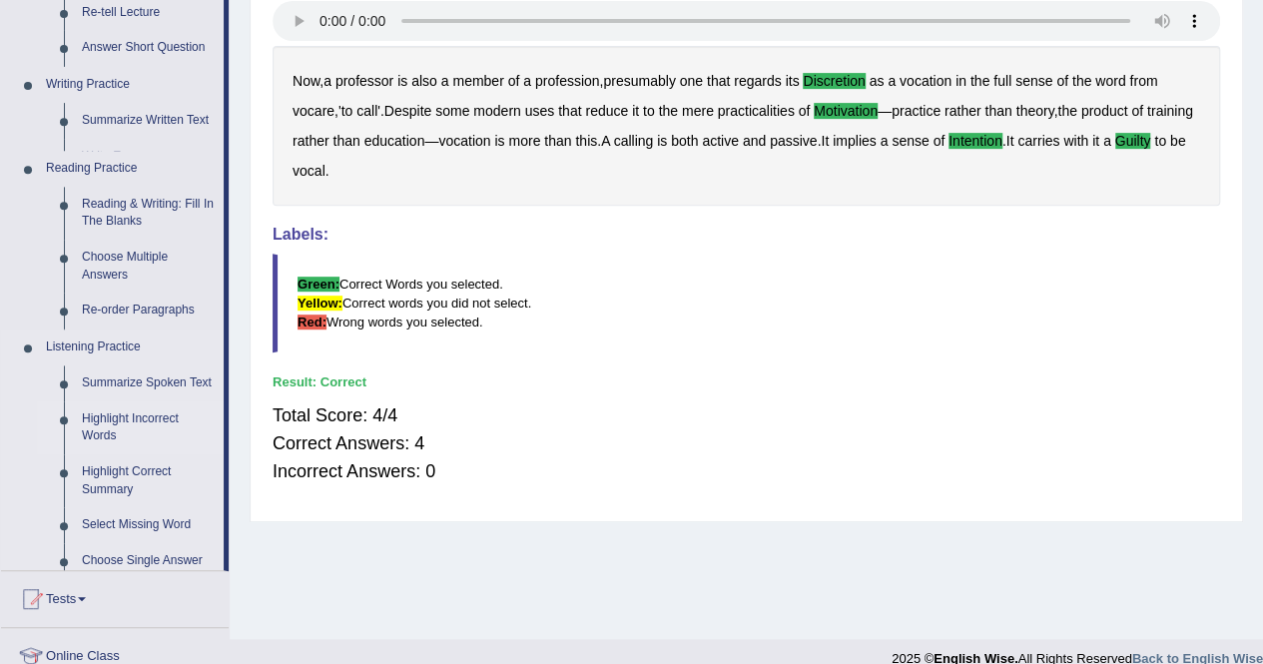
click at [118, 313] on ul "Speaking Practice Read Aloud Repeat Sentence Describe Image Re-tell Lecture Ans…" at bounding box center [112, 211] width 223 height 718
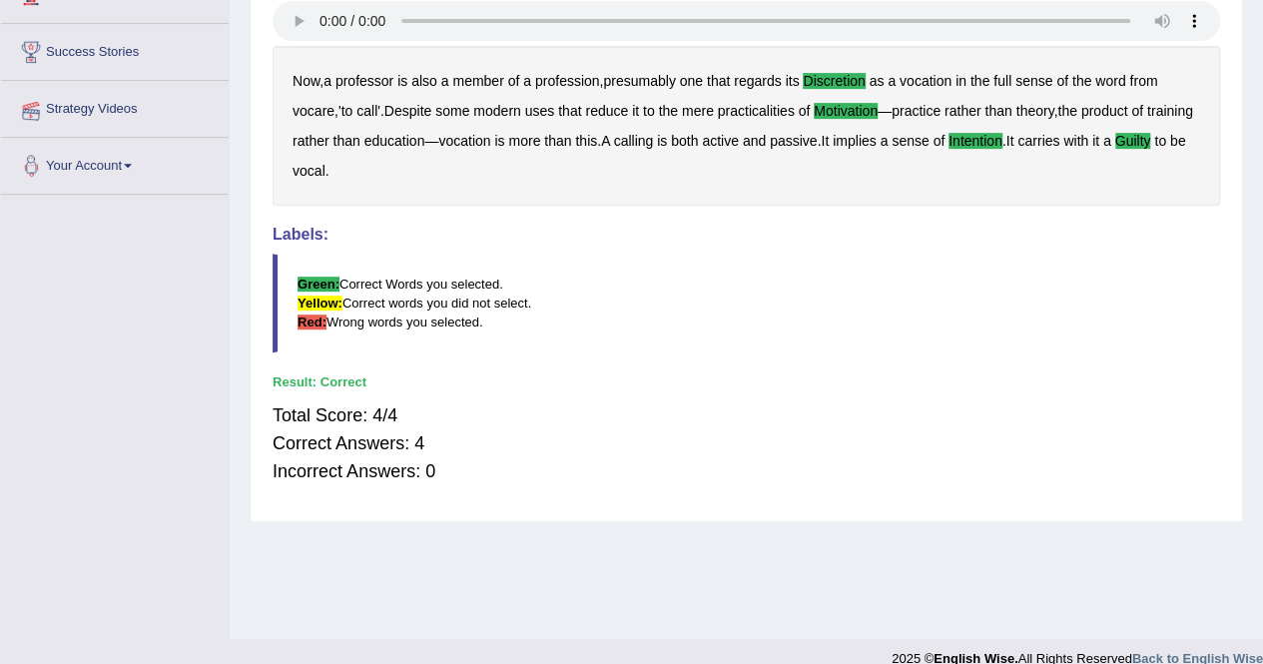
scroll to position [383, 0]
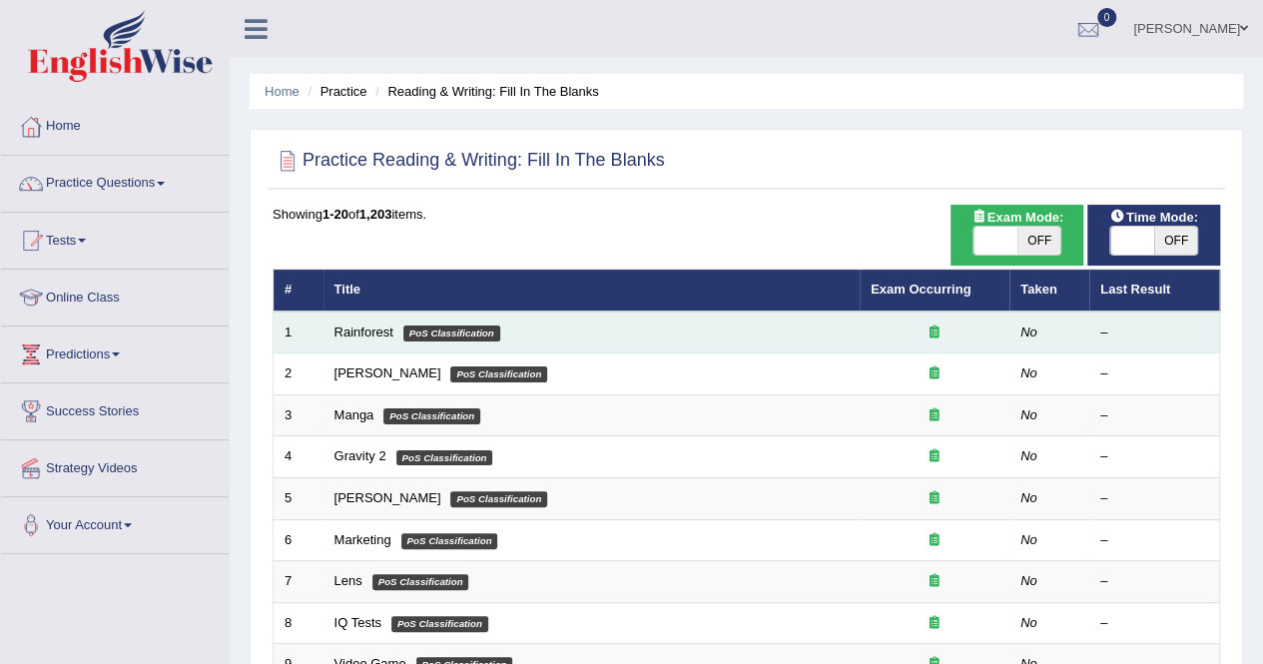
click at [355, 339] on td "Rainforest PoS Classification" at bounding box center [592, 333] width 536 height 42
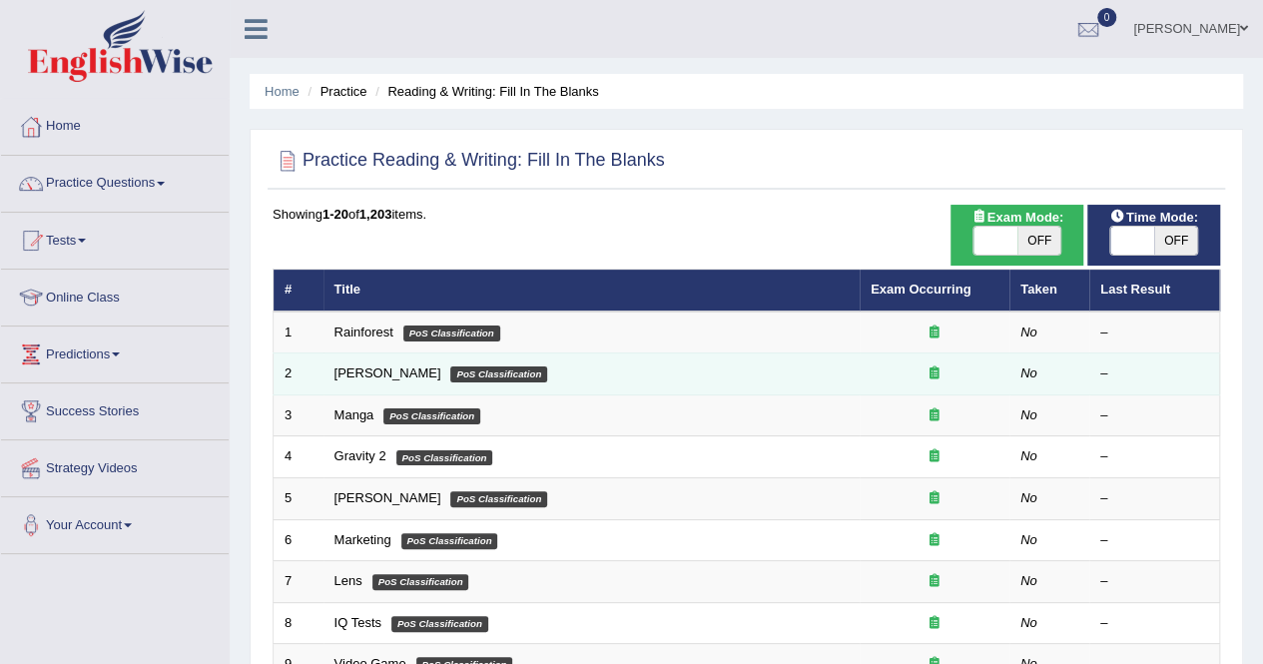
click at [529, 373] on td "[PERSON_NAME] PoS Classification" at bounding box center [592, 375] width 536 height 42
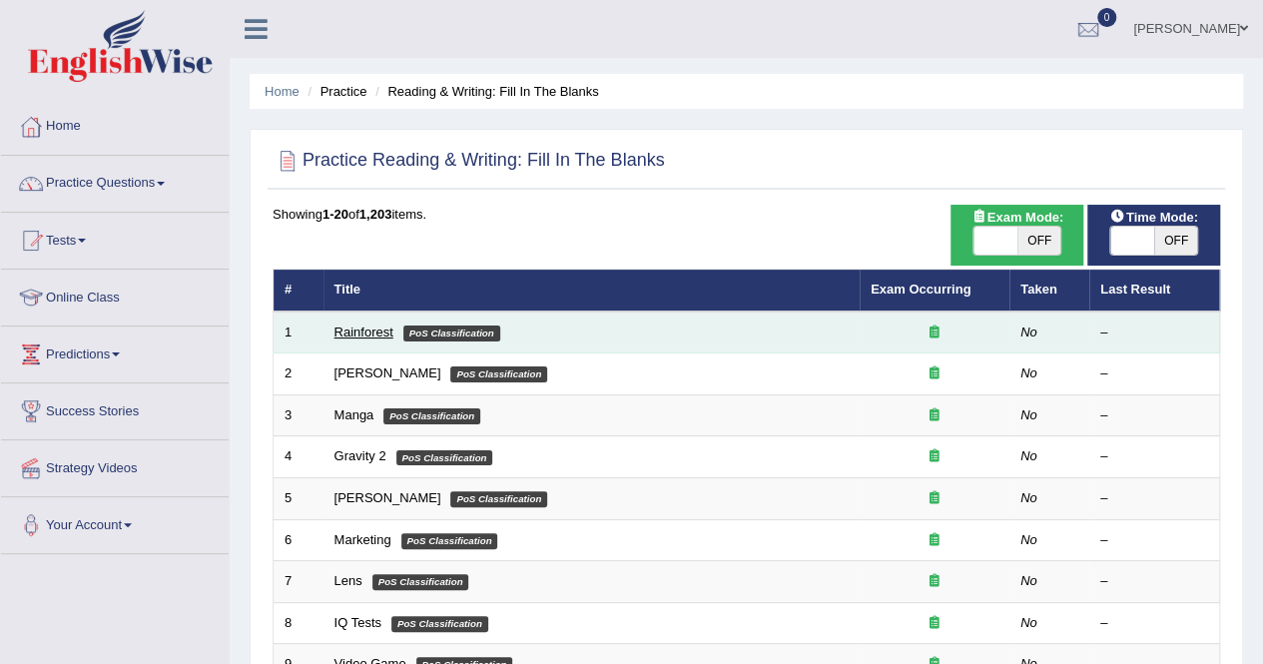
click at [369, 337] on link "Rainforest" at bounding box center [364, 332] width 59 height 15
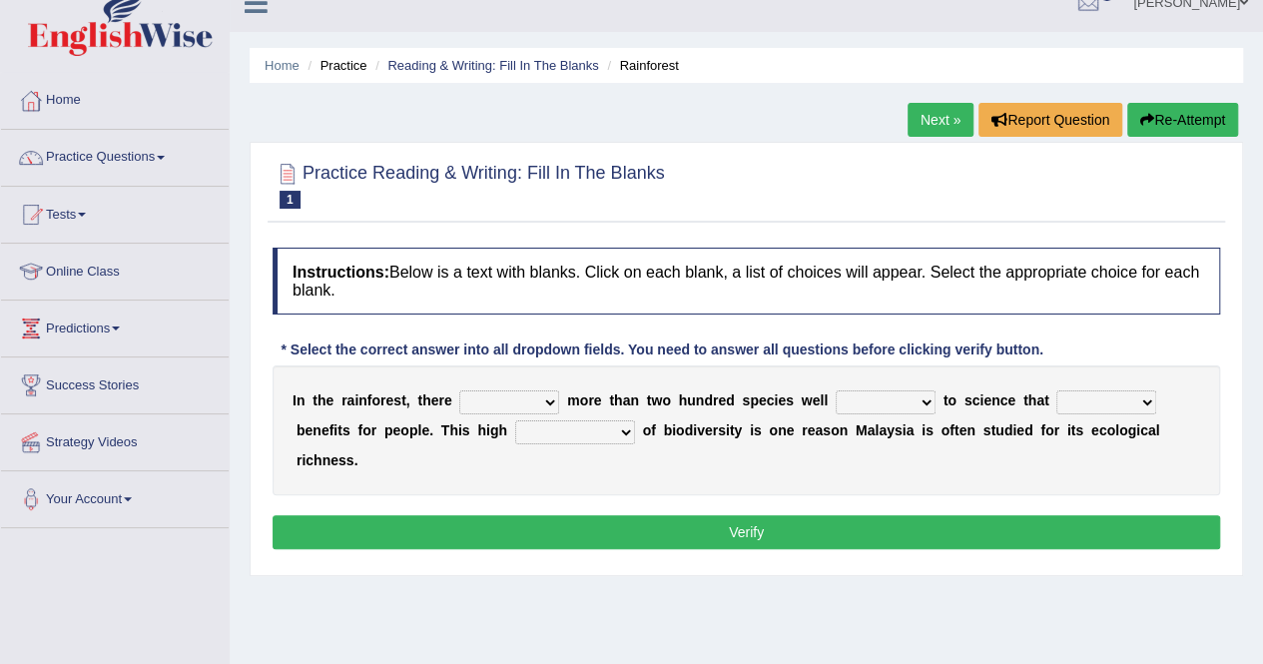
scroll to position [40, 0]
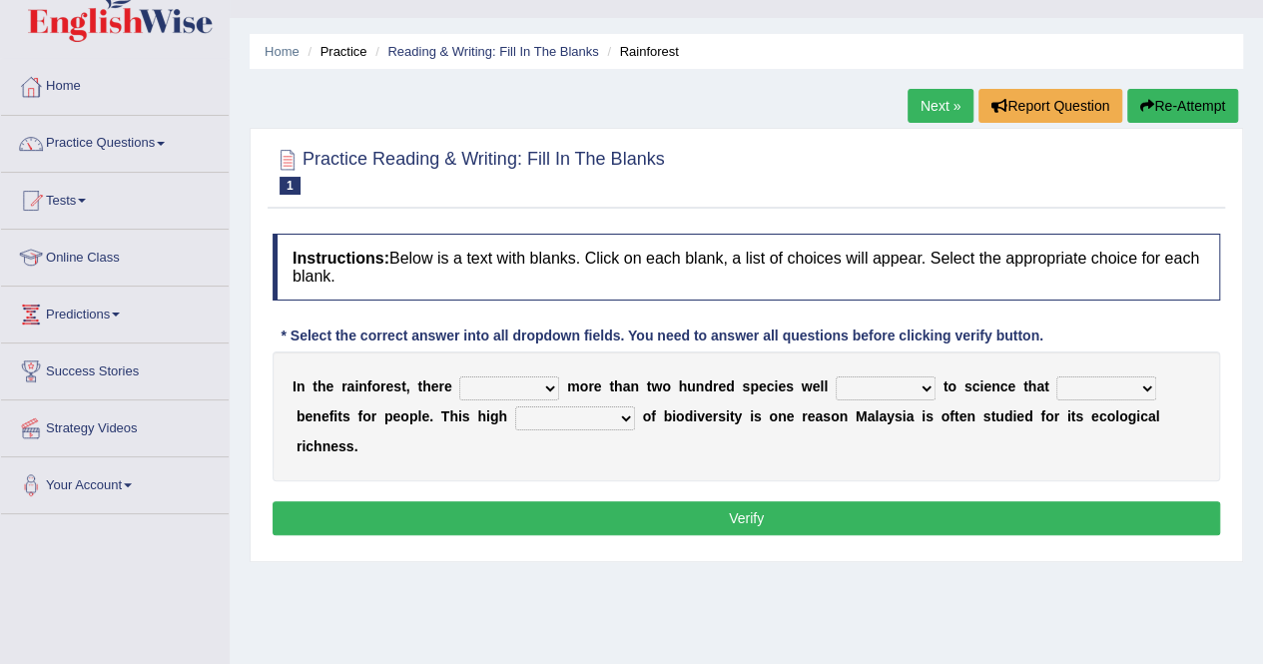
click at [545, 388] on select "have can be has is" at bounding box center [509, 388] width 100 height 24
select select "is"
click at [459, 376] on select "have can be has is" at bounding box center [509, 388] width 100 height 24
click at [928, 387] on select "knowing known knew know" at bounding box center [886, 388] width 100 height 24
select select "known"
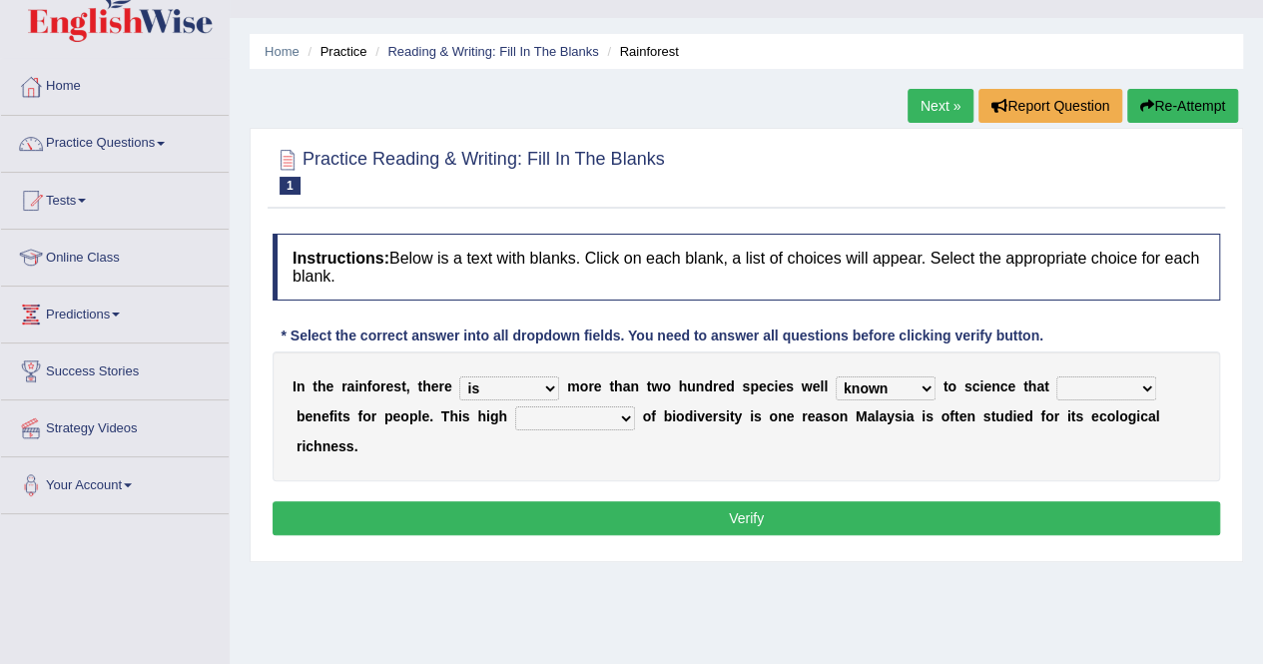
click at [836, 376] on select "knowing known knew know" at bounding box center [886, 388] width 100 height 24
click at [1142, 386] on select "contain contained containing contains" at bounding box center [1107, 388] width 100 height 24
select select "contain"
click at [1057, 376] on select "contain contained containing contains" at bounding box center [1107, 388] width 100 height 24
click at [618, 420] on select "condensation conjunction continuity complexity" at bounding box center [575, 418] width 120 height 24
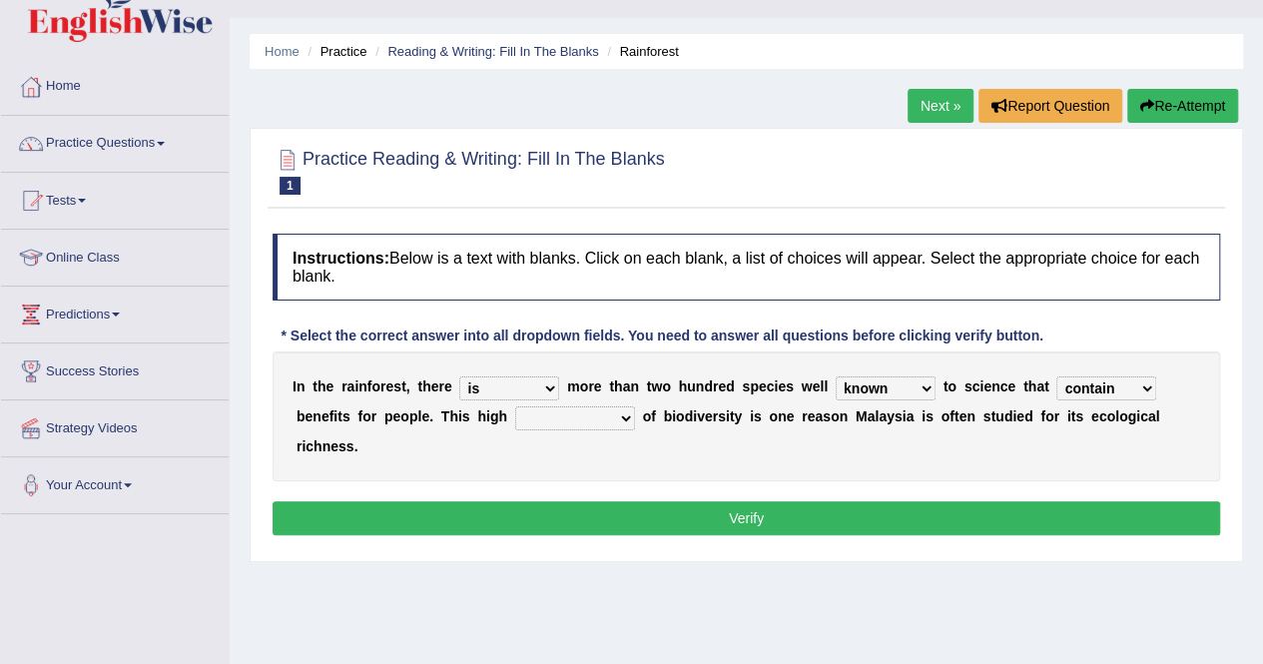
select select "condensation"
click at [515, 406] on select "condensation conjunction continuity complexity" at bounding box center [575, 418] width 120 height 24
click at [704, 520] on button "Verify" at bounding box center [747, 518] width 948 height 34
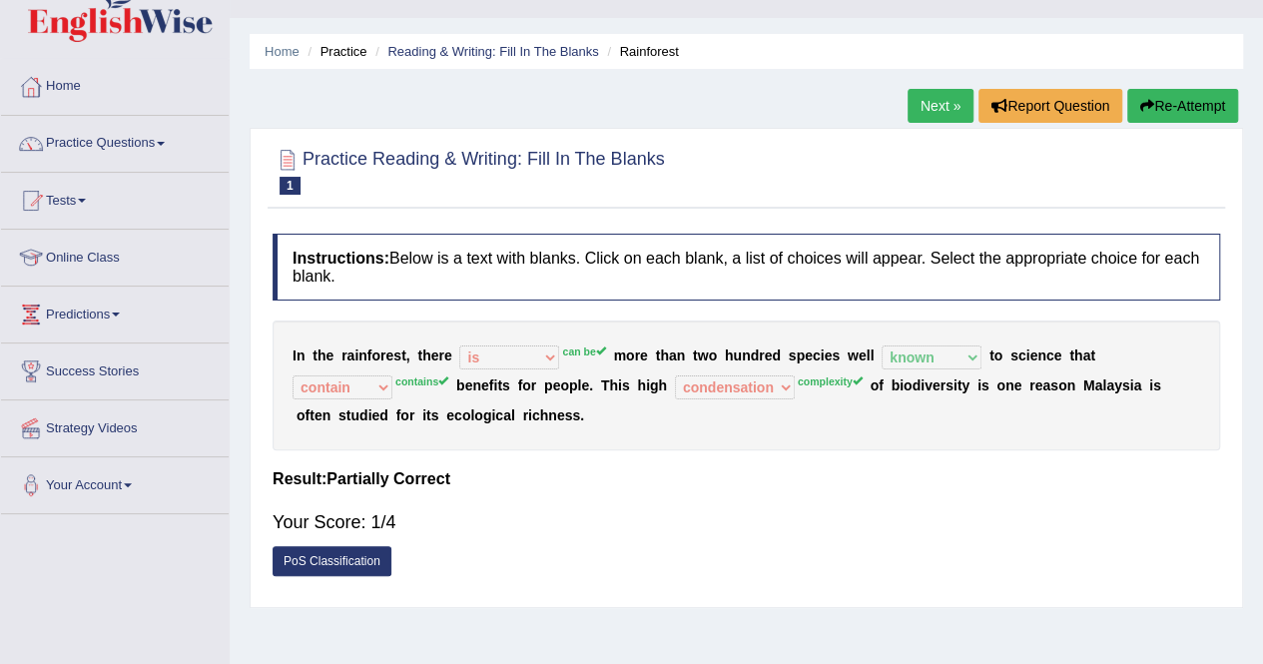
click at [945, 94] on link "Next »" at bounding box center [941, 106] width 66 height 34
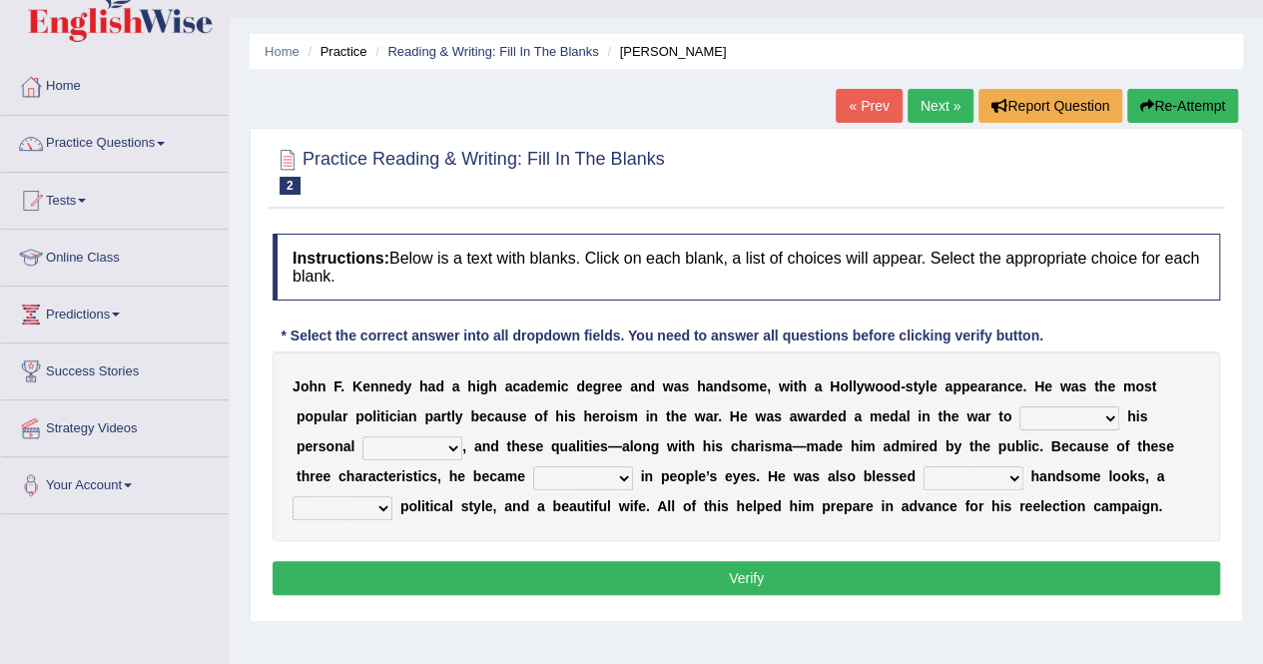
scroll to position [80, 0]
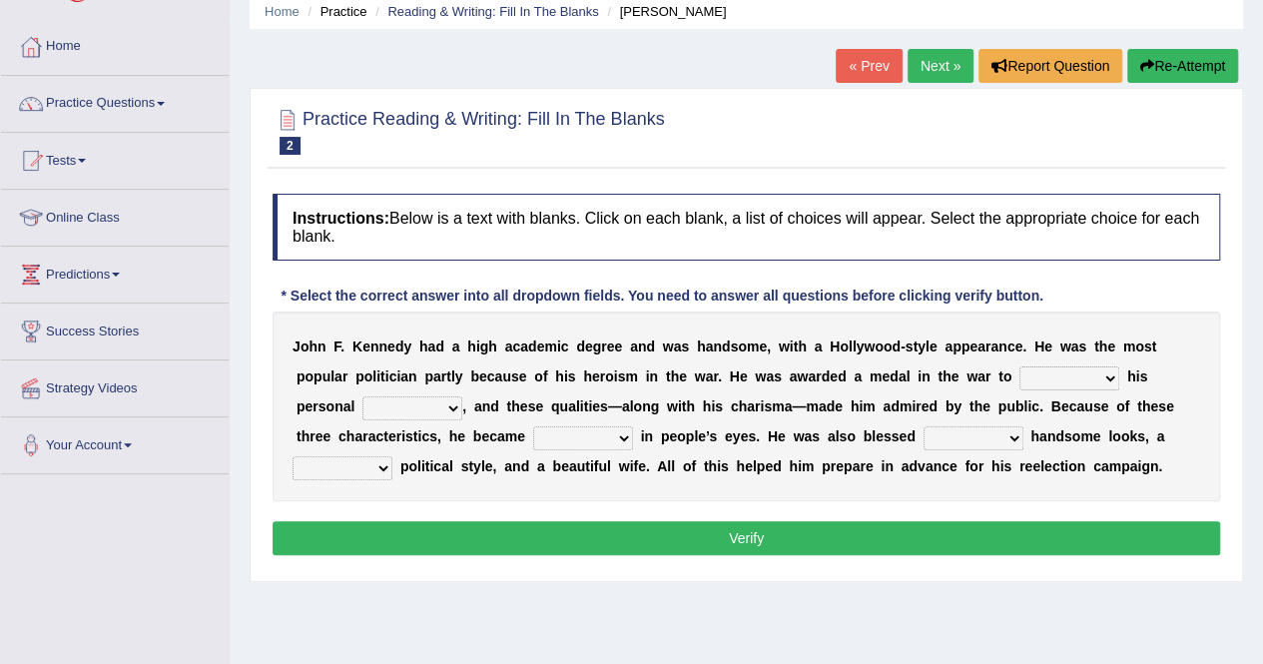
click at [1108, 376] on select "prove show evidence upthrow" at bounding box center [1070, 379] width 100 height 24
click at [1020, 367] on select "prove show evidence upthrow" at bounding box center [1070, 379] width 100 height 24
click at [1108, 372] on select "prove show evidence upthrow" at bounding box center [1070, 379] width 100 height 24
select select "show"
click at [1020, 367] on select "prove show evidence upthrow" at bounding box center [1070, 379] width 100 height 24
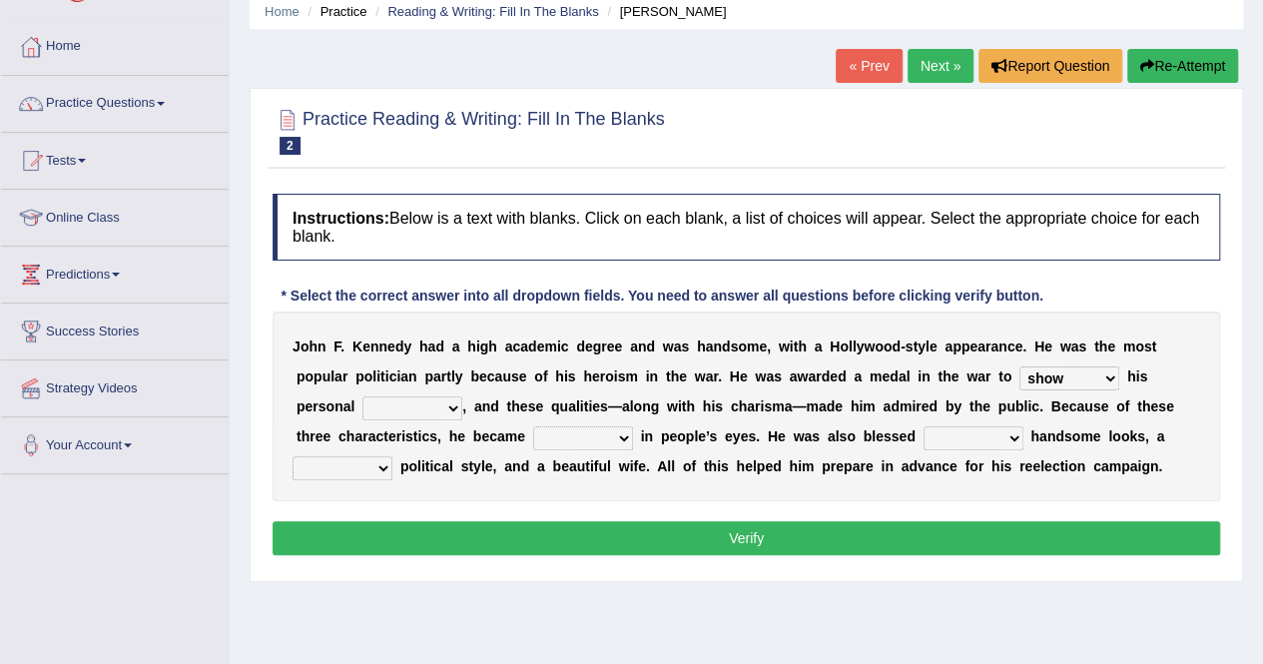
click at [448, 405] on select "passion courage charm liking" at bounding box center [413, 408] width 100 height 24
select select "courage"
click at [363, 396] on select "passion courage charm liking" at bounding box center [413, 408] width 100 height 24
click at [616, 437] on select "iconic ironic identical impotent" at bounding box center [583, 438] width 100 height 24
select select "impotent"
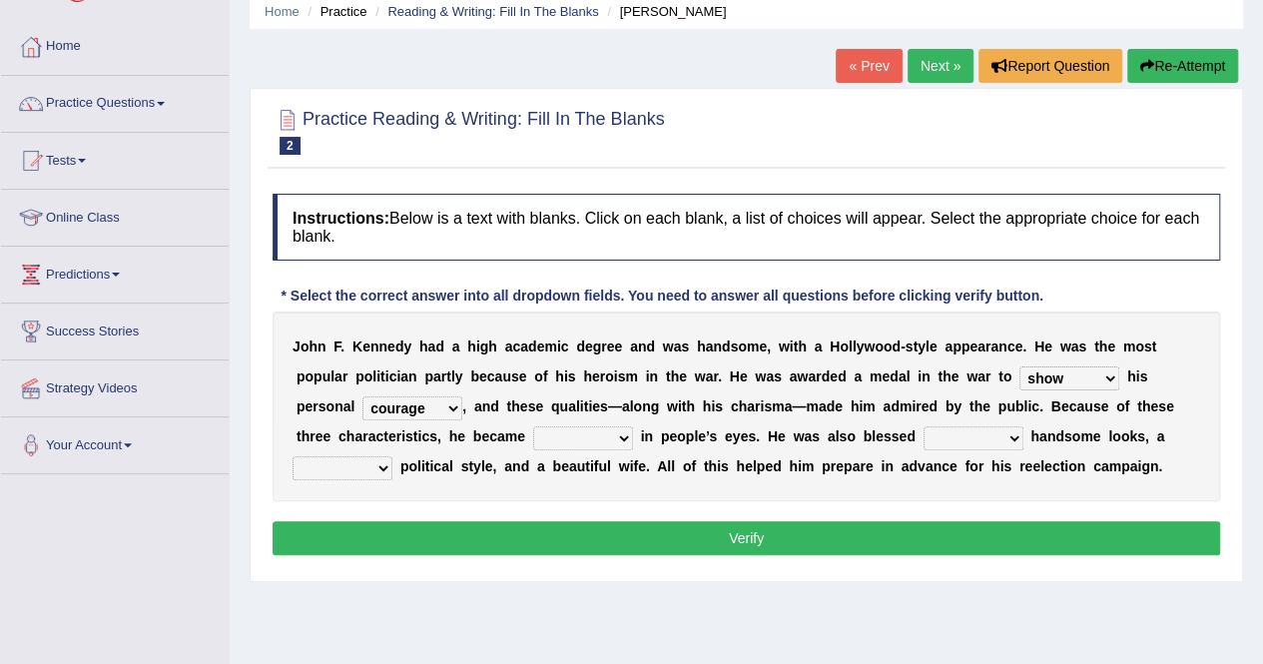
click at [533, 426] on select "iconic ironic identical impotent" at bounding box center [583, 438] width 100 height 24
click at [1014, 440] on select "with in upon to" at bounding box center [974, 438] width 100 height 24
select select "with"
click at [924, 426] on select "with in upon to" at bounding box center [974, 438] width 100 height 24
click at [379, 464] on select "mending mends mended mend" at bounding box center [343, 468] width 100 height 24
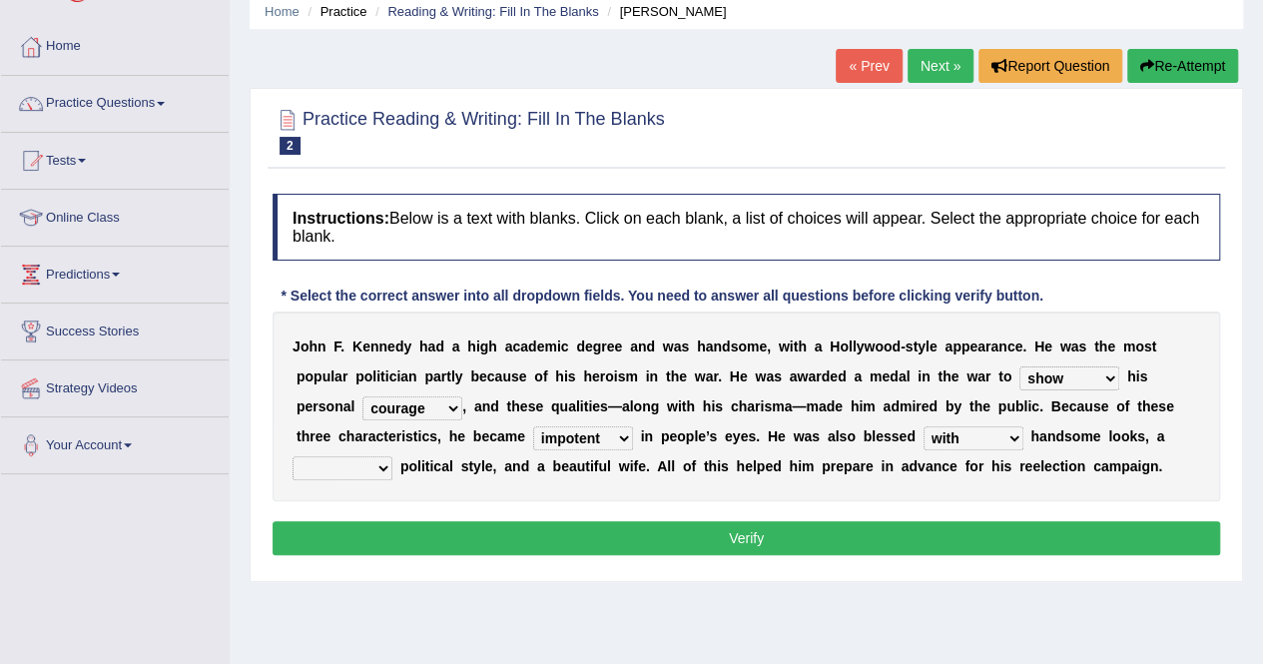
select select "mended"
click at [293, 456] on select "mending mends mended mend" at bounding box center [343, 468] width 100 height 24
click at [680, 543] on button "Verify" at bounding box center [747, 538] width 948 height 34
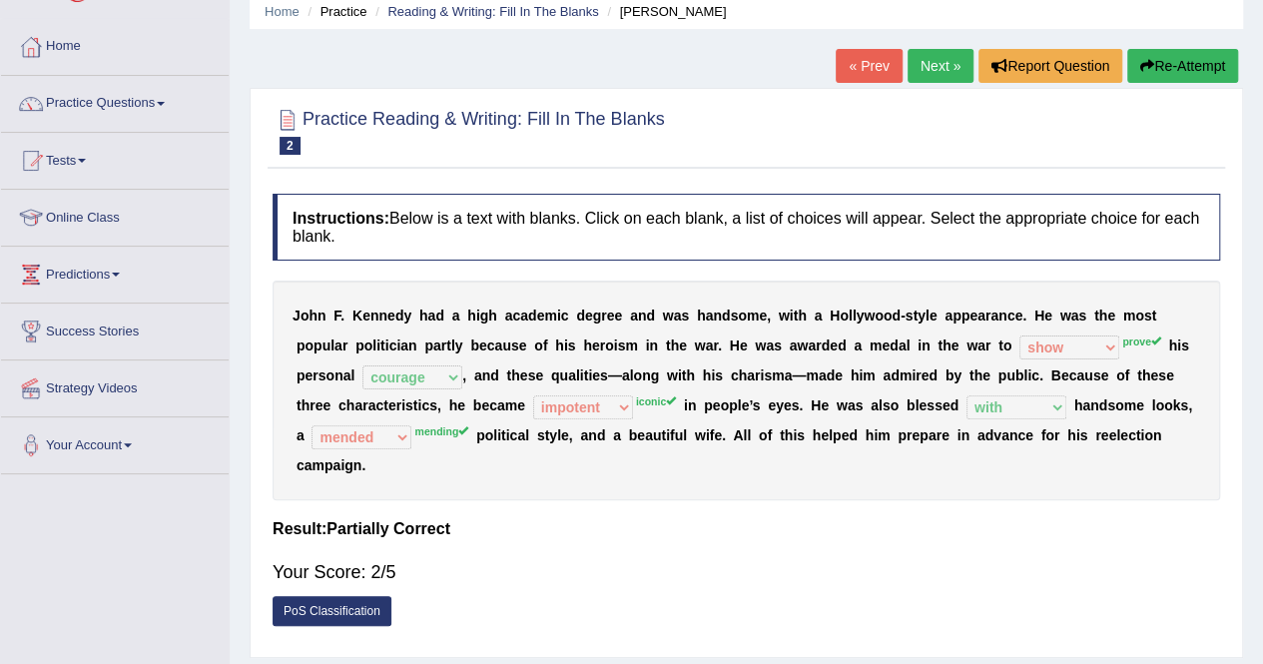
click at [923, 61] on link "Next »" at bounding box center [941, 66] width 66 height 34
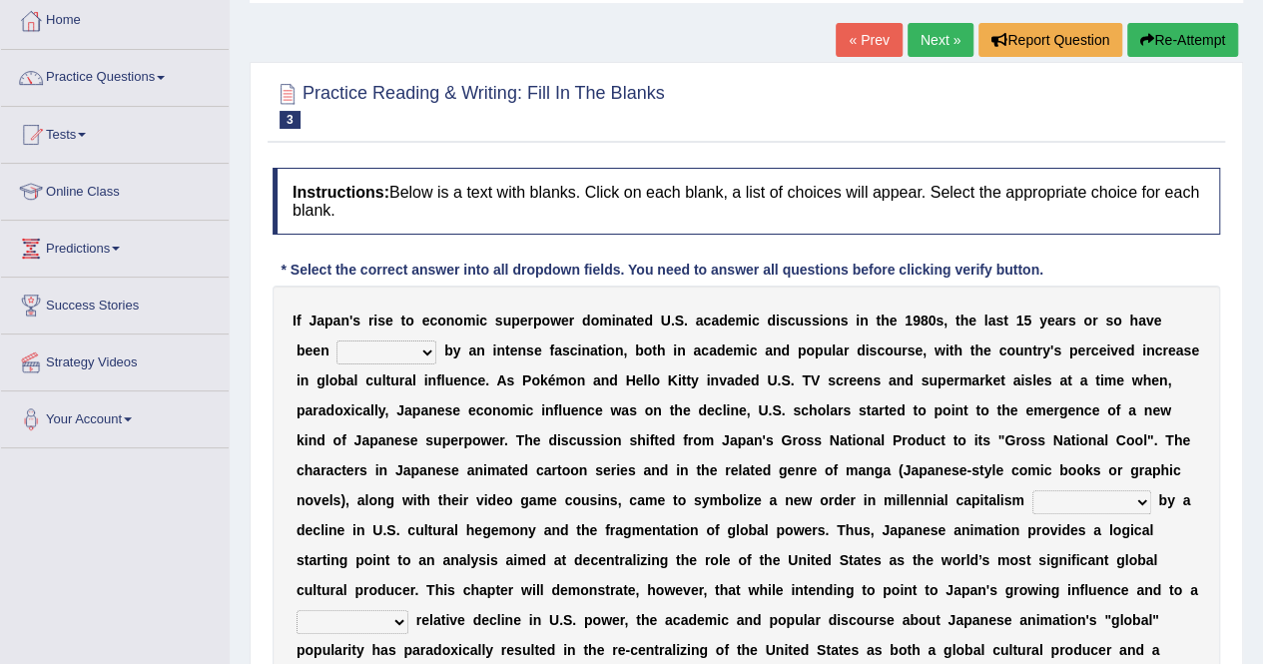
scroll to position [120, 0]
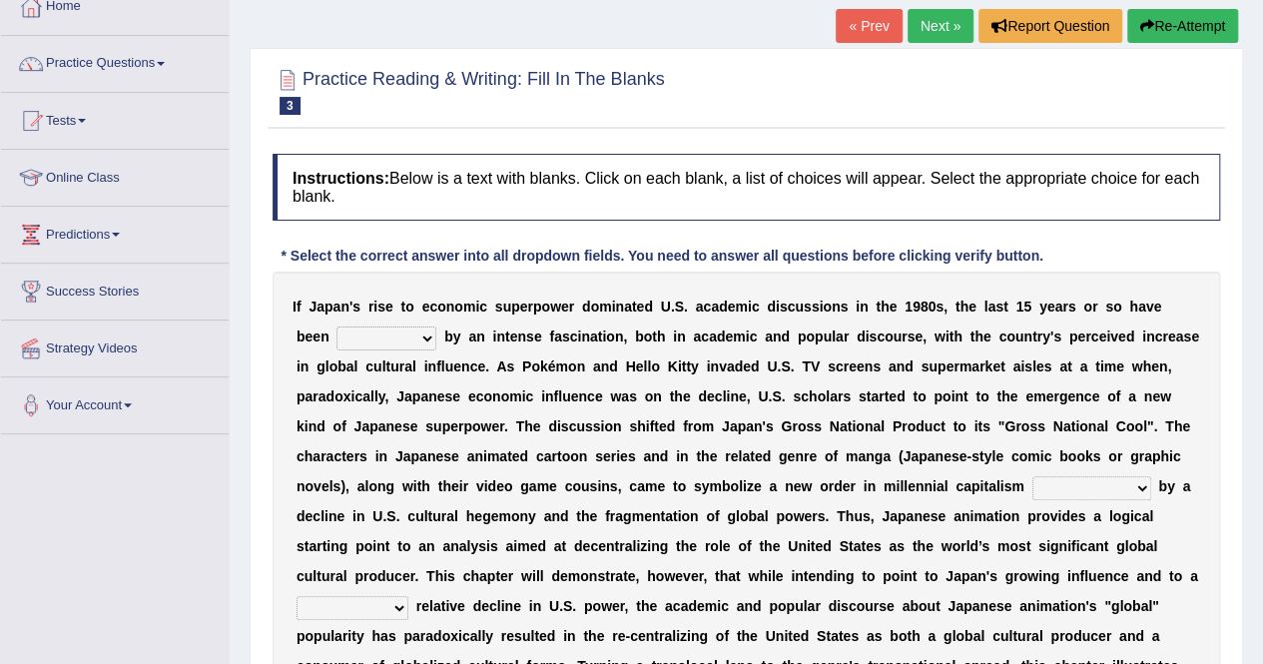
click at [427, 342] on select "marked dedicated made inspired" at bounding box center [387, 339] width 100 height 24
select select "dedicated"
click at [337, 327] on select "marked dedicated made inspired" at bounding box center [387, 339] width 100 height 24
click at [1136, 485] on select "pocessed characterized opposed tangled" at bounding box center [1092, 488] width 119 height 24
select select "pocessed"
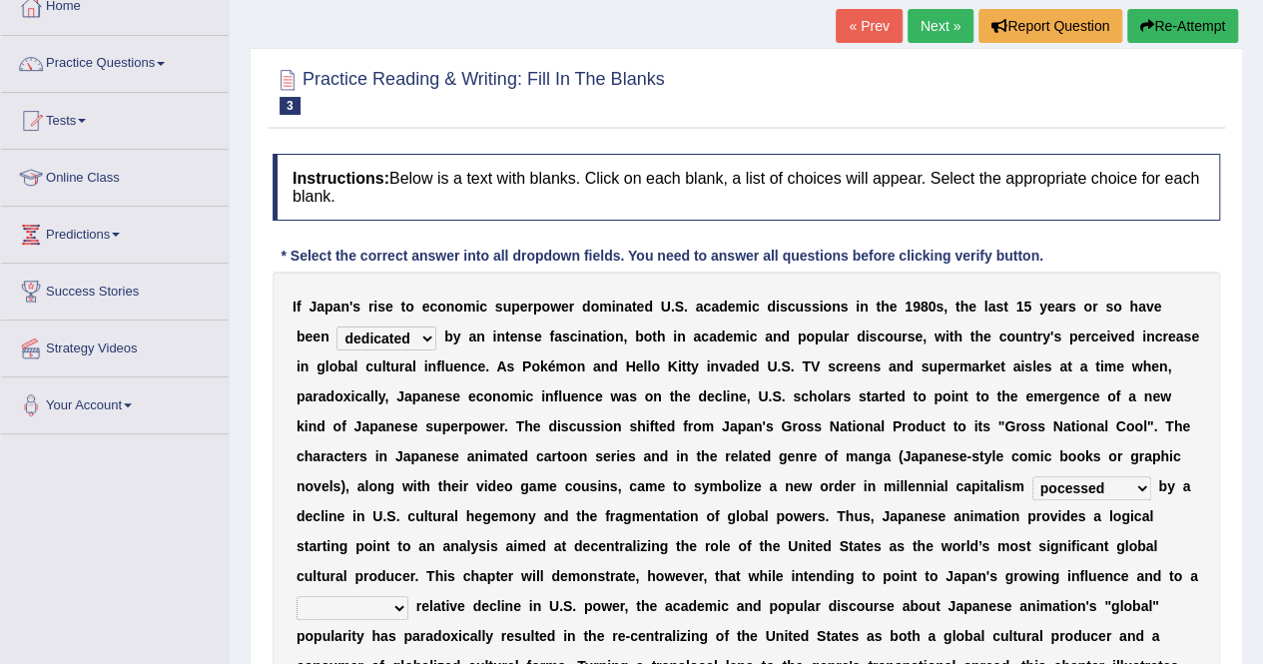
click at [1033, 476] on select "pocessed characterized opposed tangled" at bounding box center [1092, 488] width 119 height 24
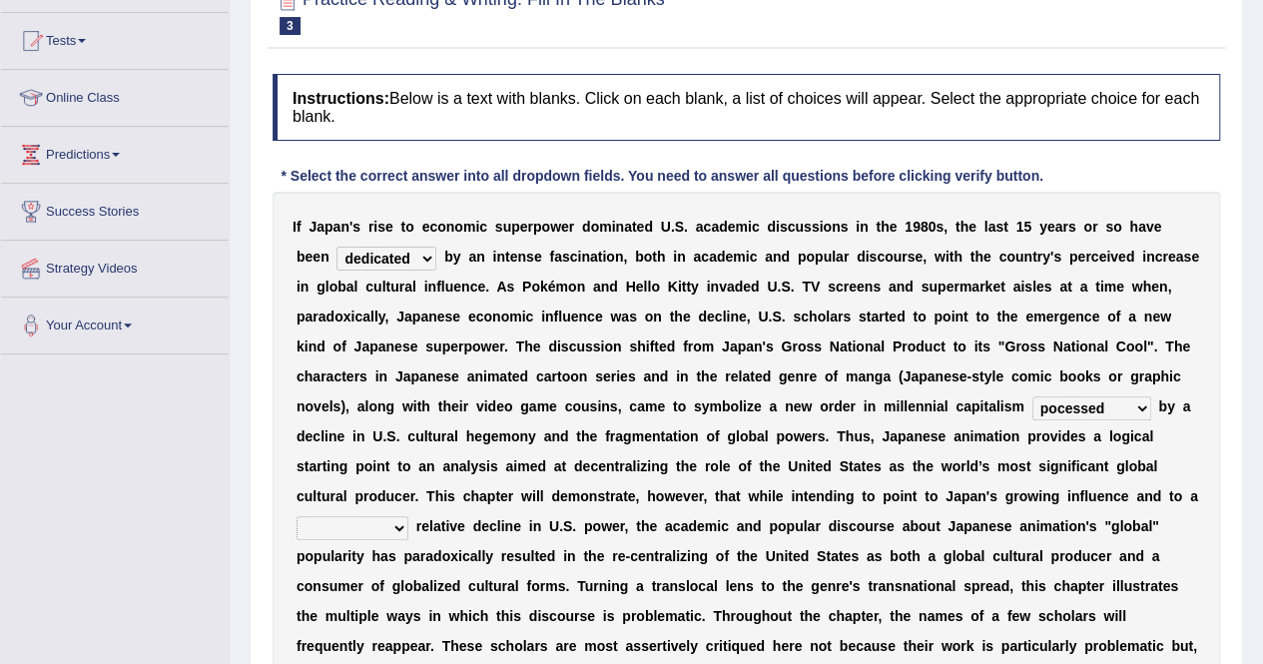
scroll to position [240, 0]
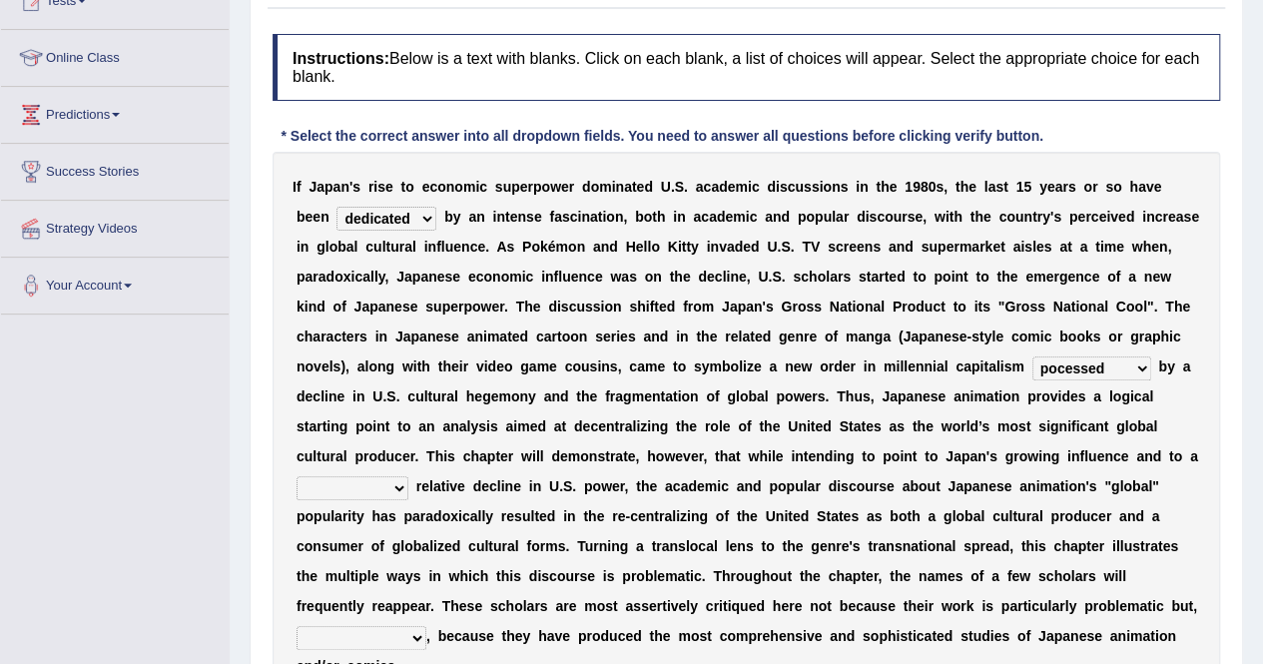
click at [396, 489] on select "concomitant discrete proportional legitimate" at bounding box center [353, 488] width 112 height 24
select select "proportional"
click at [297, 476] on select "concomitant discrete proportional legitimate" at bounding box center [353, 488] width 112 height 24
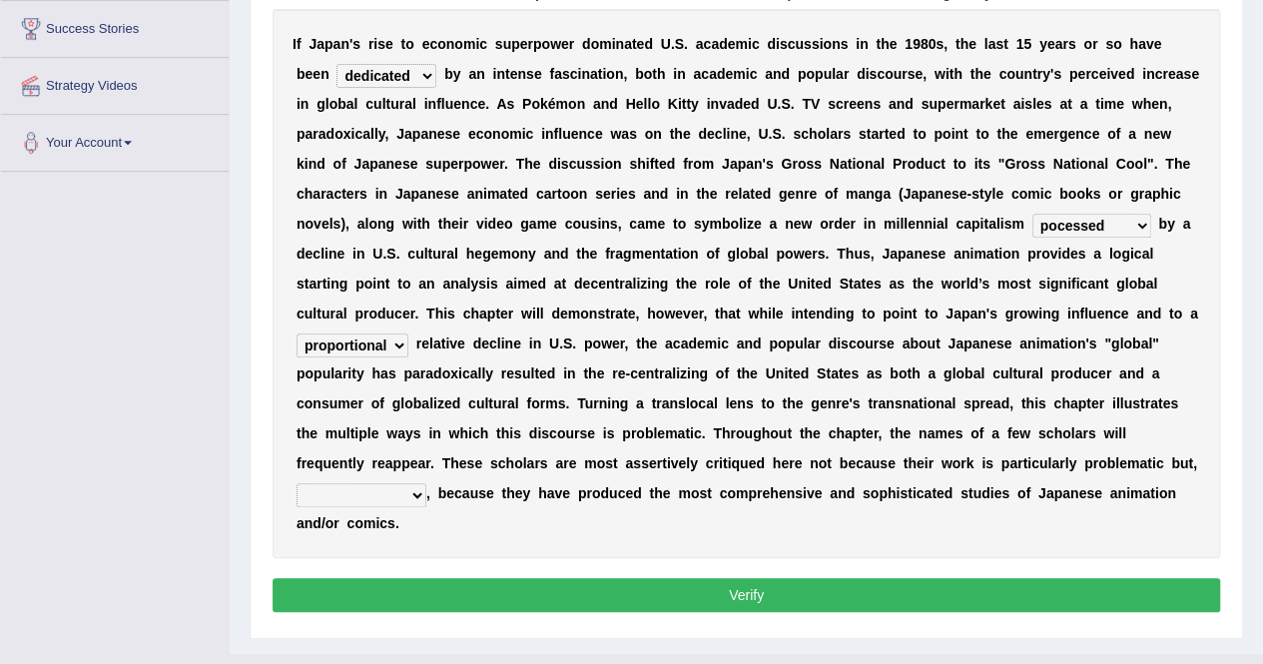
scroll to position [419, 0]
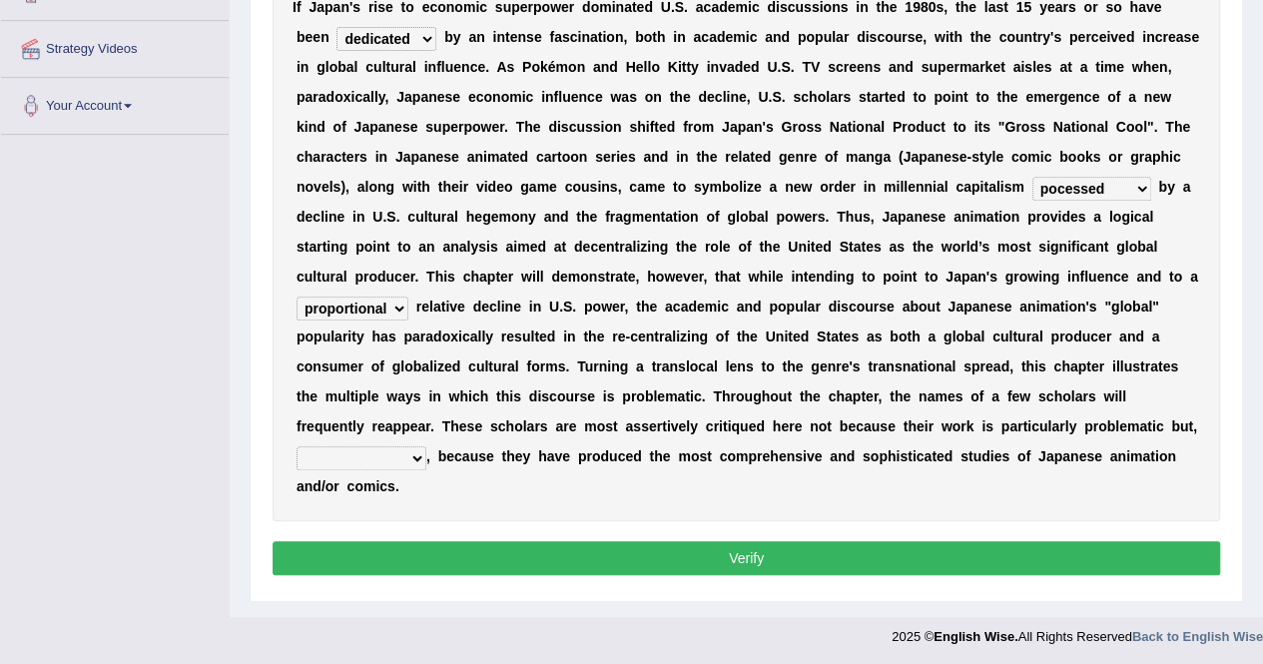
click at [410, 452] on select "however on the contrary in addition on the whole" at bounding box center [362, 458] width 130 height 24
select select "however"
click at [297, 446] on select "however on the contrary in addition on the whole" at bounding box center [362, 458] width 130 height 24
click at [575, 555] on button "Verify" at bounding box center [747, 558] width 948 height 34
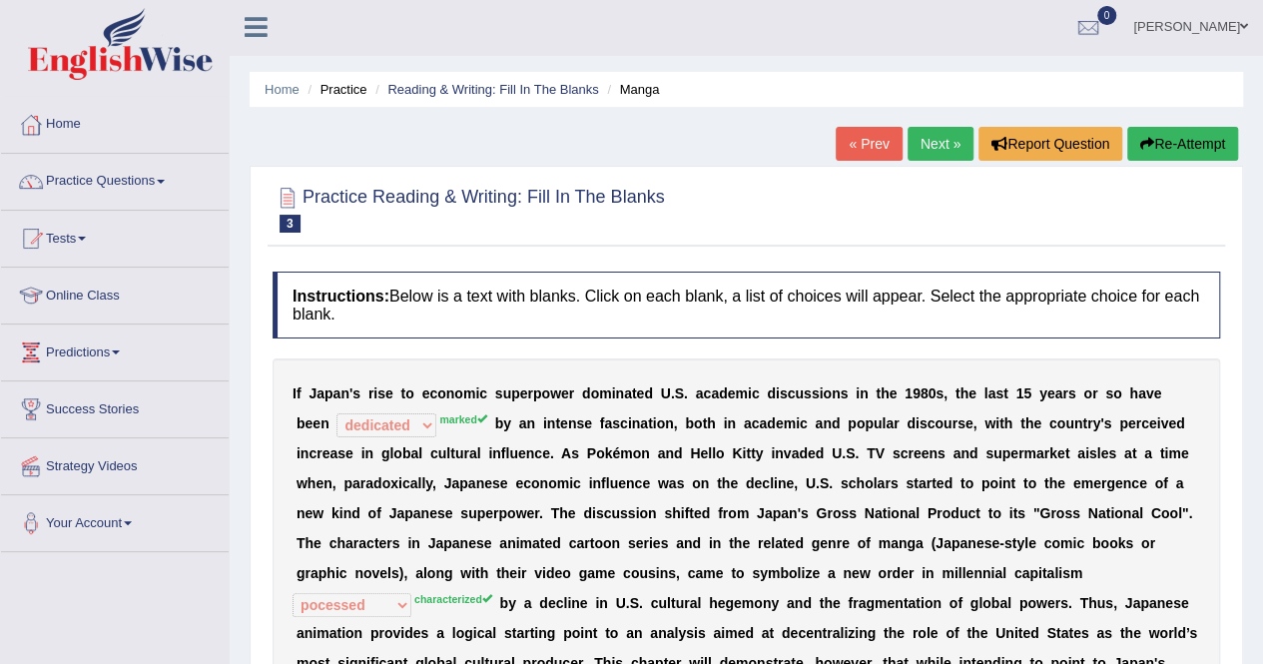
scroll to position [0, 0]
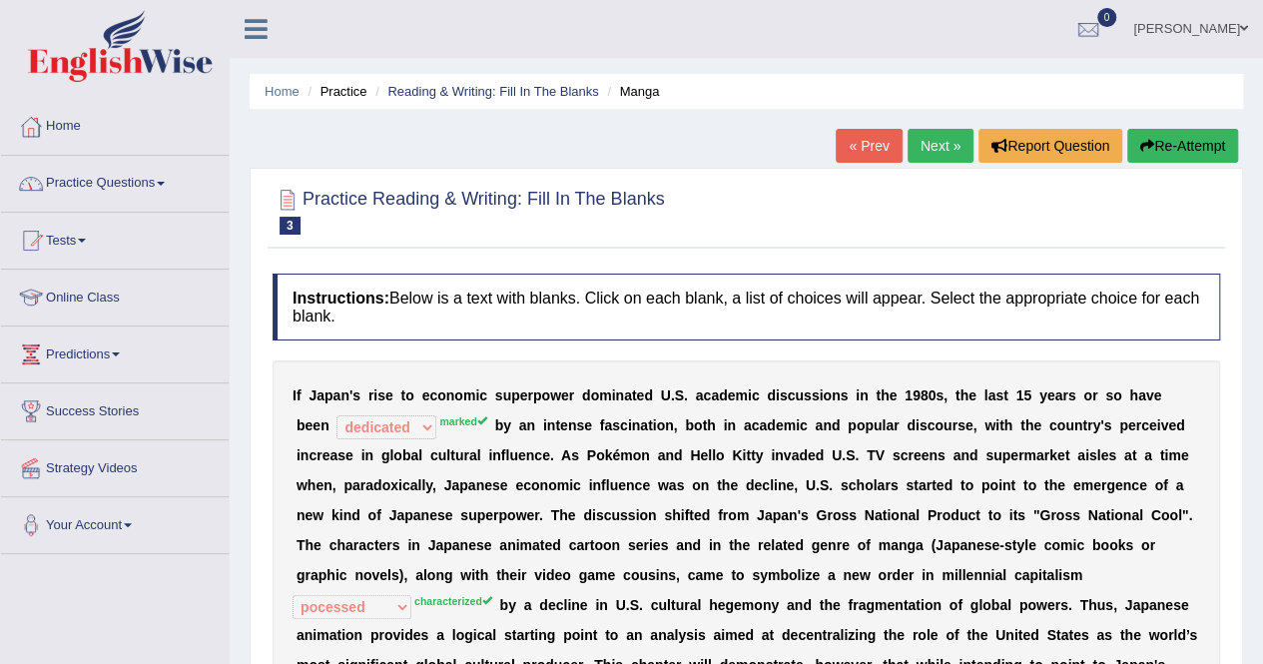
click at [165, 183] on span at bounding box center [161, 184] width 8 height 4
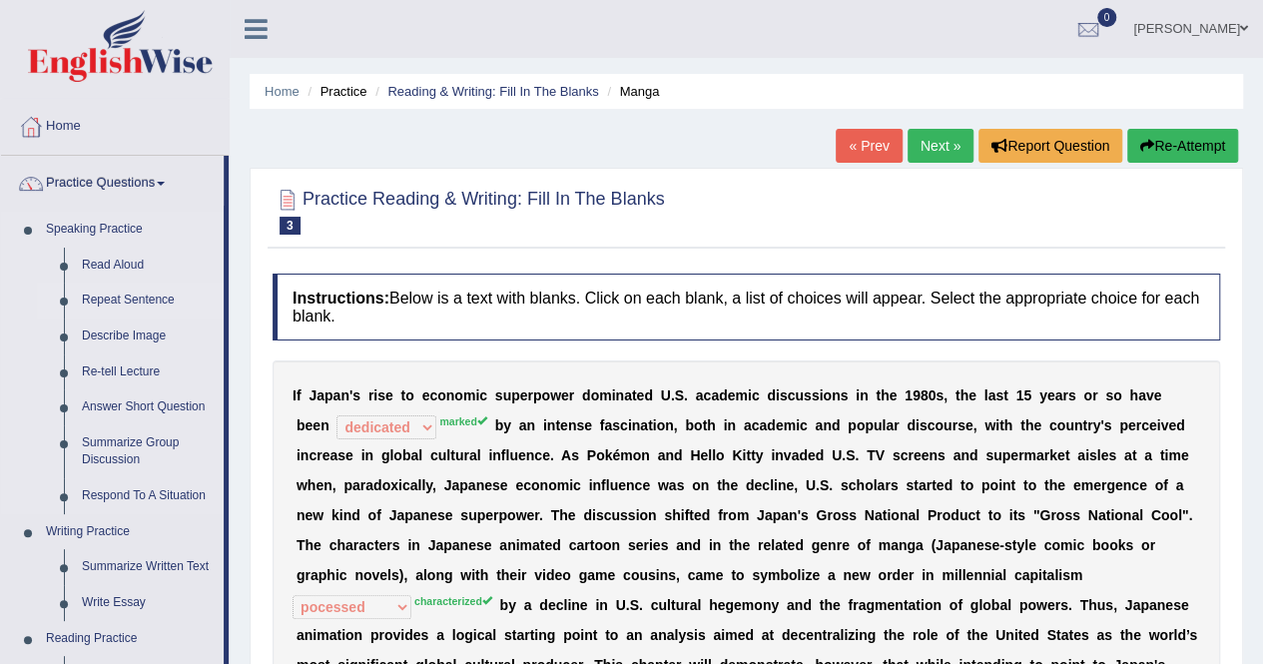
click at [131, 314] on link "Repeat Sentence" at bounding box center [148, 301] width 151 height 36
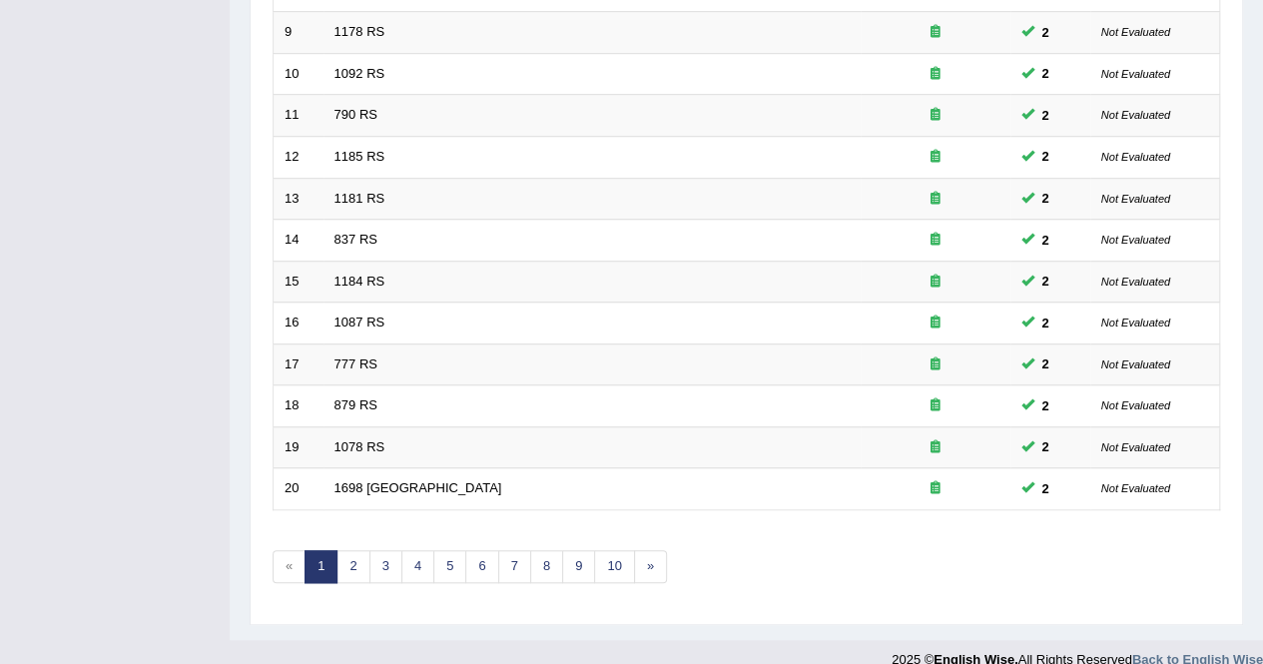
scroll to position [648, 0]
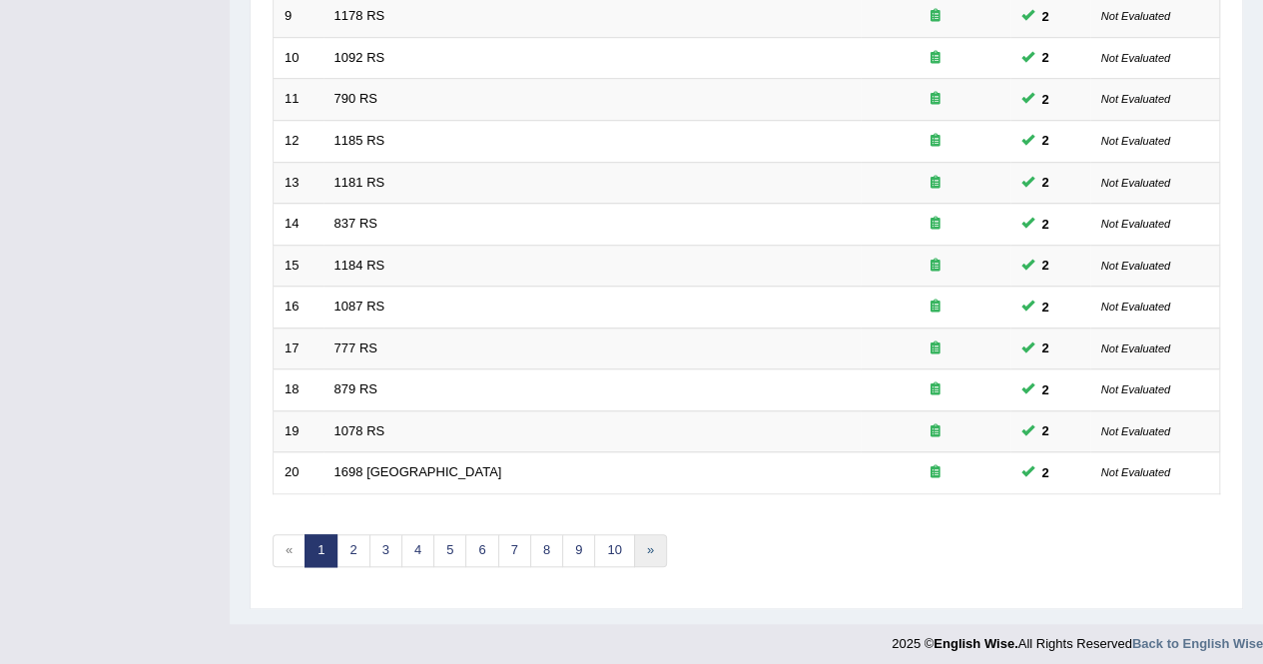
click at [646, 550] on link "»" at bounding box center [650, 550] width 33 height 33
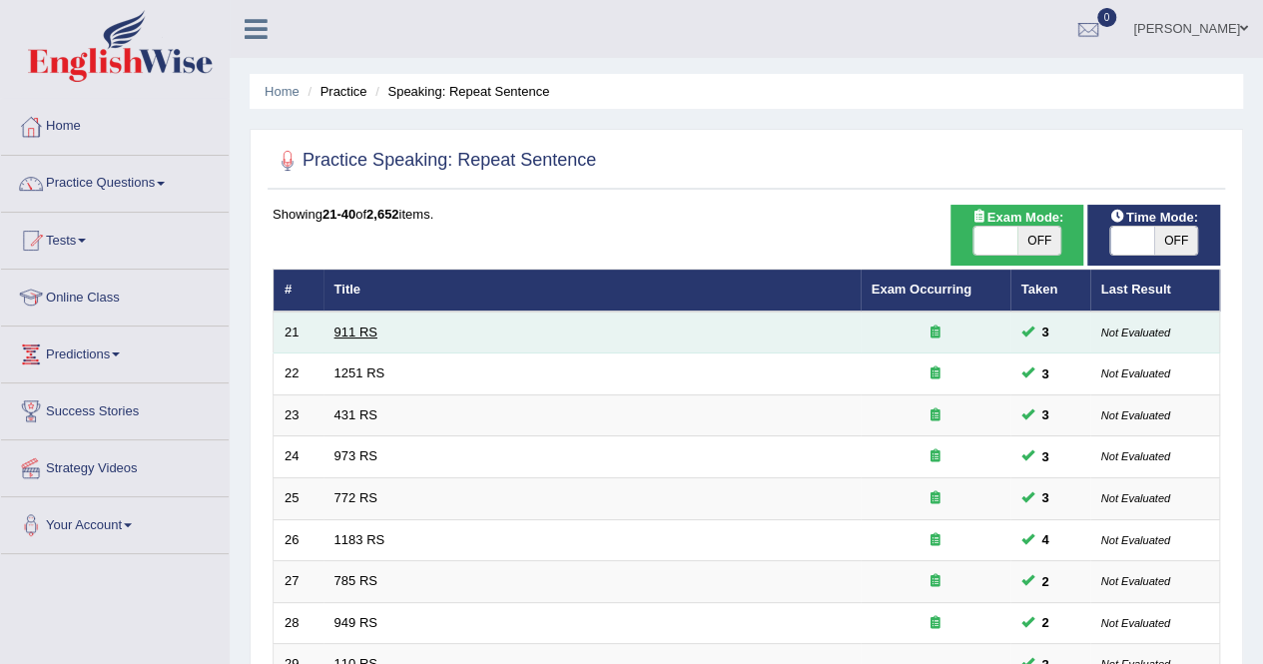
click at [362, 331] on link "911 RS" at bounding box center [356, 332] width 43 height 15
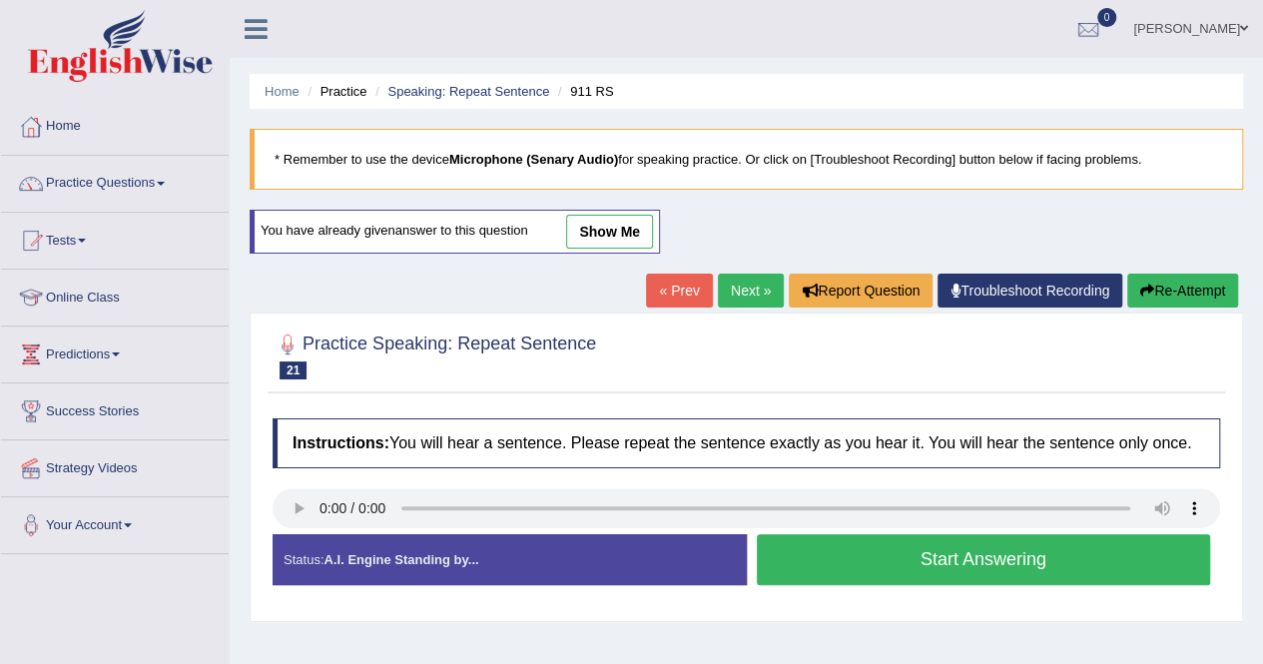
click at [957, 546] on button "Start Answering" at bounding box center [984, 559] width 454 height 51
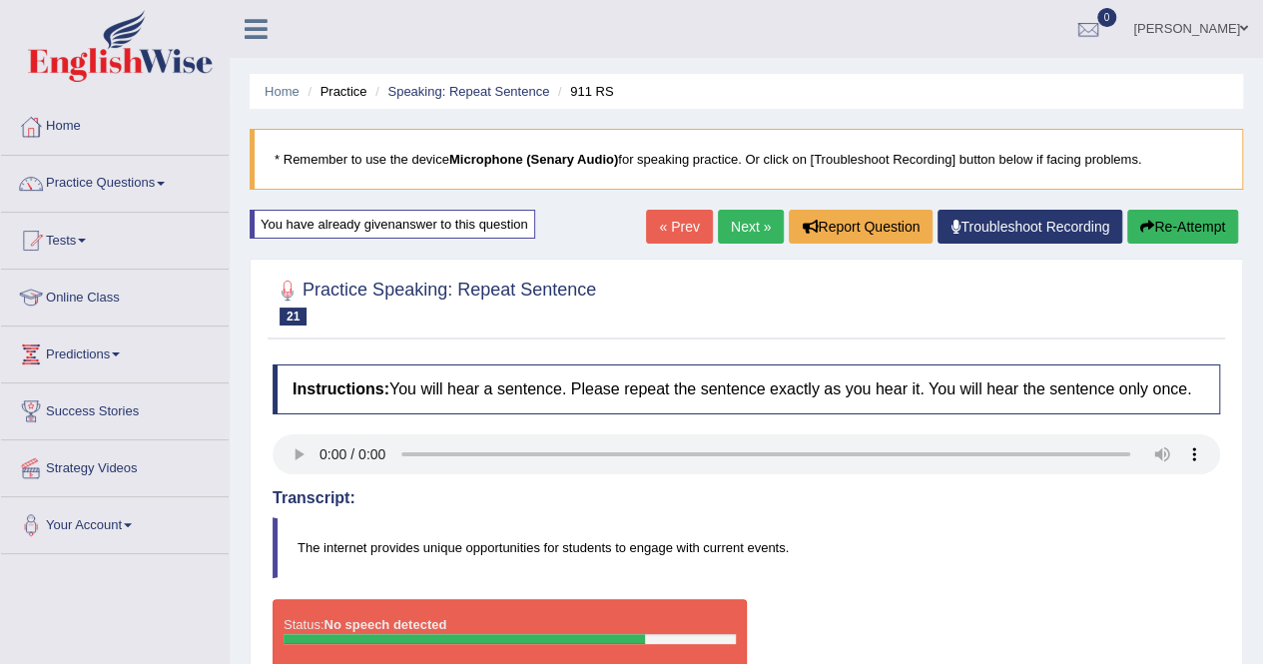
click at [732, 228] on link "Next »" at bounding box center [751, 227] width 66 height 34
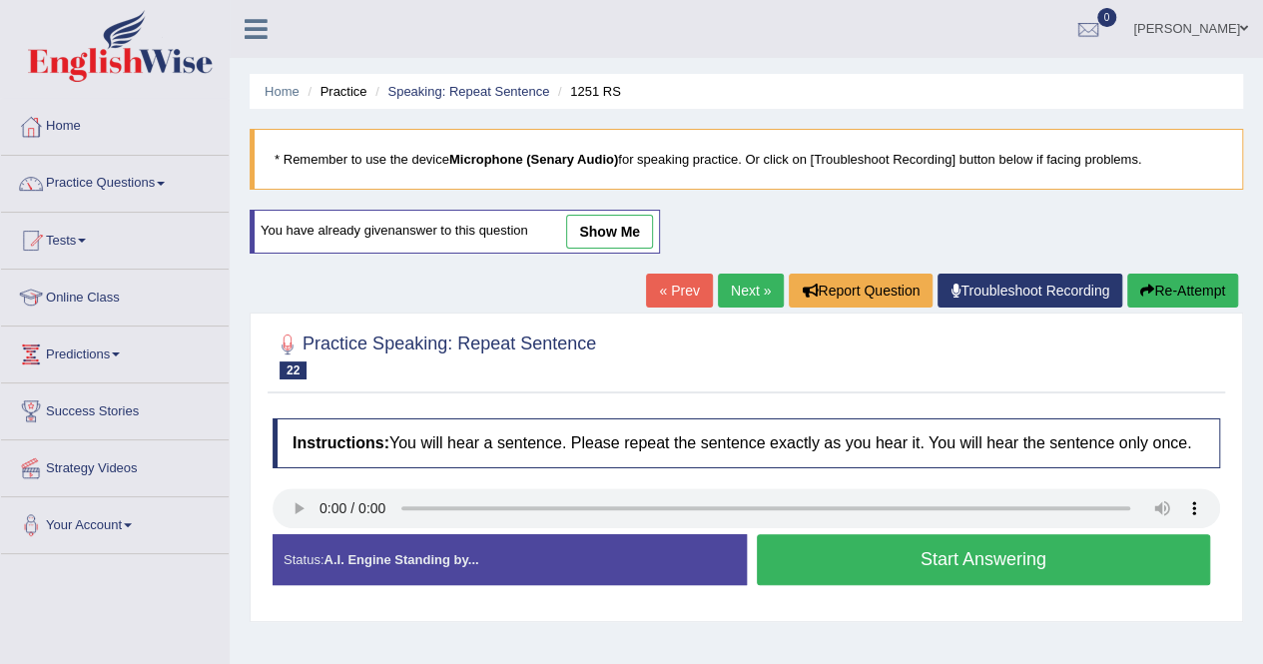
click at [901, 560] on button "Start Answering" at bounding box center [984, 559] width 454 height 51
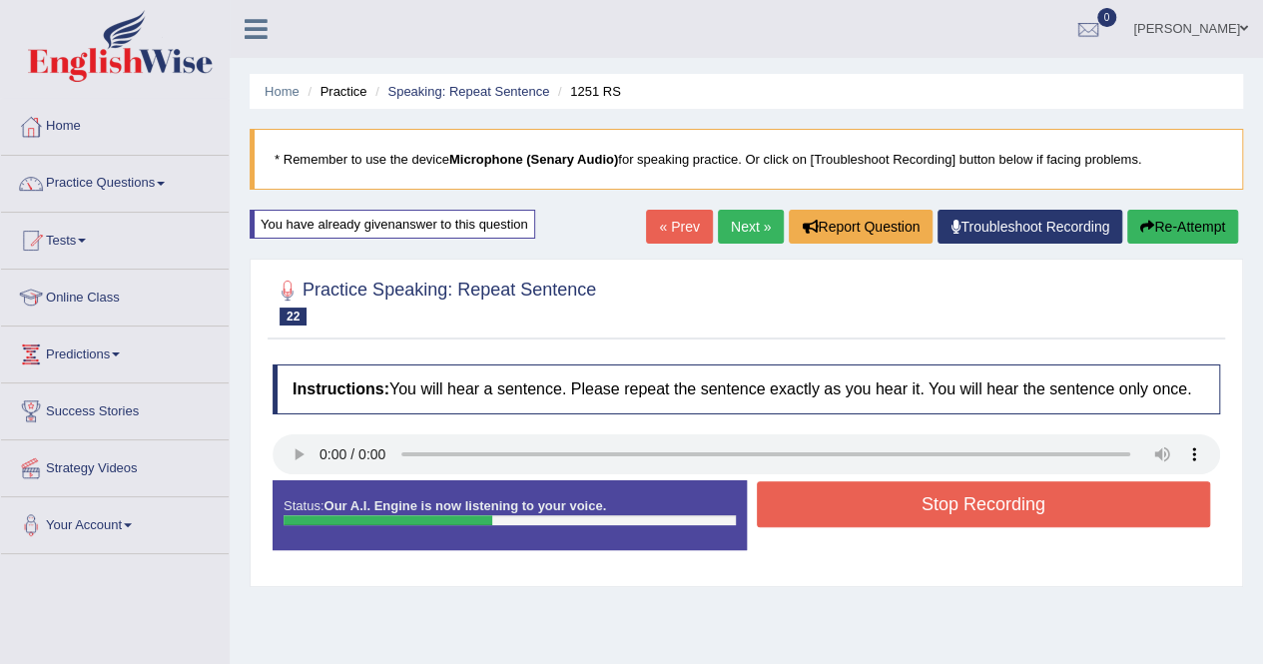
click at [907, 500] on button "Stop Recording" at bounding box center [984, 504] width 454 height 46
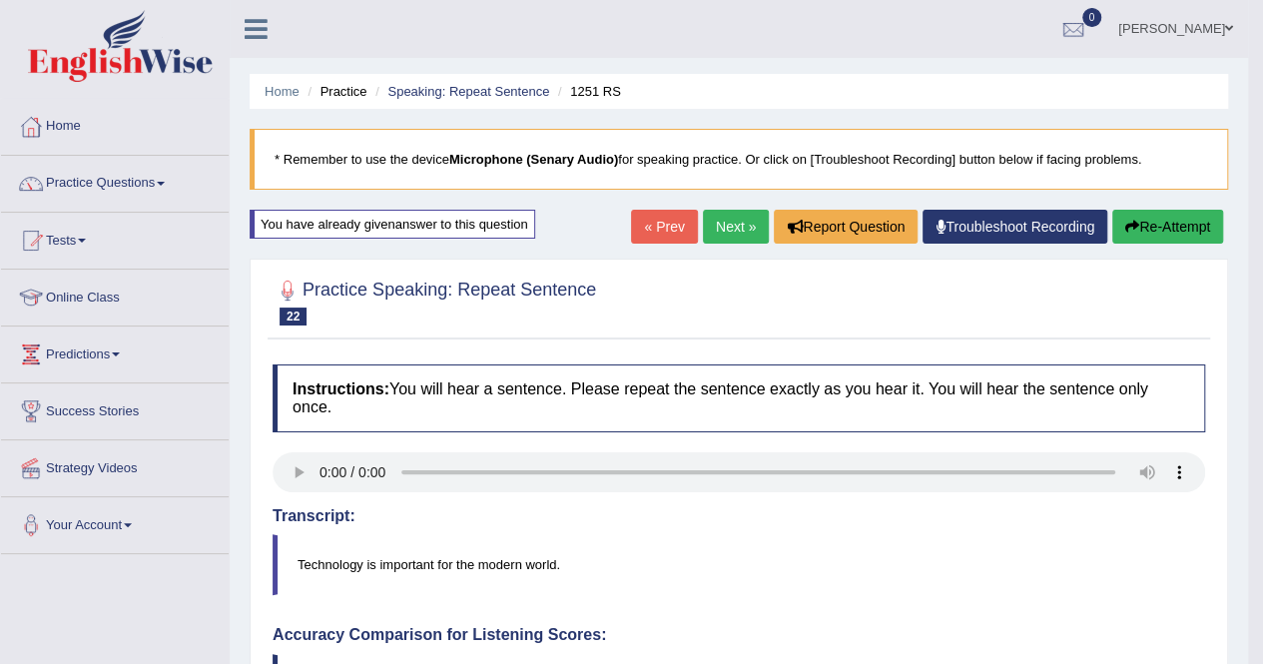
click at [725, 219] on link "Next »" at bounding box center [736, 227] width 66 height 34
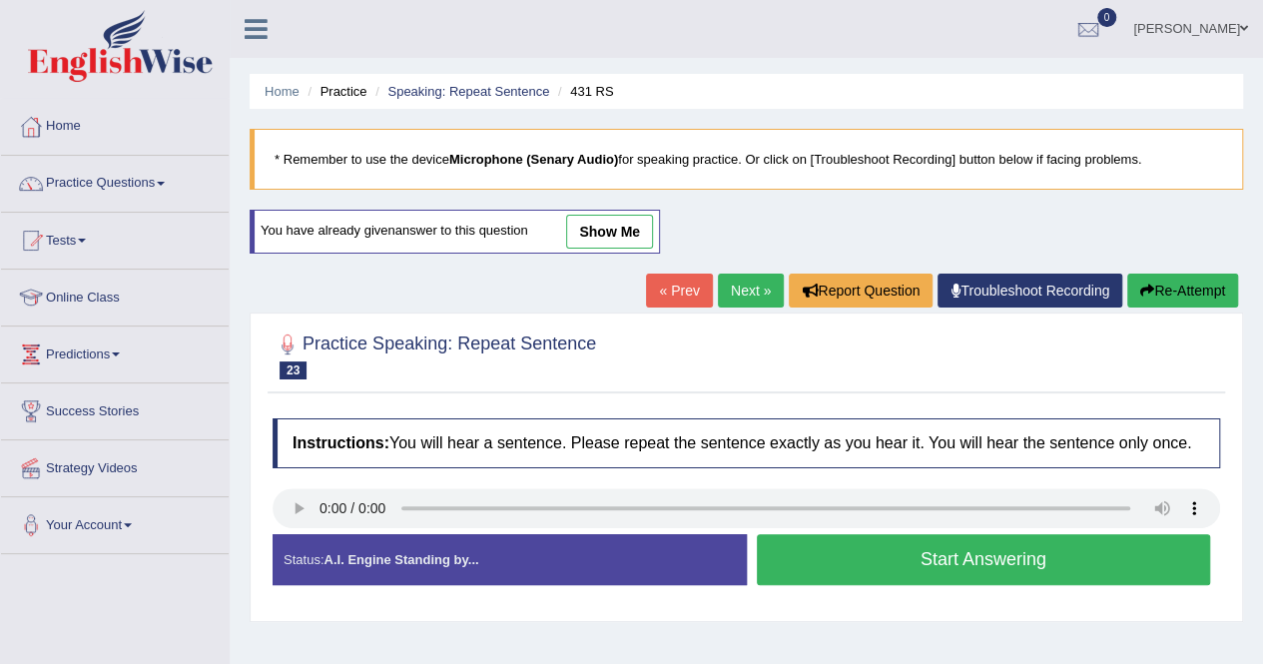
click at [825, 559] on button "Start Answering" at bounding box center [984, 559] width 454 height 51
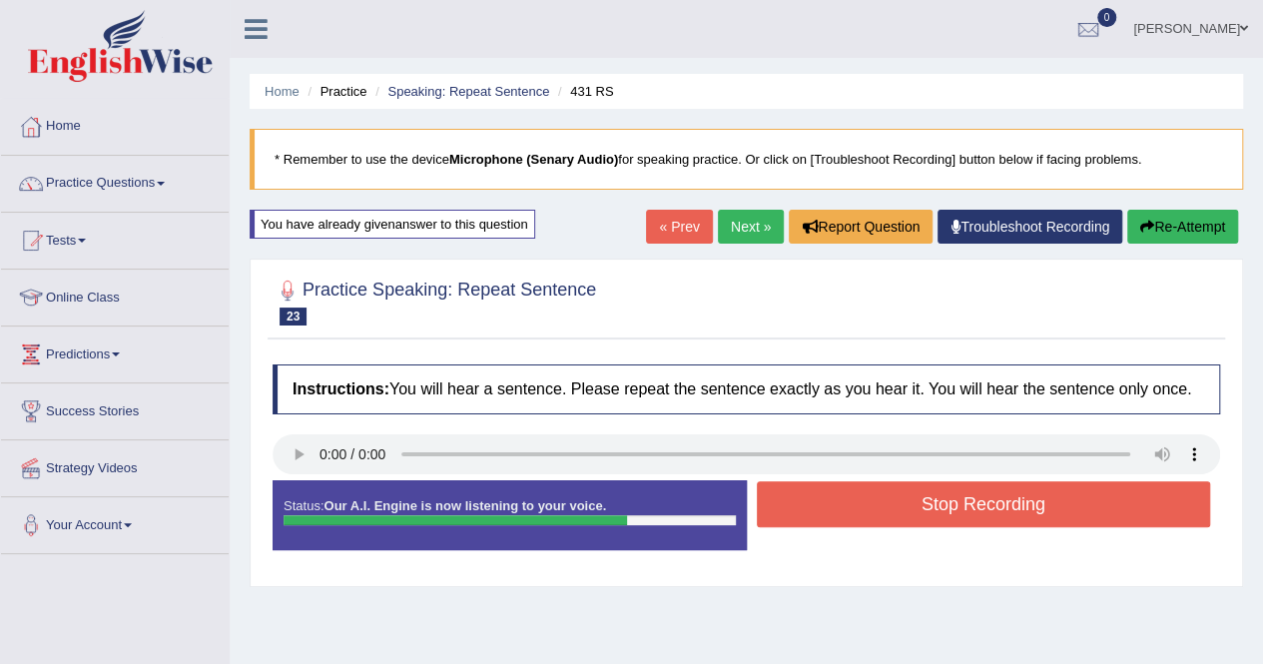
click at [851, 491] on button "Stop Recording" at bounding box center [984, 504] width 454 height 46
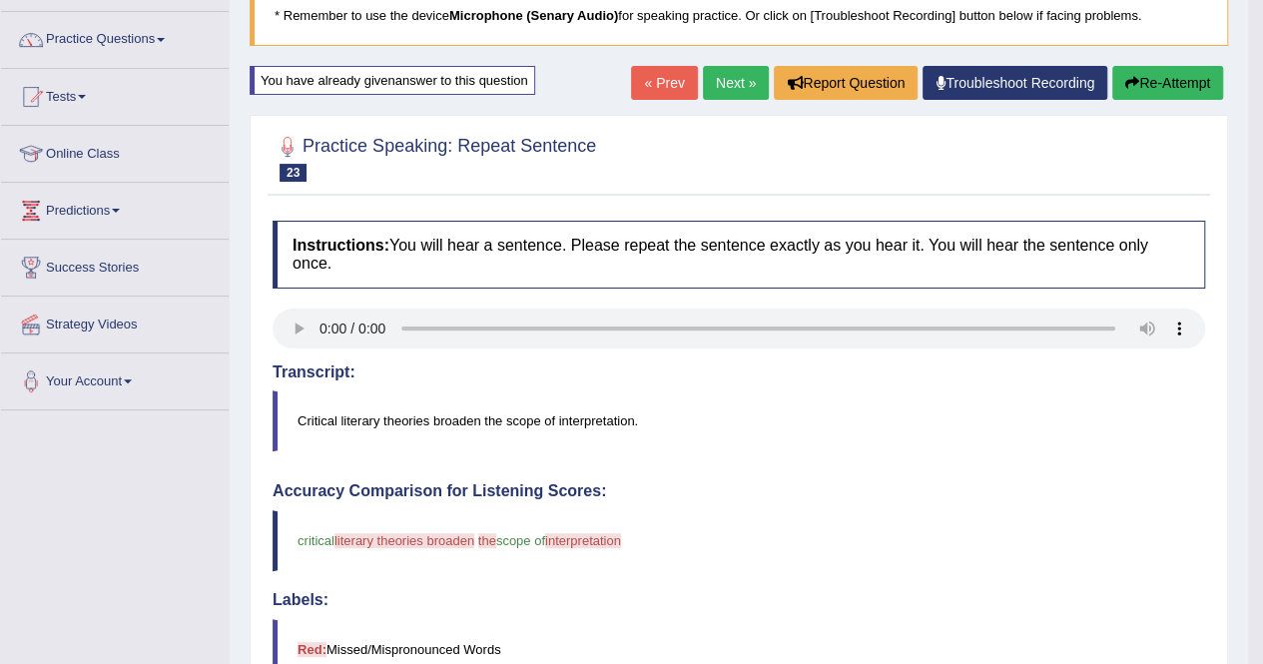
scroll to position [120, 0]
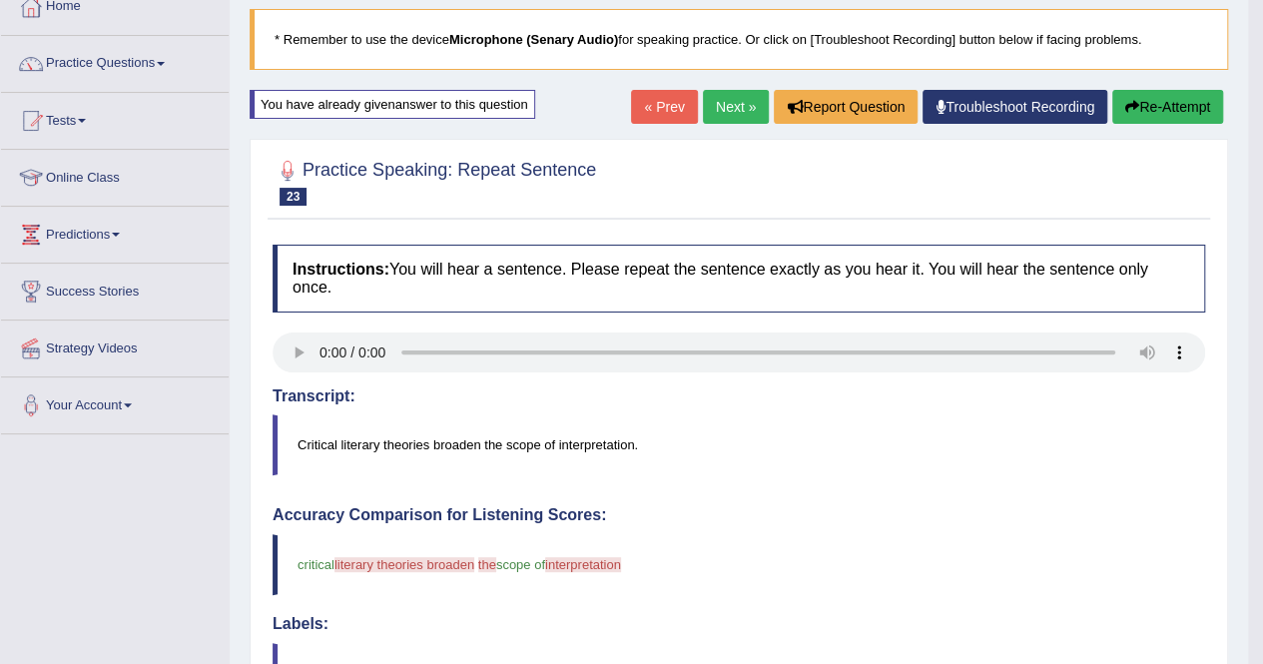
click at [721, 108] on link "Next »" at bounding box center [736, 107] width 66 height 34
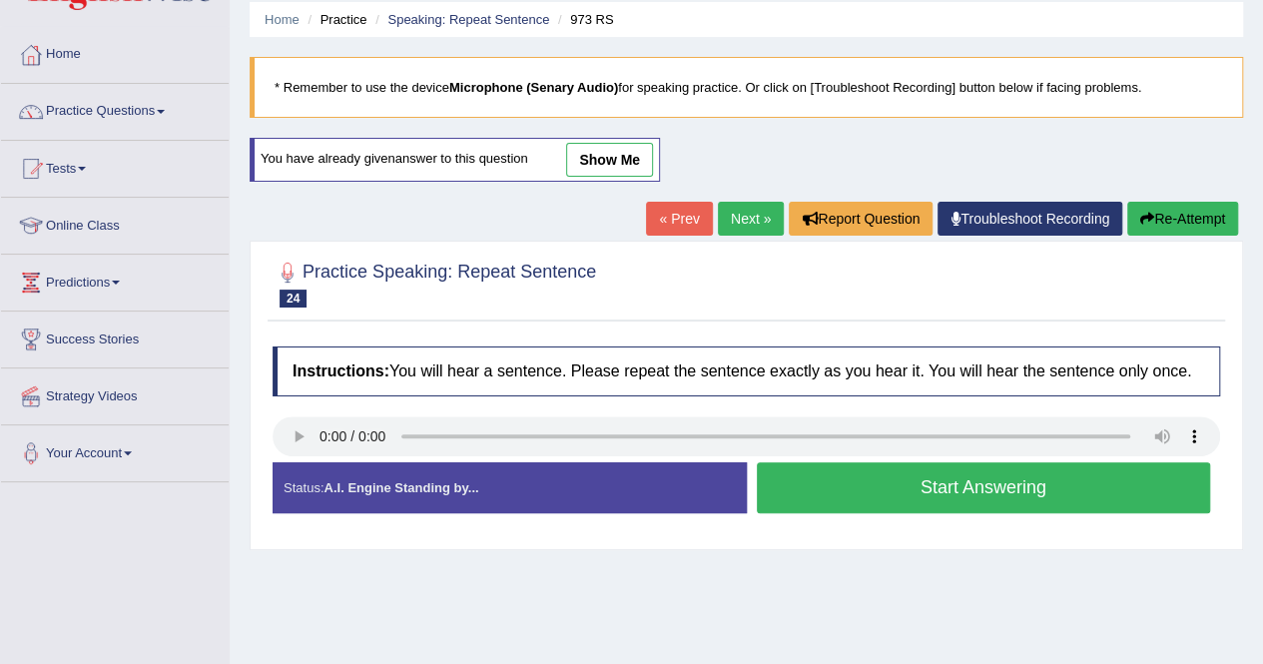
scroll to position [80, 0]
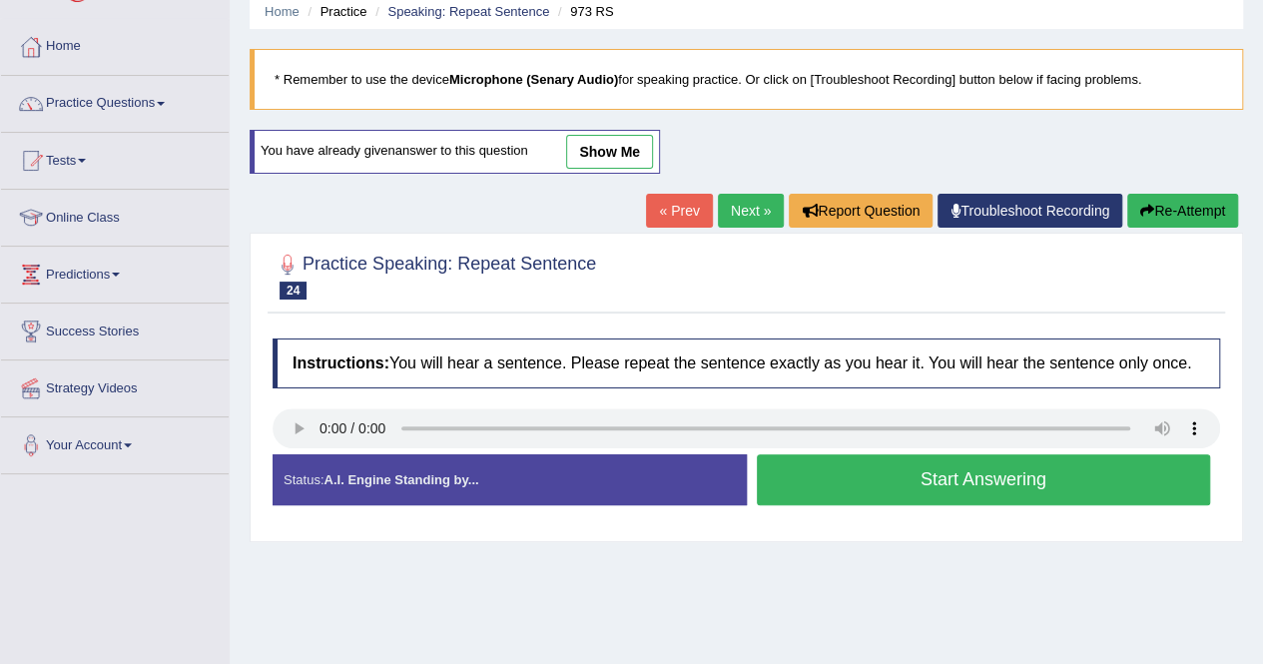
click at [843, 484] on button "Start Answering" at bounding box center [984, 479] width 454 height 51
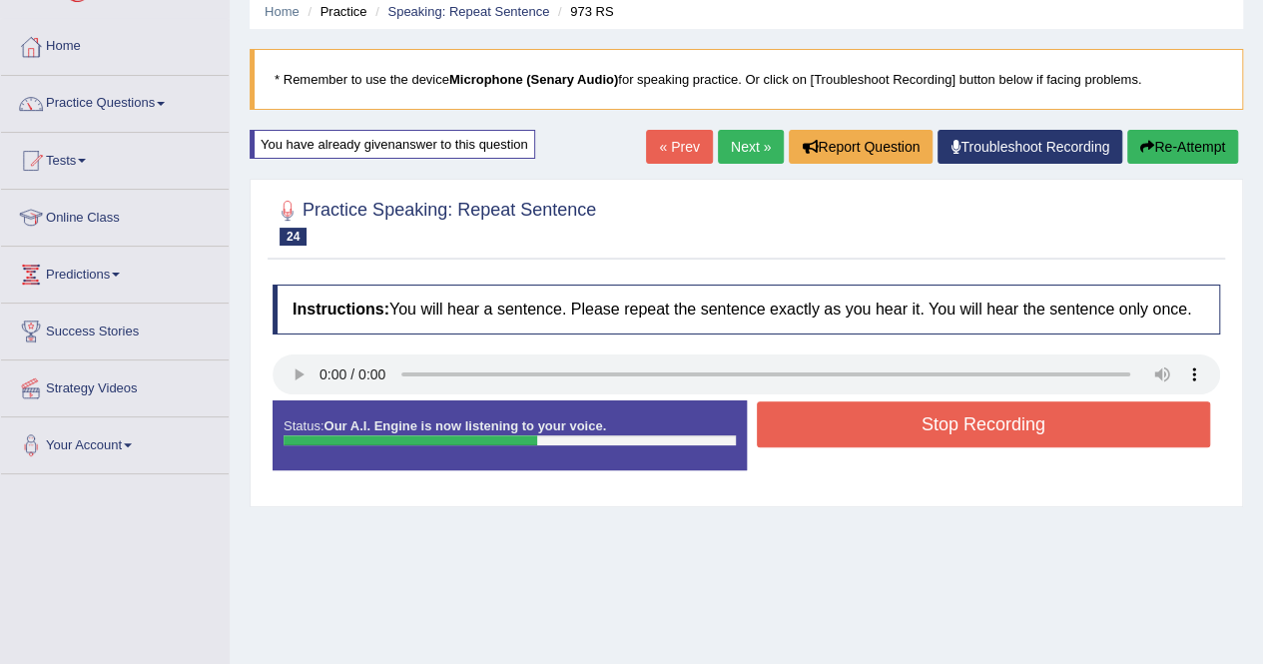
click at [861, 441] on button "Stop Recording" at bounding box center [984, 424] width 454 height 46
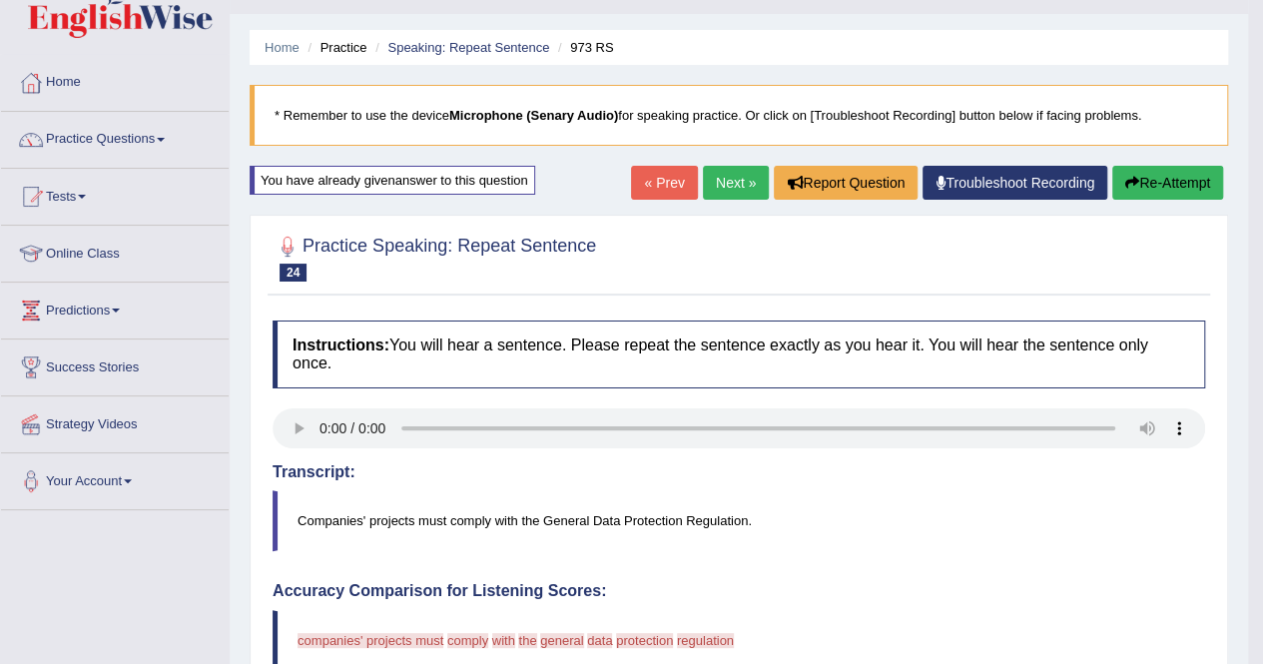
scroll to position [0, 0]
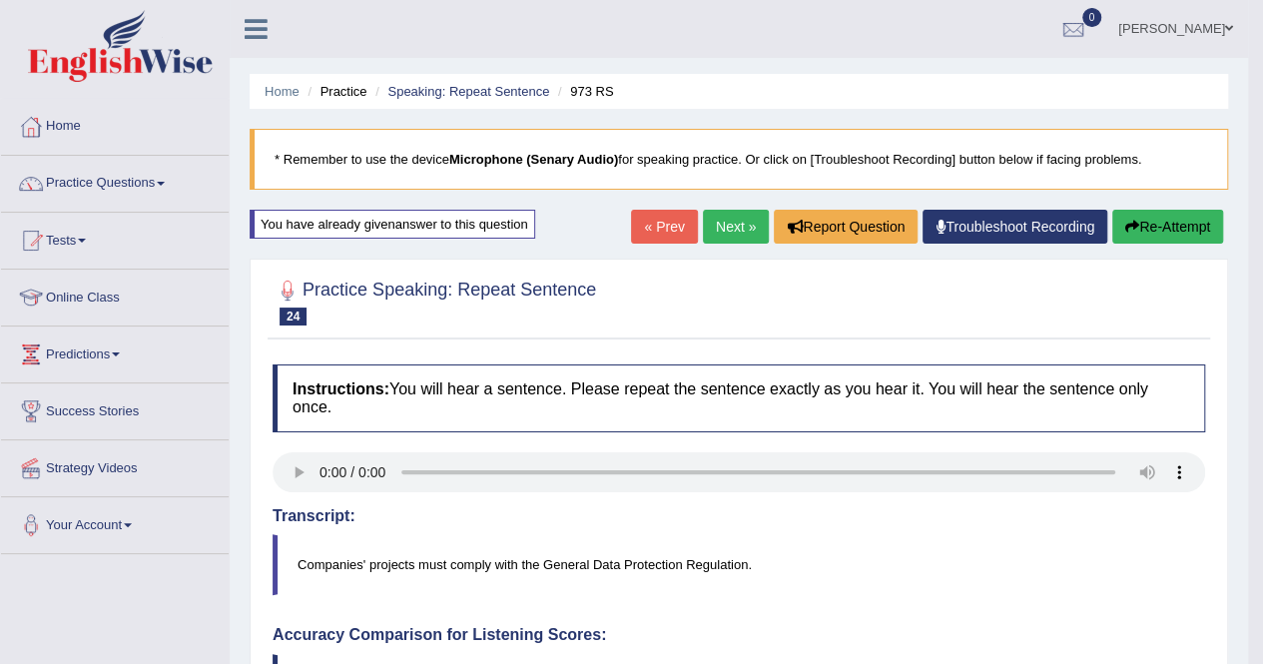
click at [165, 184] on span at bounding box center [161, 184] width 8 height 4
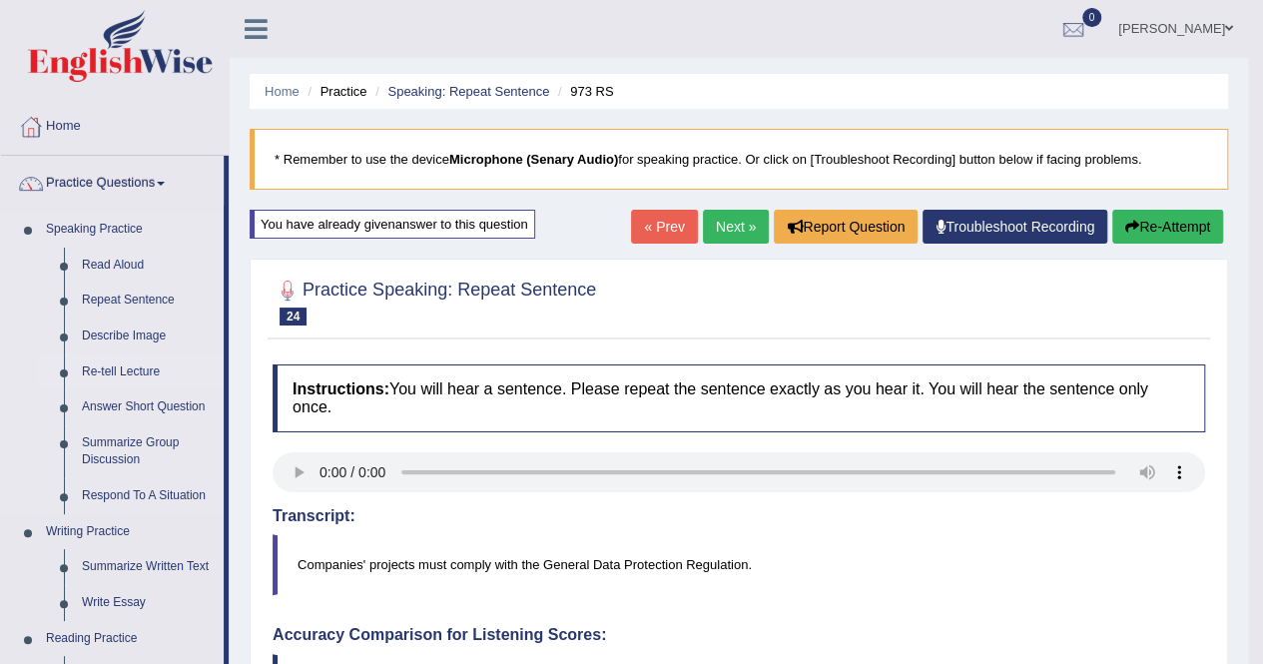
click at [147, 367] on link "Re-tell Lecture" at bounding box center [148, 373] width 151 height 36
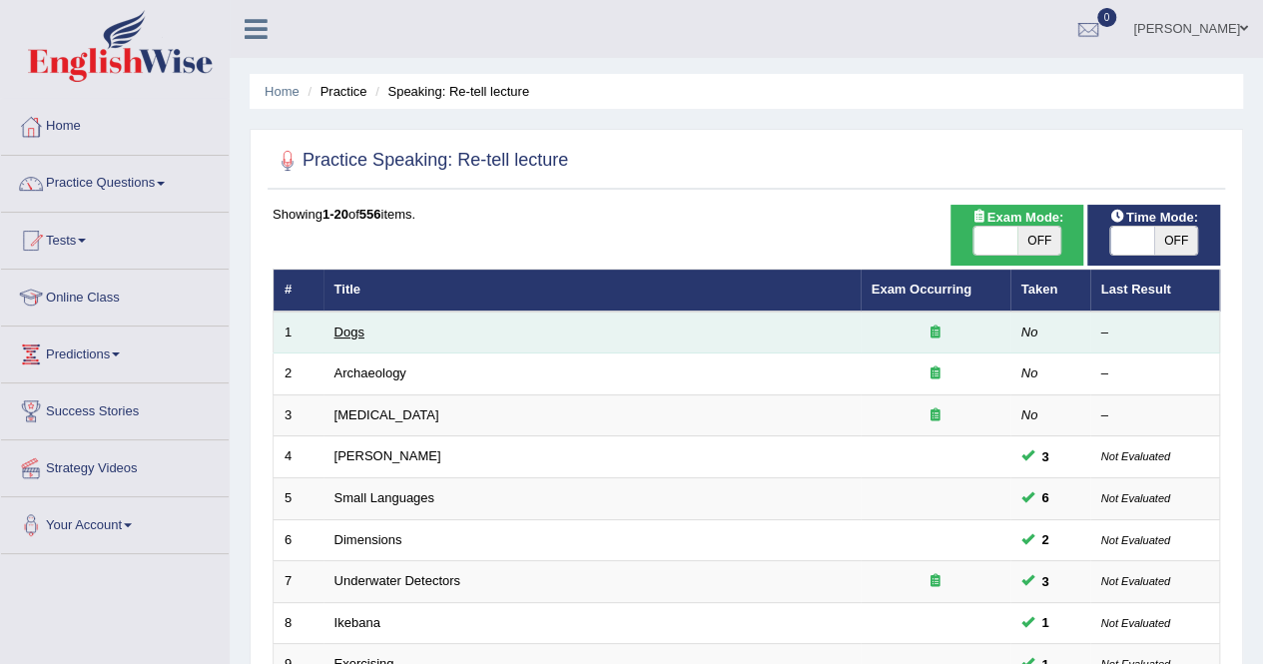
click at [355, 334] on link "Dogs" at bounding box center [350, 332] width 30 height 15
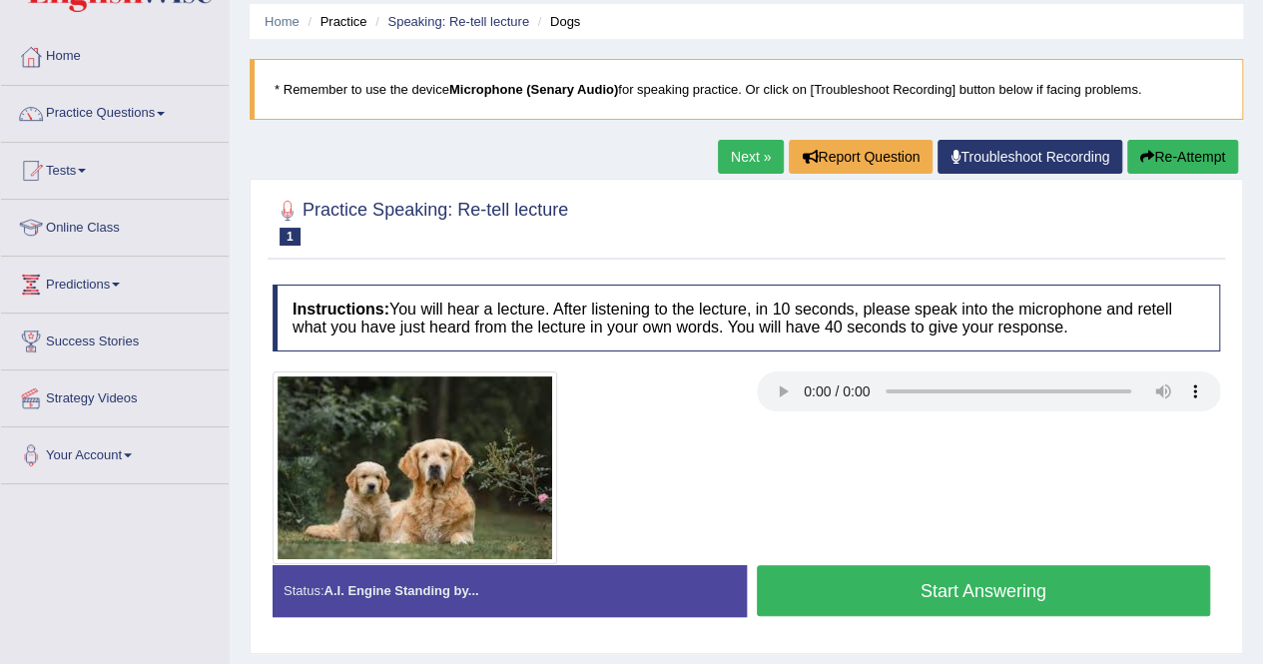
scroll to position [64, 0]
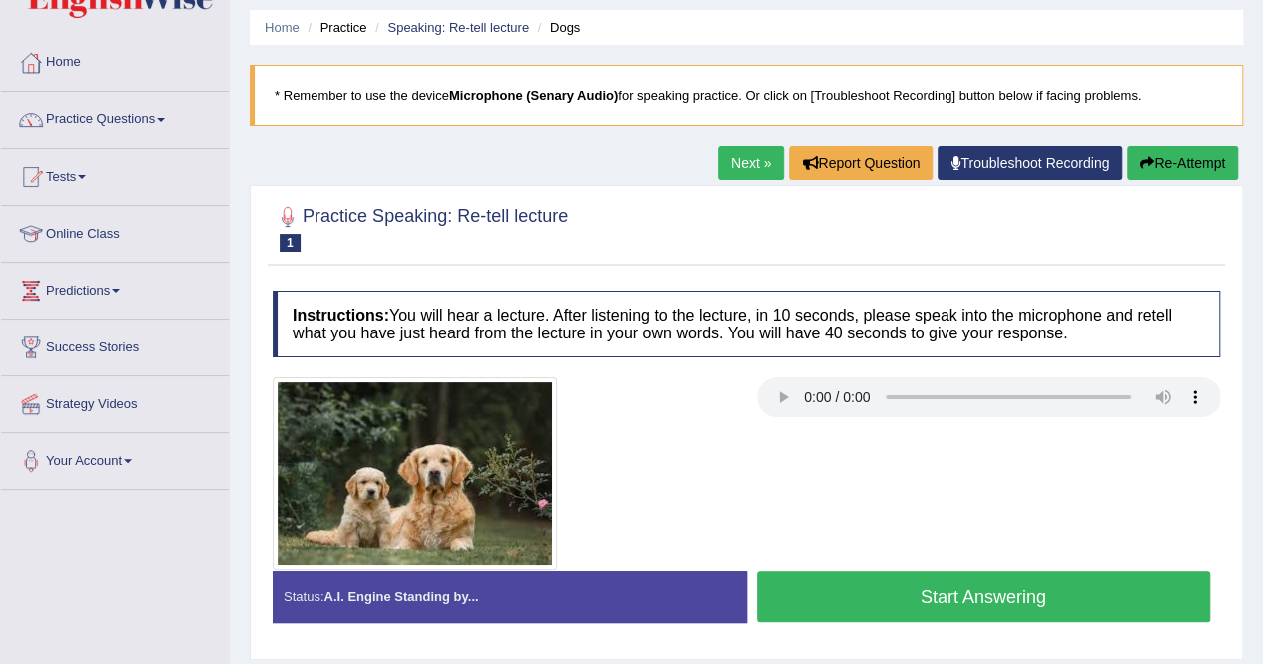
click at [975, 597] on button "Start Answering" at bounding box center [984, 596] width 454 height 51
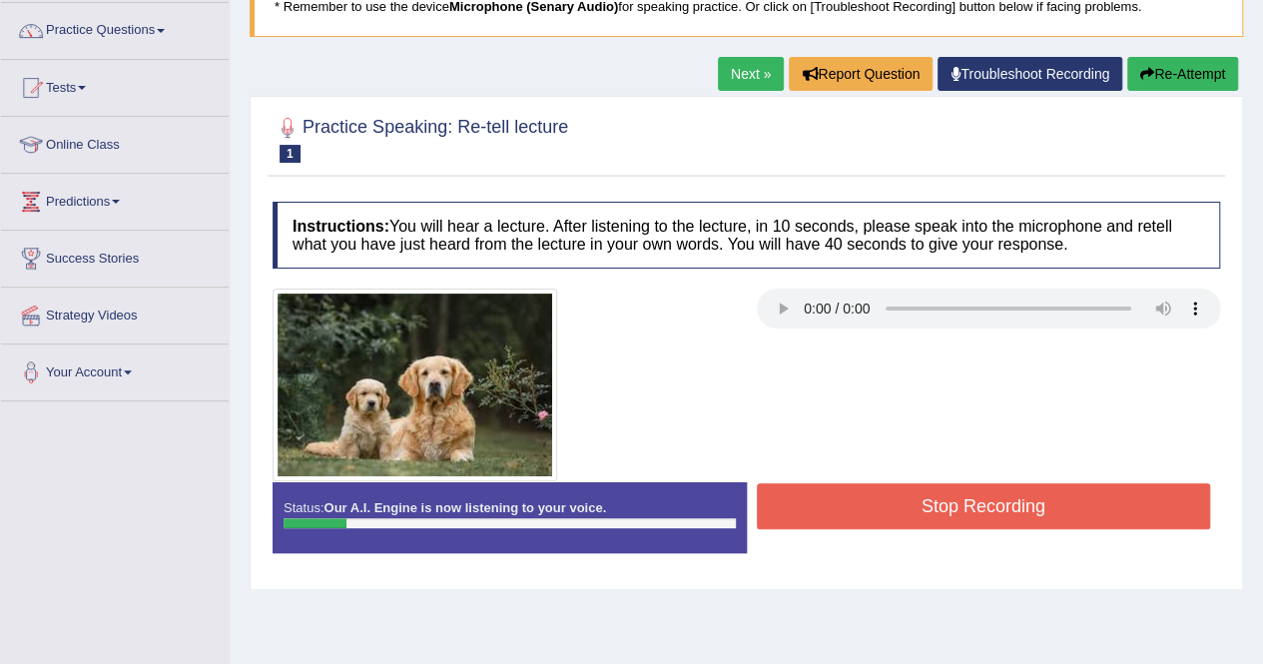
scroll to position [184, 0]
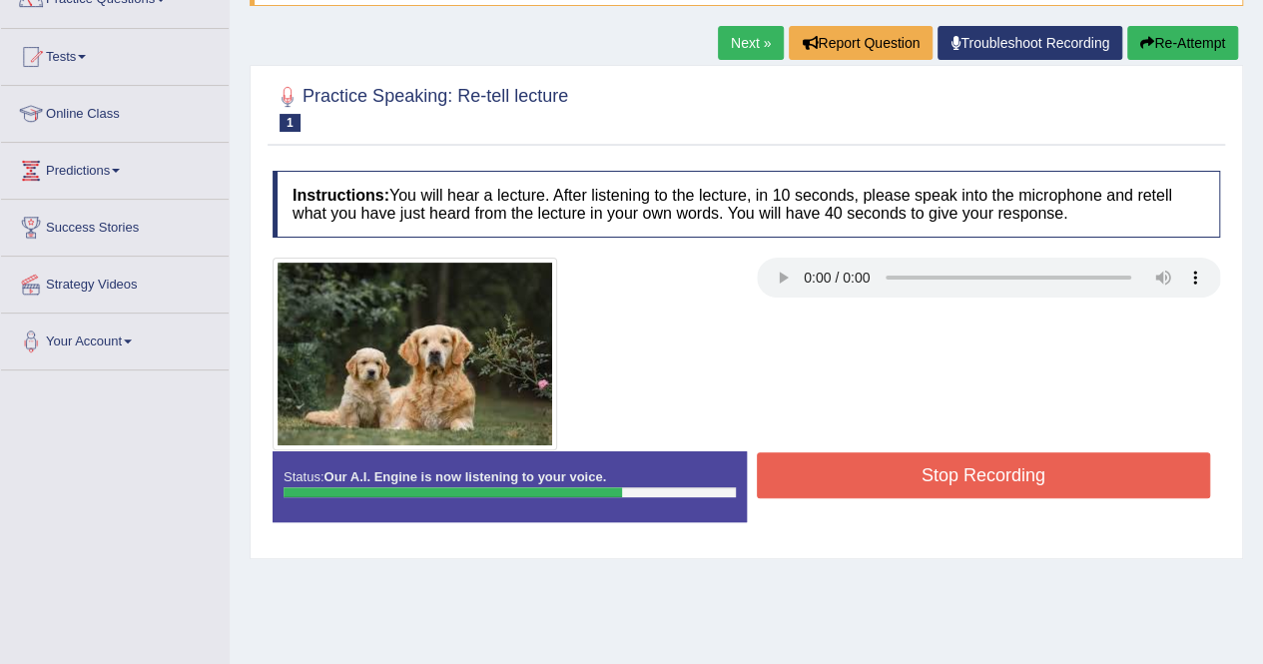
click at [1044, 484] on button "Stop Recording" at bounding box center [984, 475] width 454 height 46
